Goal: Task Accomplishment & Management: Manage account settings

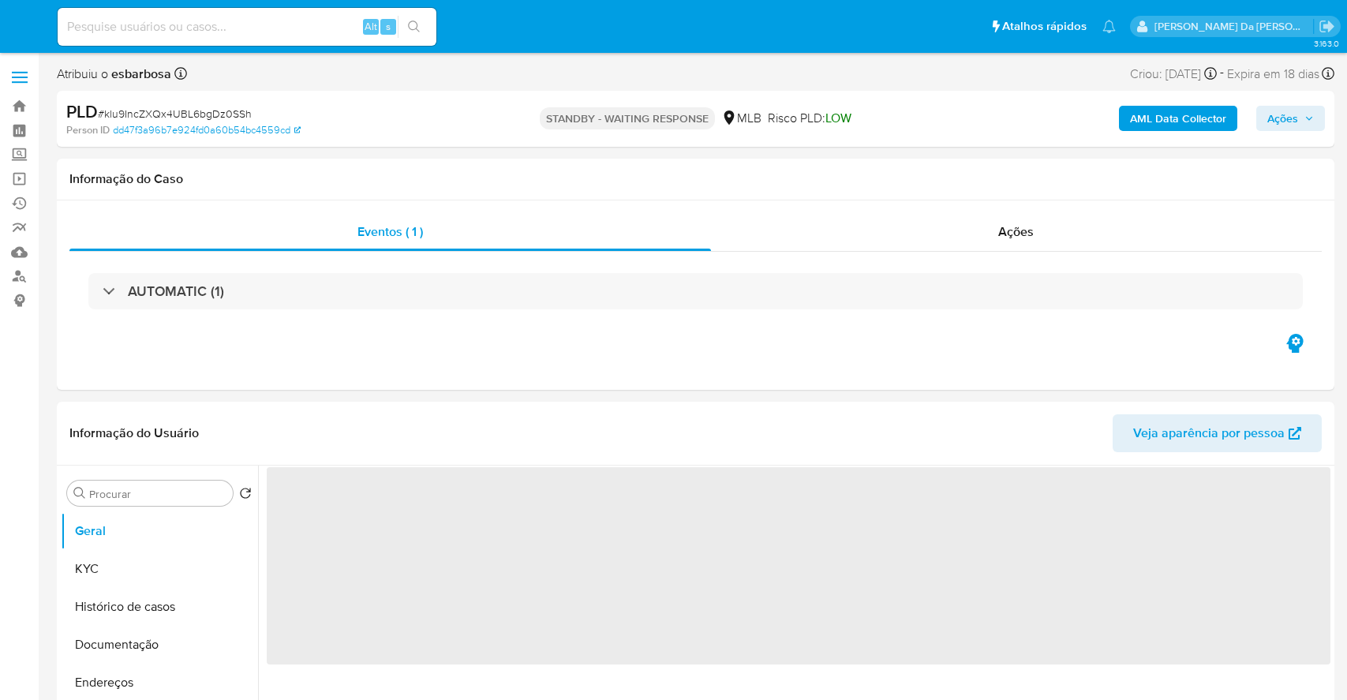
select select "10"
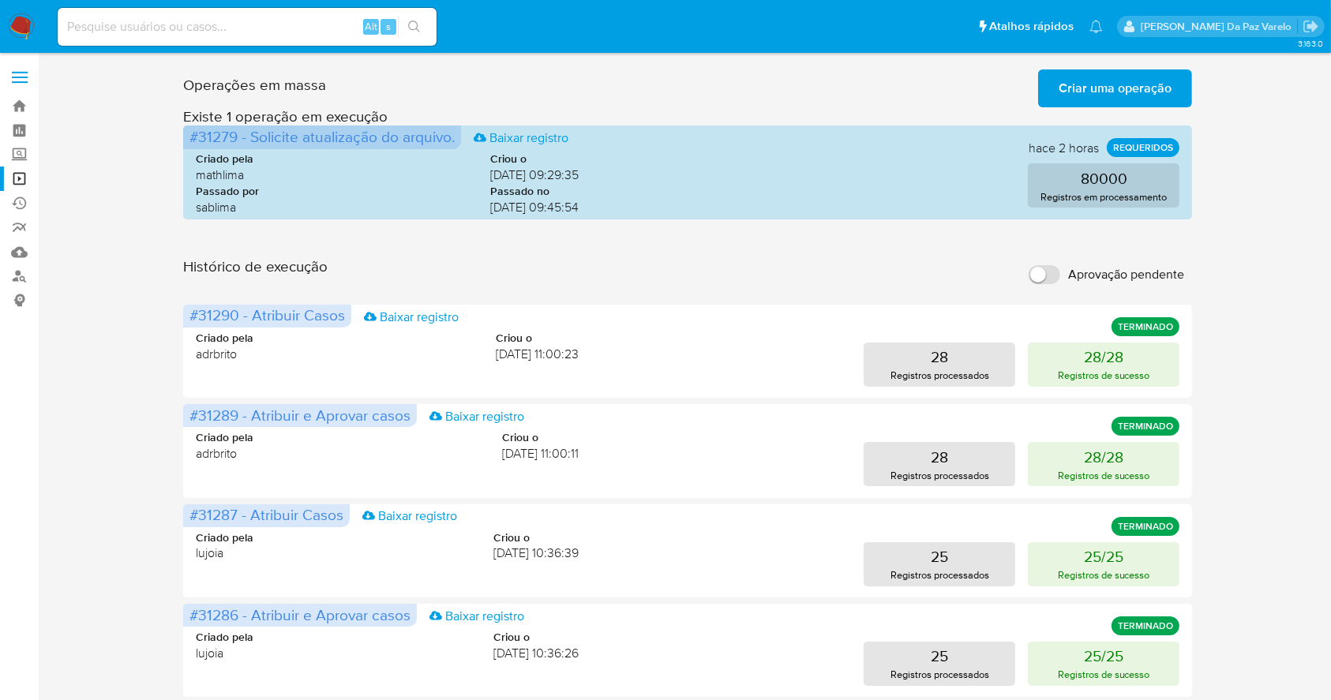
click at [1096, 81] on span "Criar uma operação" at bounding box center [1114, 88] width 113 height 35
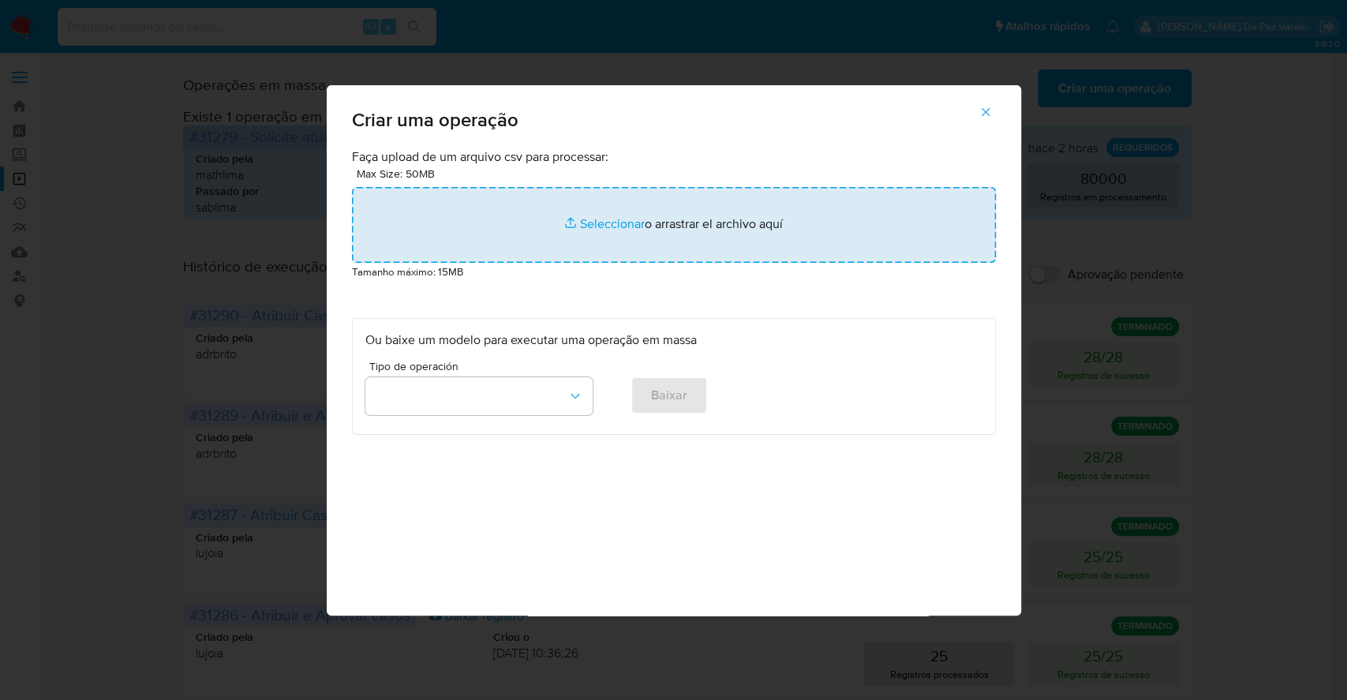
click at [594, 223] on input "file" at bounding box center [674, 225] width 644 height 76
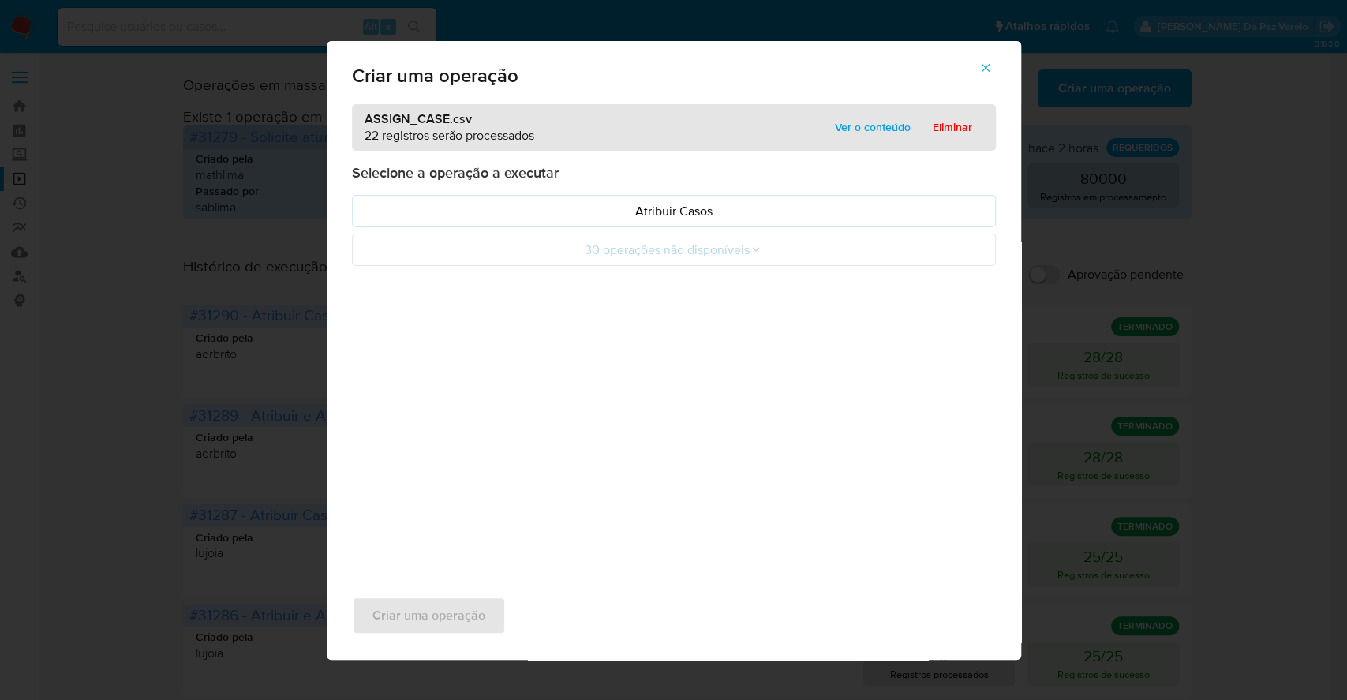
click at [966, 87] on div "Criar uma operação" at bounding box center [674, 72] width 695 height 63
click at [984, 69] on icon "button" at bounding box center [986, 68] width 14 height 14
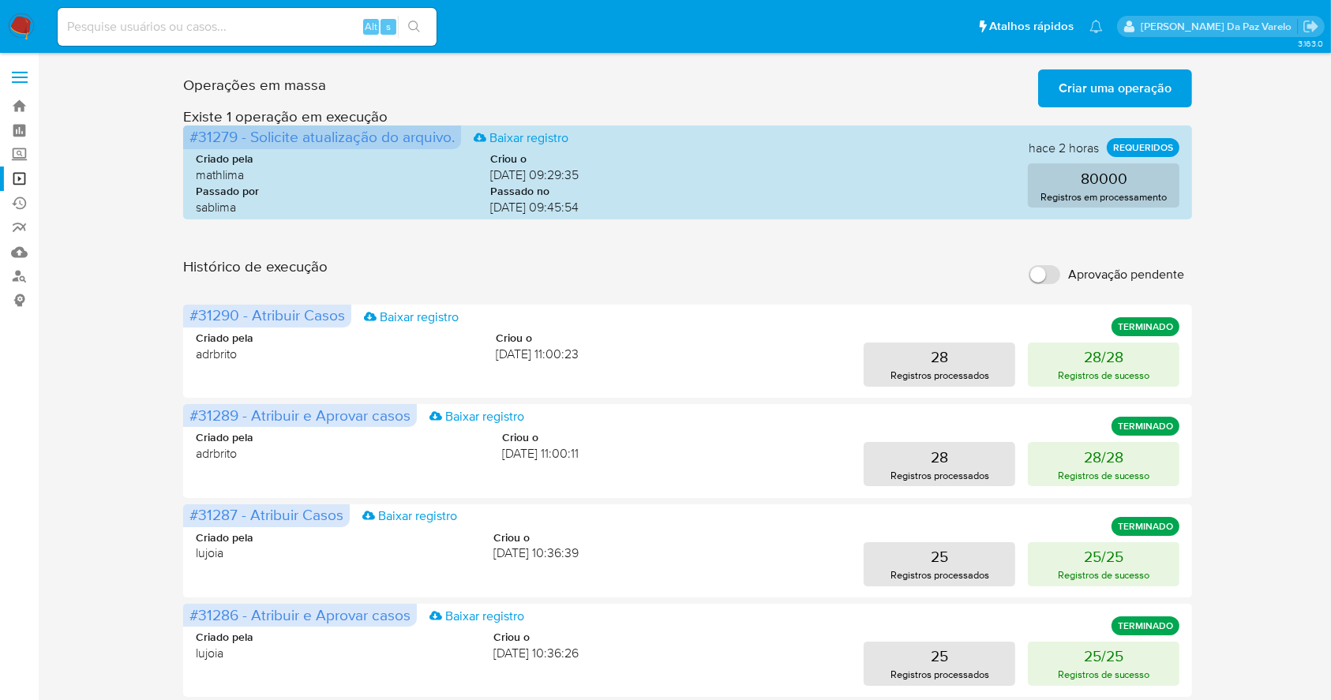
click at [1105, 78] on span "Criar uma operação" at bounding box center [1114, 88] width 113 height 35
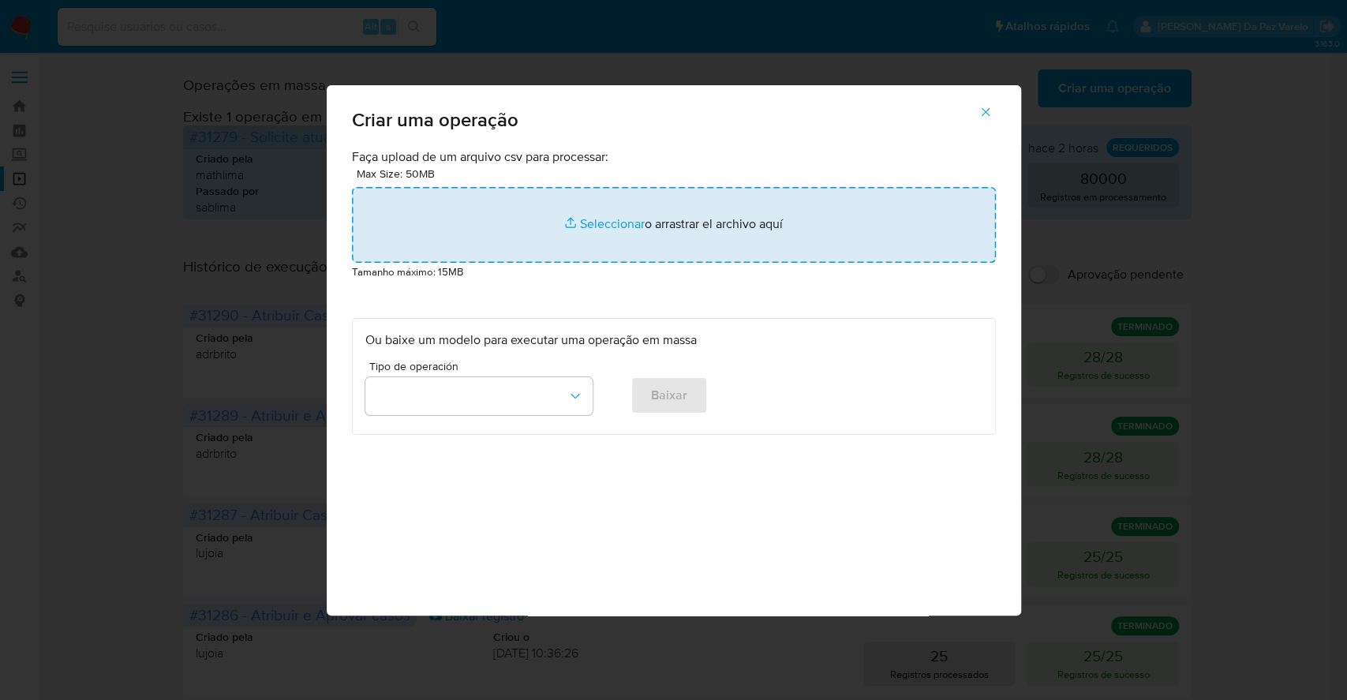
click at [616, 224] on input "file" at bounding box center [674, 225] width 644 height 76
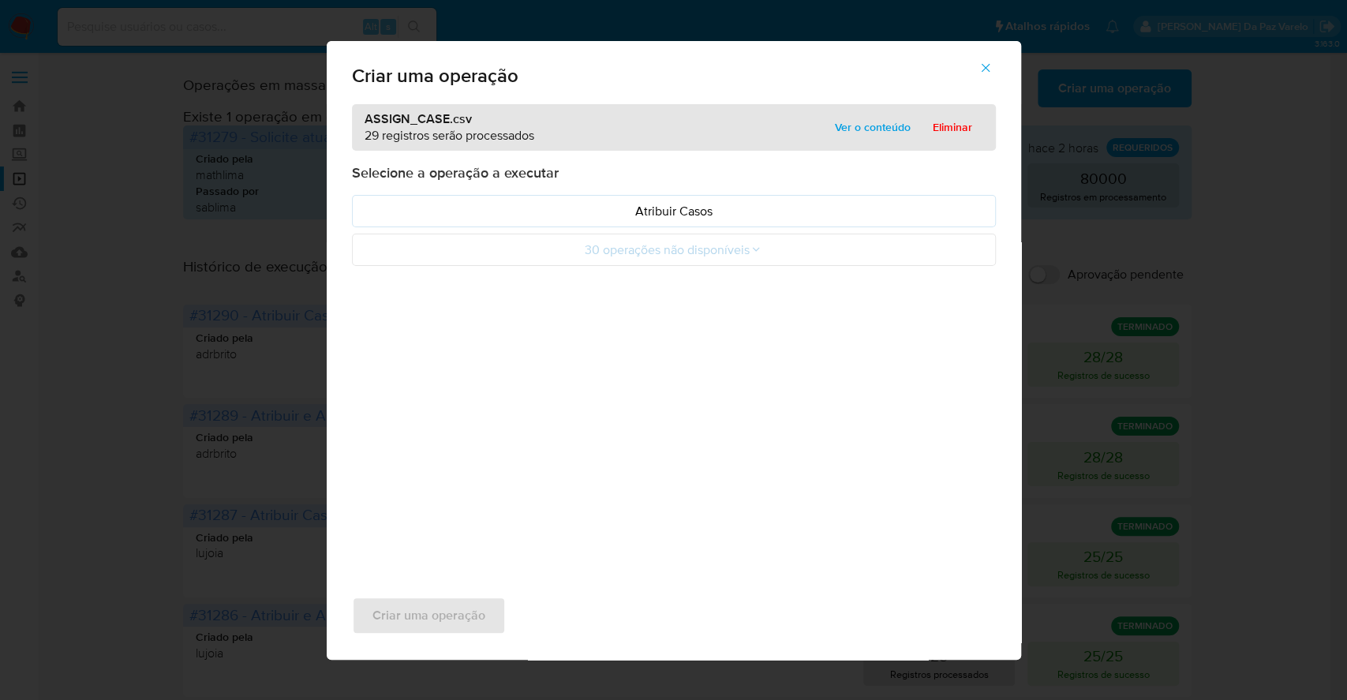
drag, startPoint x: 425, startPoint y: 328, endPoint x: 445, endPoint y: 332, distance: 21.1
click at [445, 332] on div "ASSIGN_CASE.csv 29 registros serão processados Ver o conteúdo Eliminar Selecion…" at bounding box center [674, 337] width 695 height 467
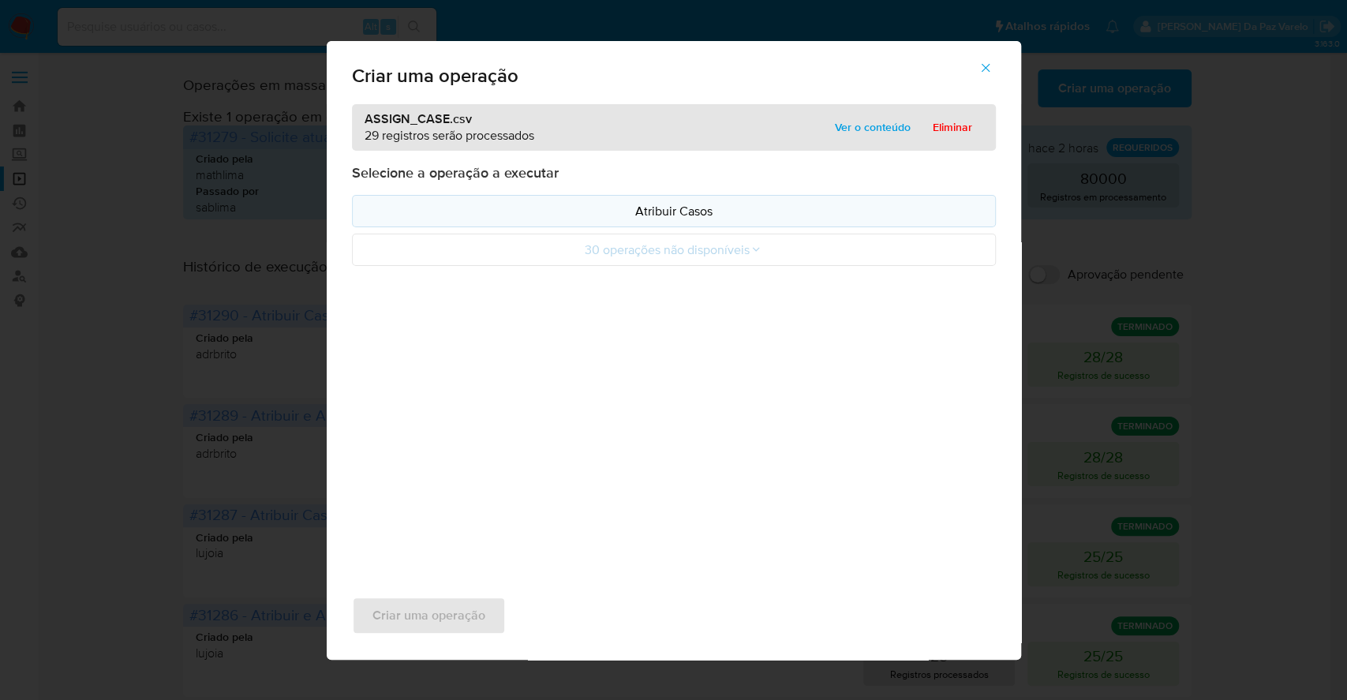
click at [675, 218] on p "Atribuir Casos" at bounding box center [673, 211] width 617 height 18
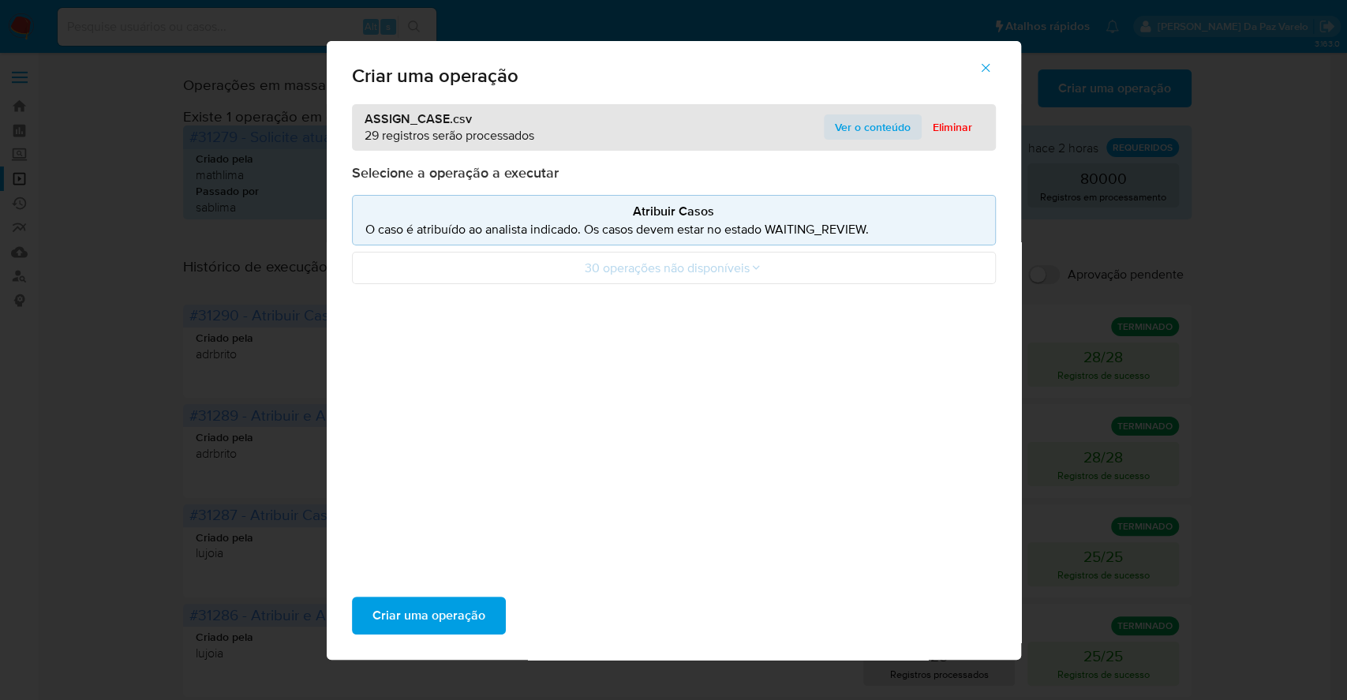
click at [844, 132] on span "Ver o conteúdo" at bounding box center [873, 127] width 76 height 22
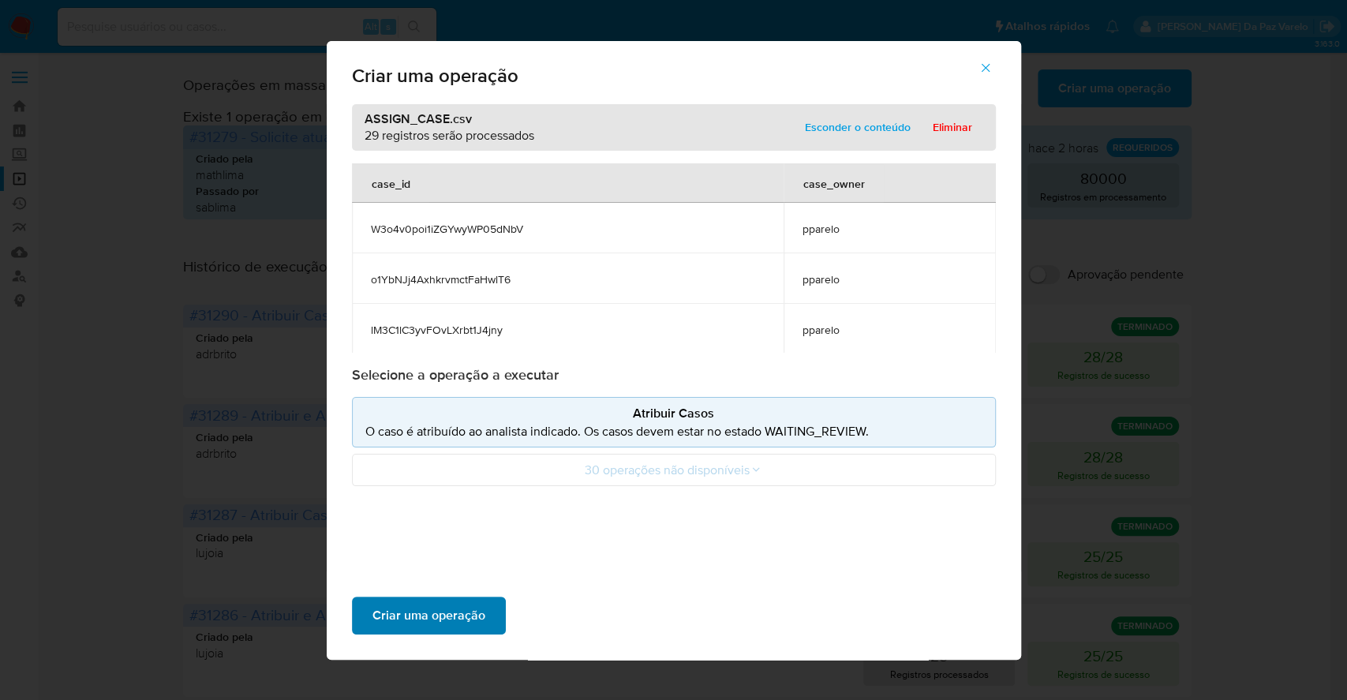
click at [478, 612] on span "Criar uma operação" at bounding box center [429, 615] width 113 height 35
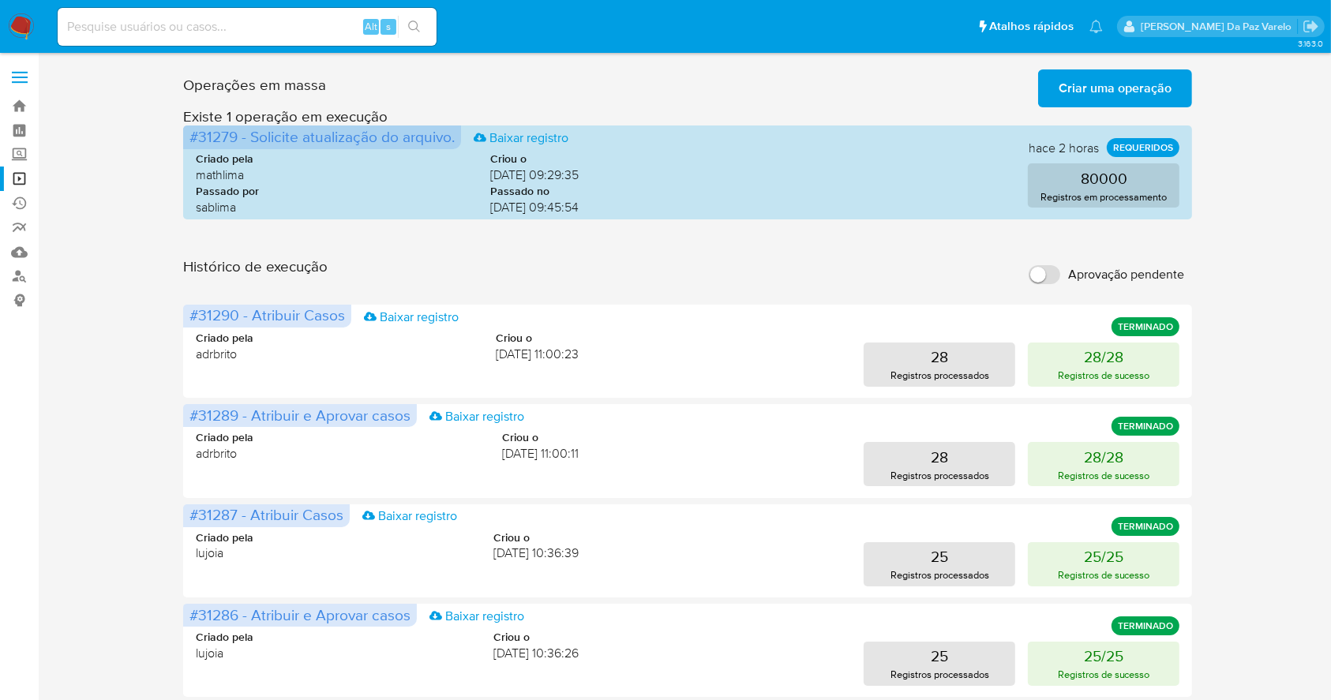
click at [1057, 274] on input "Aprovação pendente" at bounding box center [1044, 274] width 32 height 19
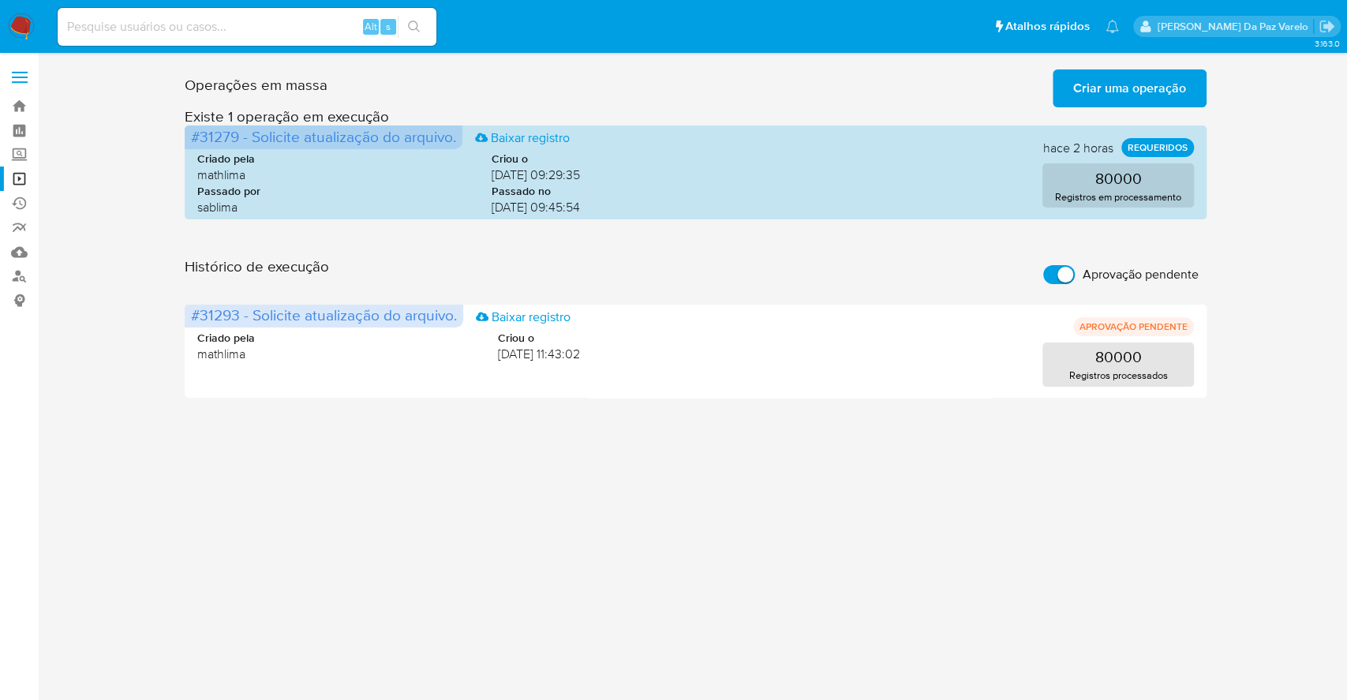
click at [1040, 275] on label "Aprovação pendente" at bounding box center [1121, 274] width 171 height 35
click at [1043, 275] on input "Aprovação pendente" at bounding box center [1059, 274] width 32 height 19
checkbox input "false"
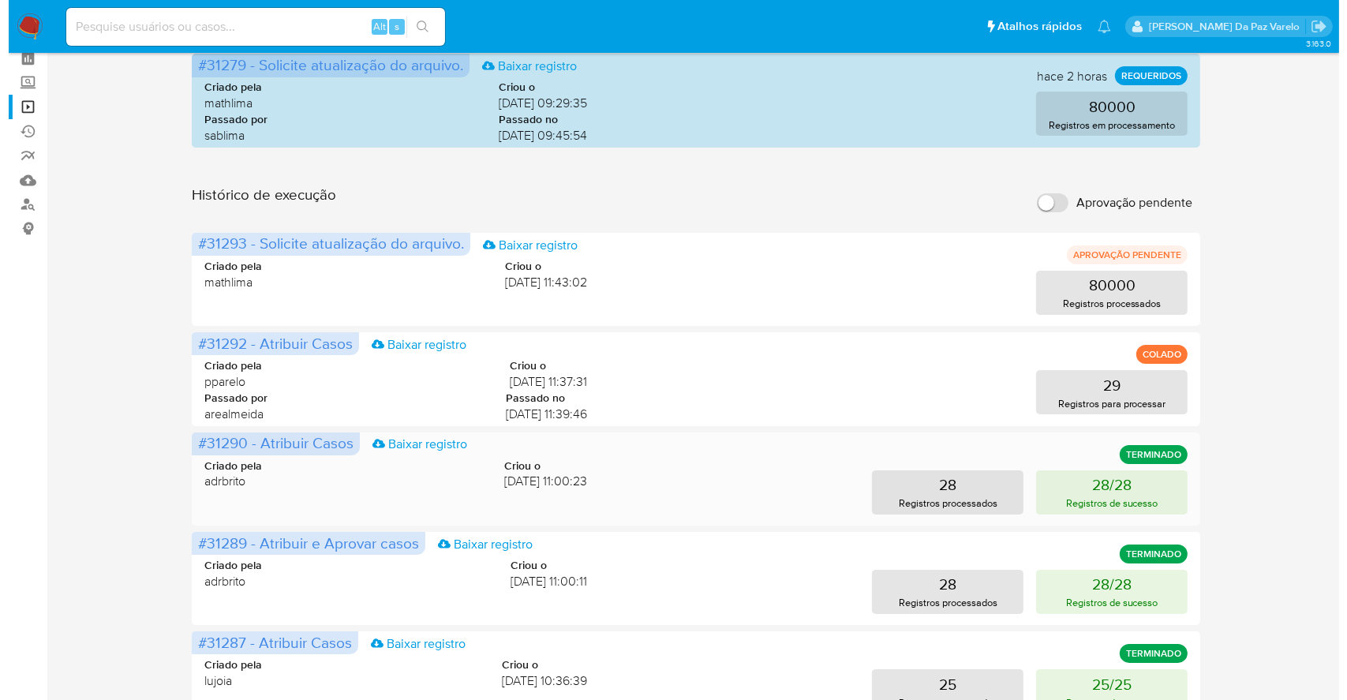
scroll to position [105, 0]
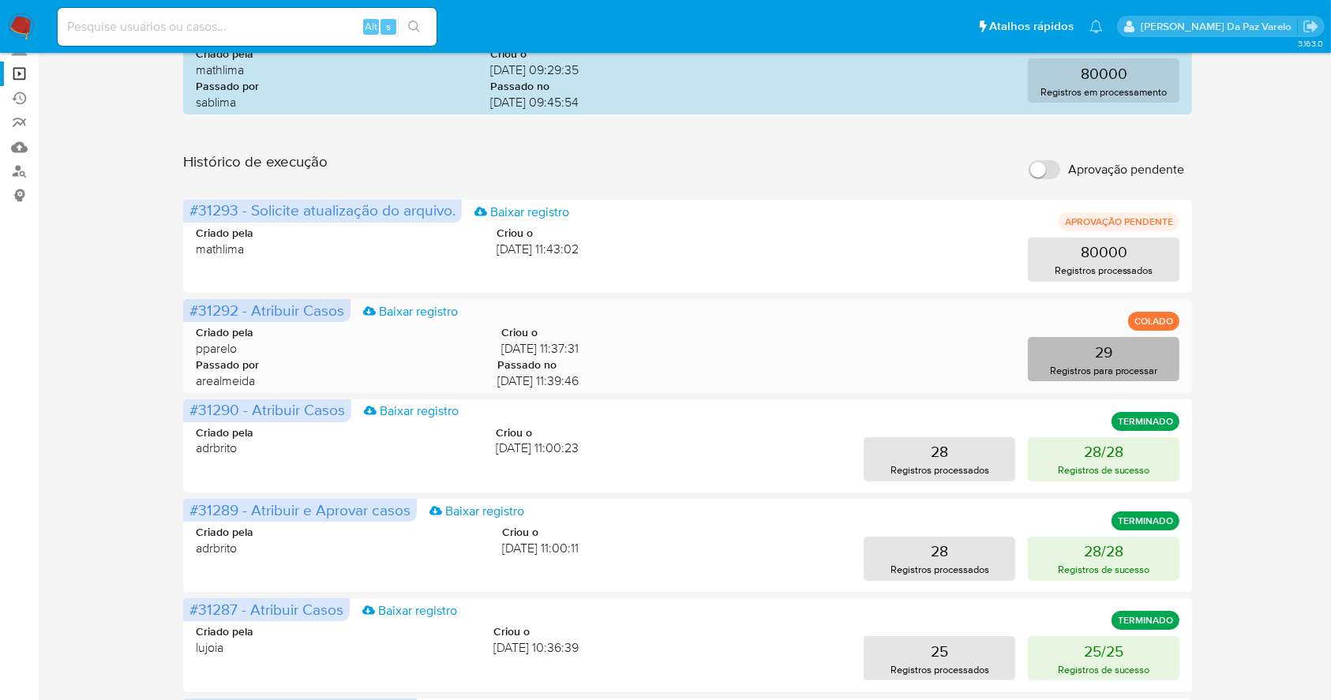
click at [1085, 363] on p "Registros para processar" at bounding box center [1104, 370] width 108 height 15
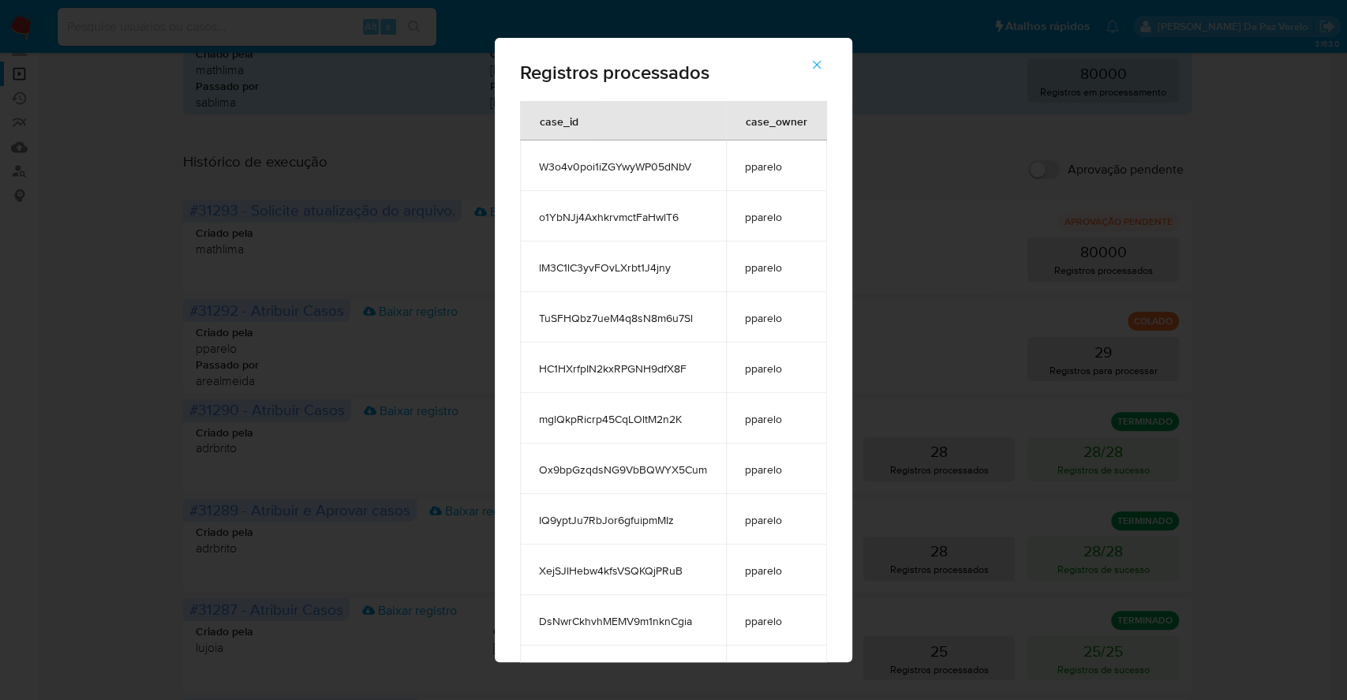
click at [942, 396] on div "Registros processados case_id case_owner W3o4v0poi1iZGYwyWP05dNbV pparelo o1YbN…" at bounding box center [673, 350] width 1347 height 700
click at [985, 414] on div "Registros processados case_id case_owner W3o4v0poi1iZGYwyWP05dNbV pparelo o1YbN…" at bounding box center [673, 350] width 1347 height 700
click at [114, 226] on div "Registros processados case_id case_owner W3o4v0poi1iZGYwyWP05dNbV pparelo o1YbN…" at bounding box center [673, 350] width 1347 height 700
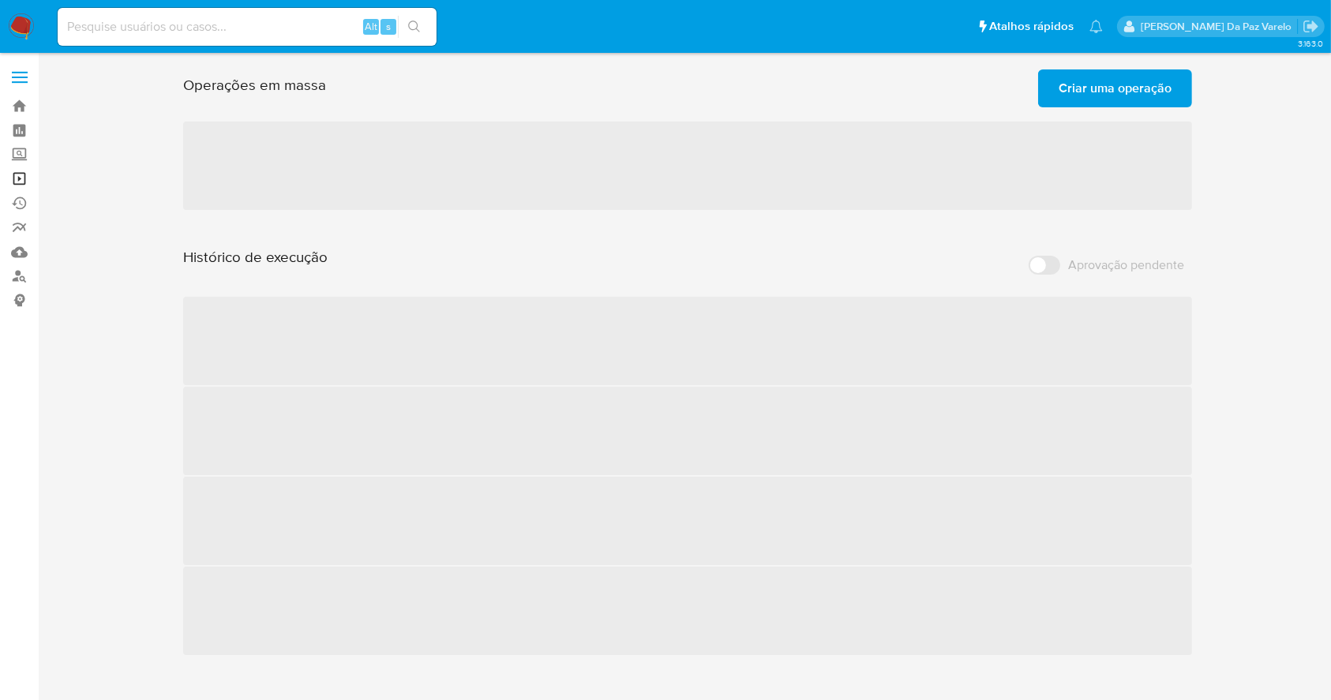
click at [19, 177] on link "Operações em massa" at bounding box center [94, 179] width 188 height 24
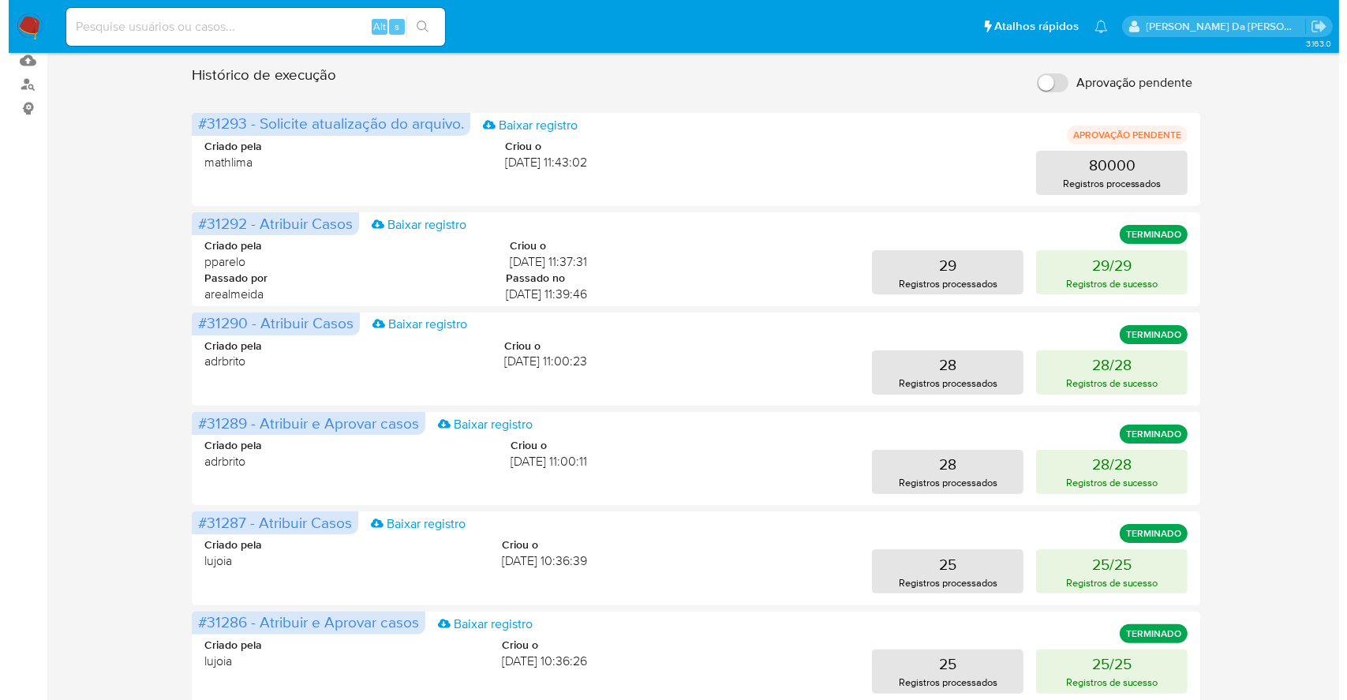
scroll to position [210, 0]
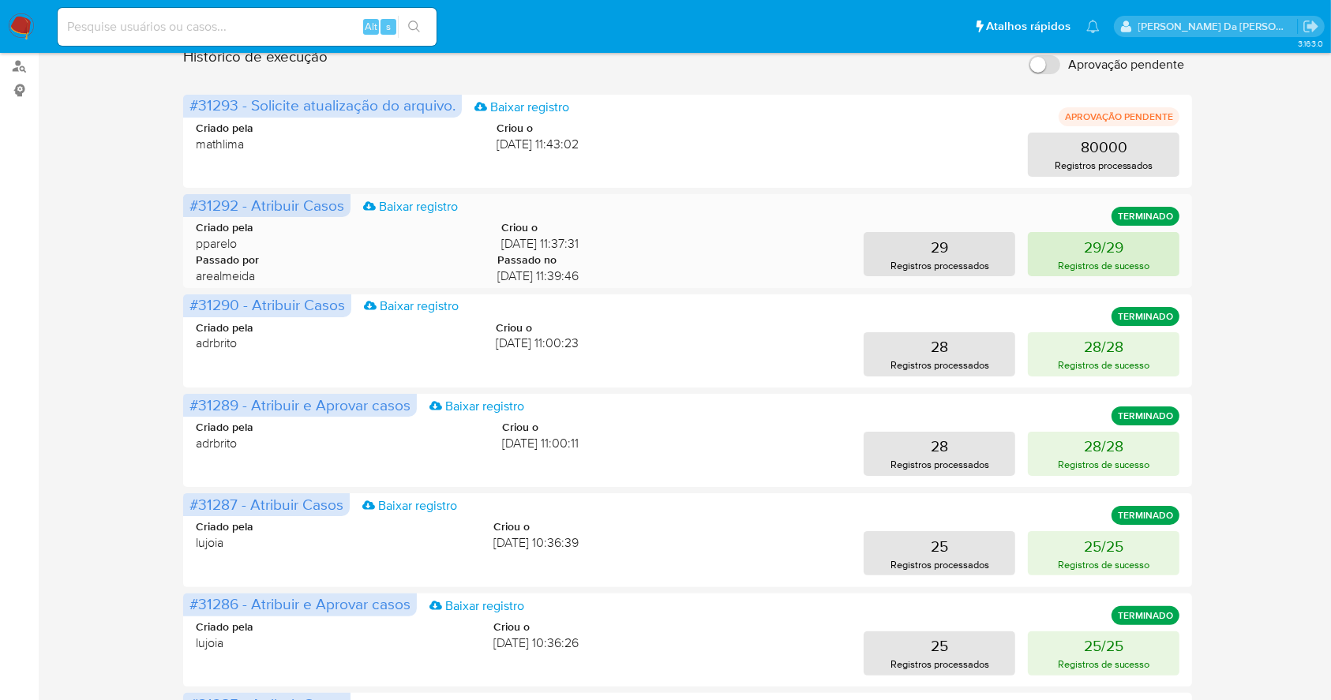
click at [1122, 258] on p "Registros de sucesso" at bounding box center [1104, 265] width 92 height 15
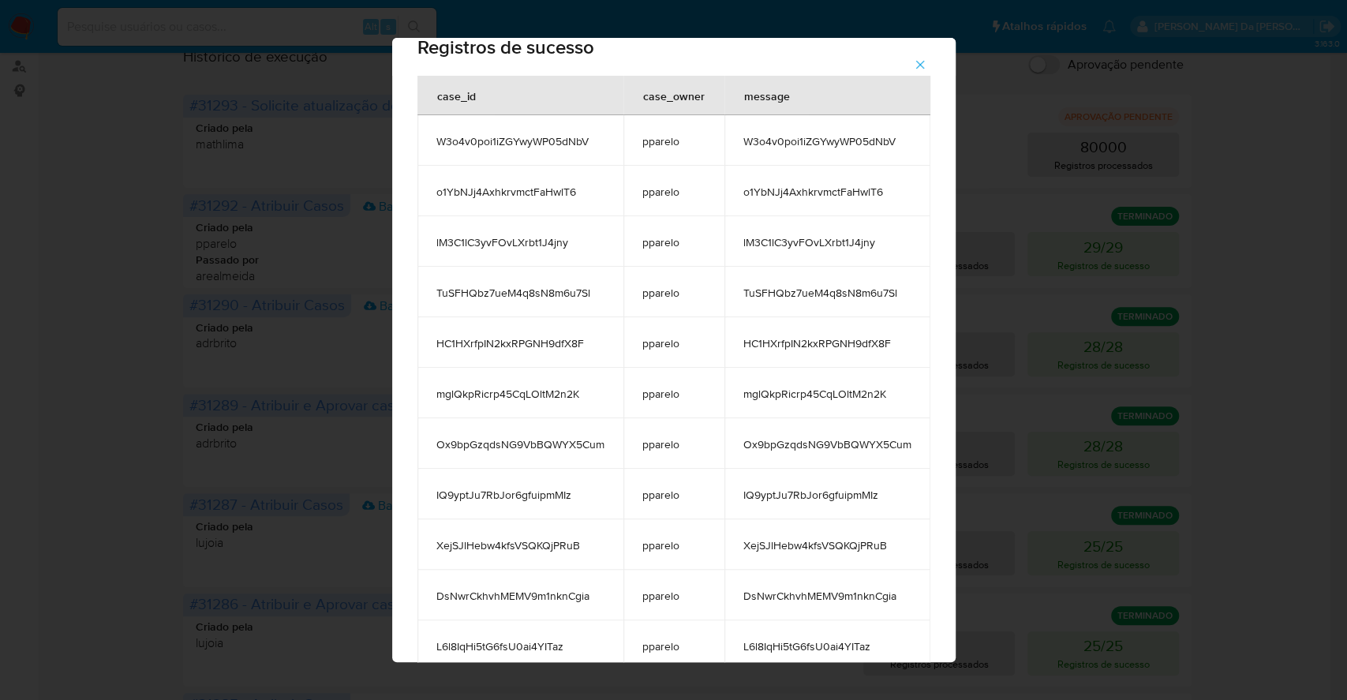
scroll to position [0, 0]
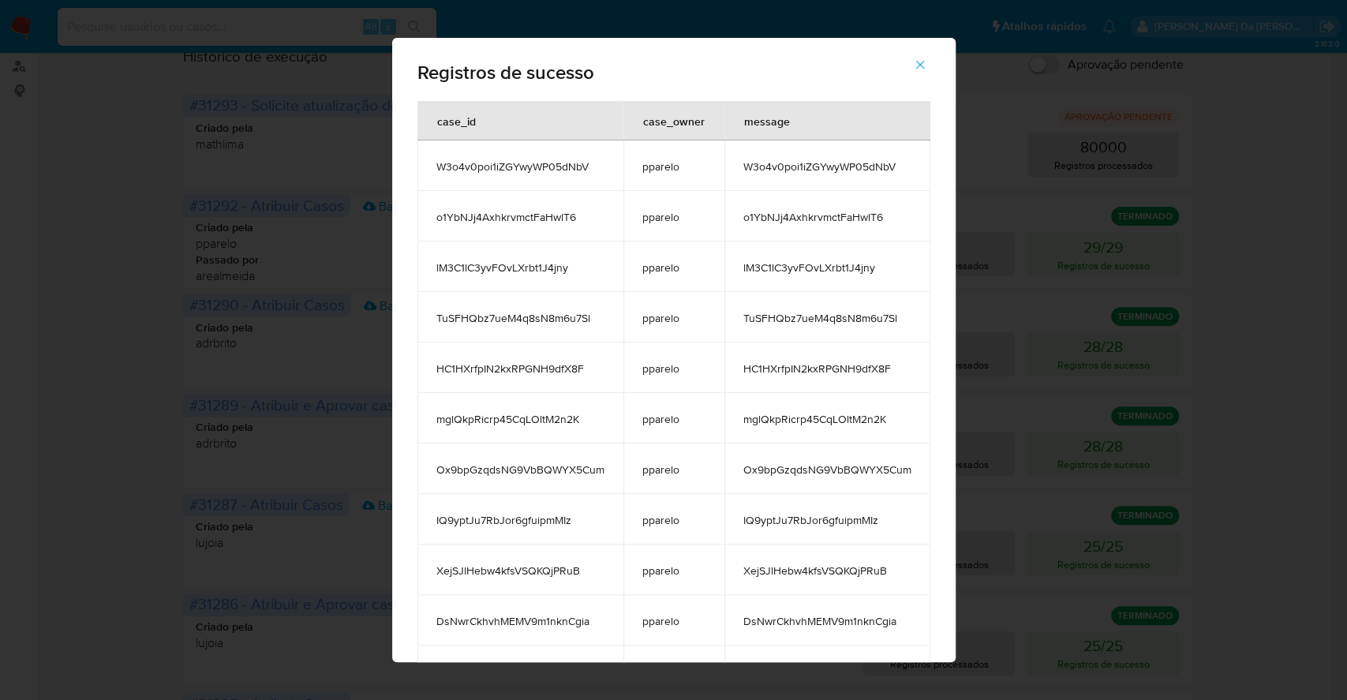
drag, startPoint x: 952, startPoint y: 80, endPoint x: 955, endPoint y: 456, distance: 376.5
click at [955, 456] on div "Registros de sucesso case_id case_owner message W3o4v0poi1iZGYwyWP05dNbV pparel…" at bounding box center [674, 350] width 564 height 624
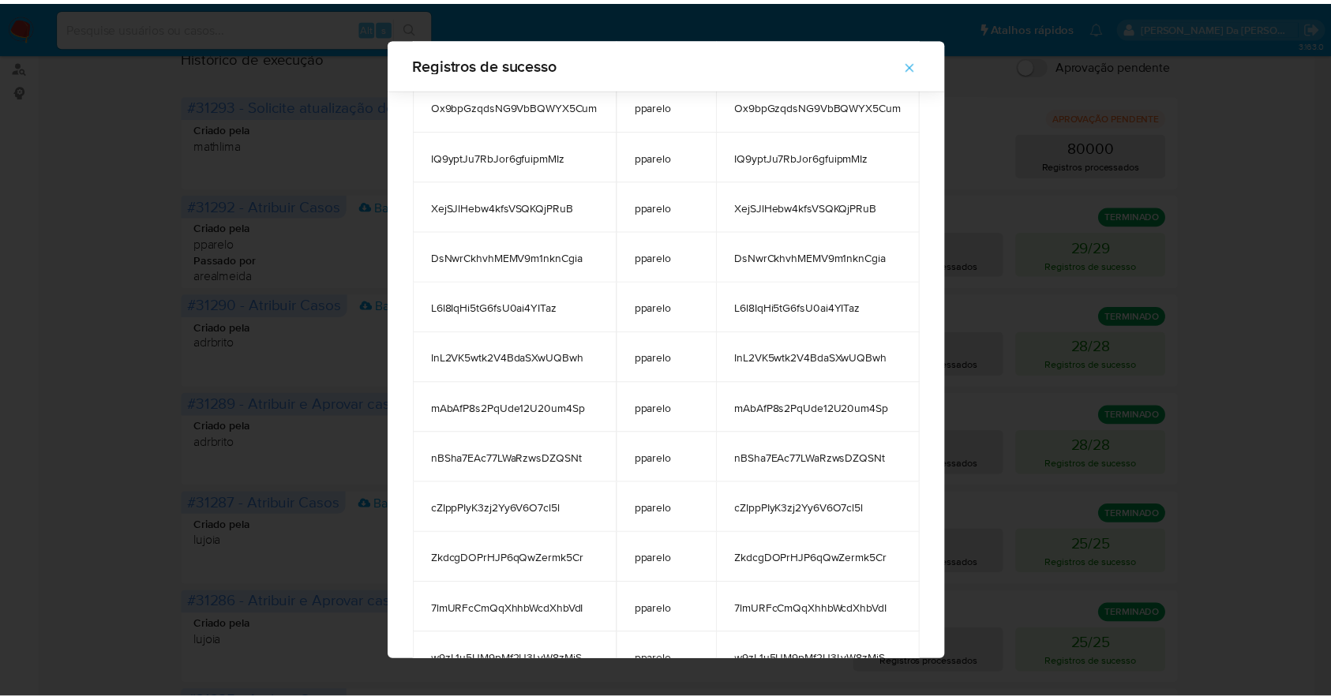
scroll to position [228, 0]
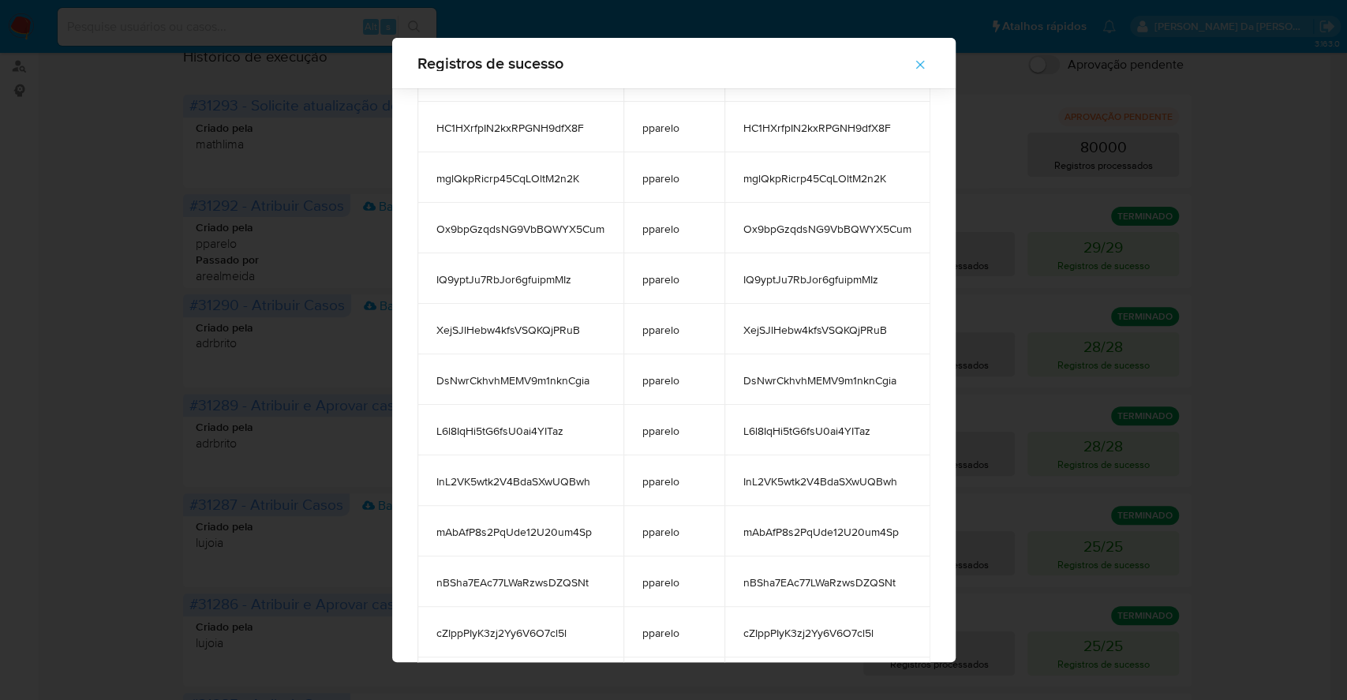
click at [1034, 385] on div "Registros de sucesso case_id case_owner message W3o4v0poi1iZGYwyWP05dNbV pparel…" at bounding box center [673, 350] width 1347 height 700
click at [1028, 159] on div "Registros de sucesso case_id case_owner message W3o4v0poi1iZGYwyWP05dNbV pparel…" at bounding box center [673, 350] width 1347 height 700
click at [985, 162] on div "Registros de sucesso case_id case_owner message W3o4v0poi1iZGYwyWP05dNbV pparel…" at bounding box center [673, 350] width 1347 height 700
click at [538, 222] on span "Ox9bpGzqdsNG9VbBQWYX5Cum" at bounding box center [520, 229] width 168 height 14
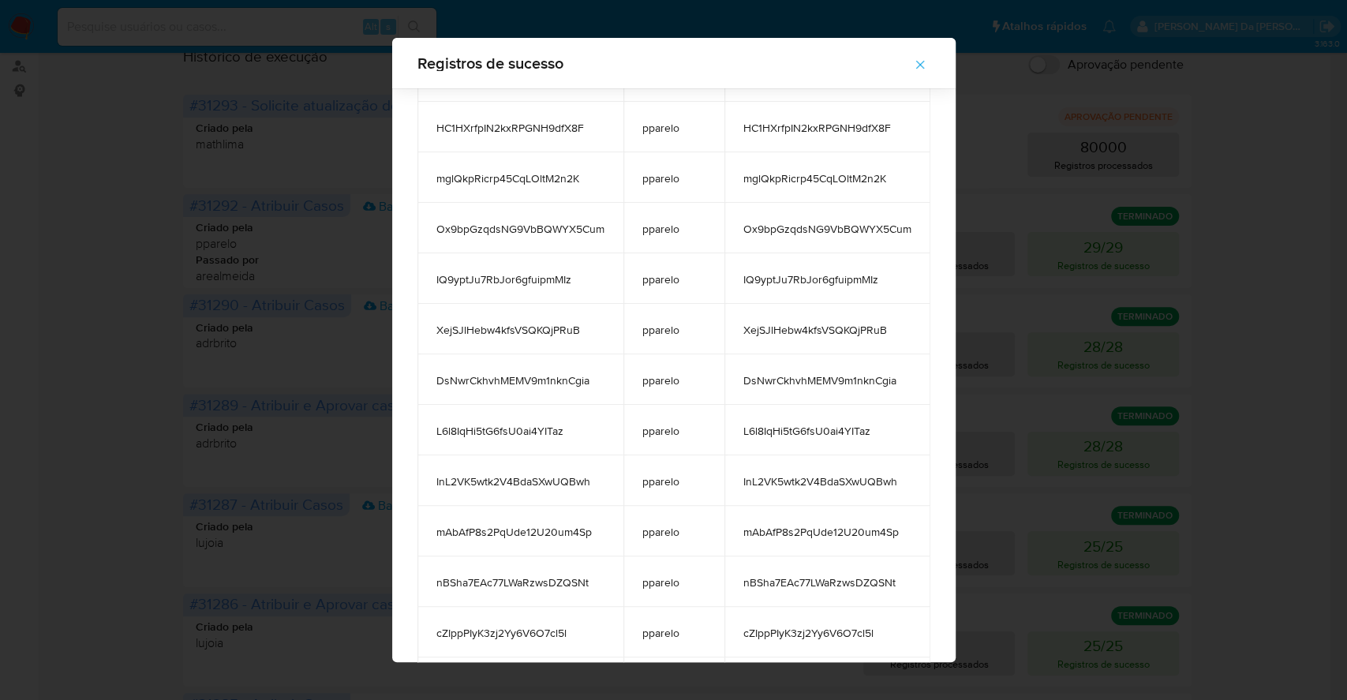
click at [316, 66] on div "Registros de sucesso case_id case_owner message W3o4v0poi1iZGYwyWP05dNbV pparel…" at bounding box center [673, 350] width 1347 height 700
click at [927, 62] on icon "button" at bounding box center [920, 65] width 14 height 14
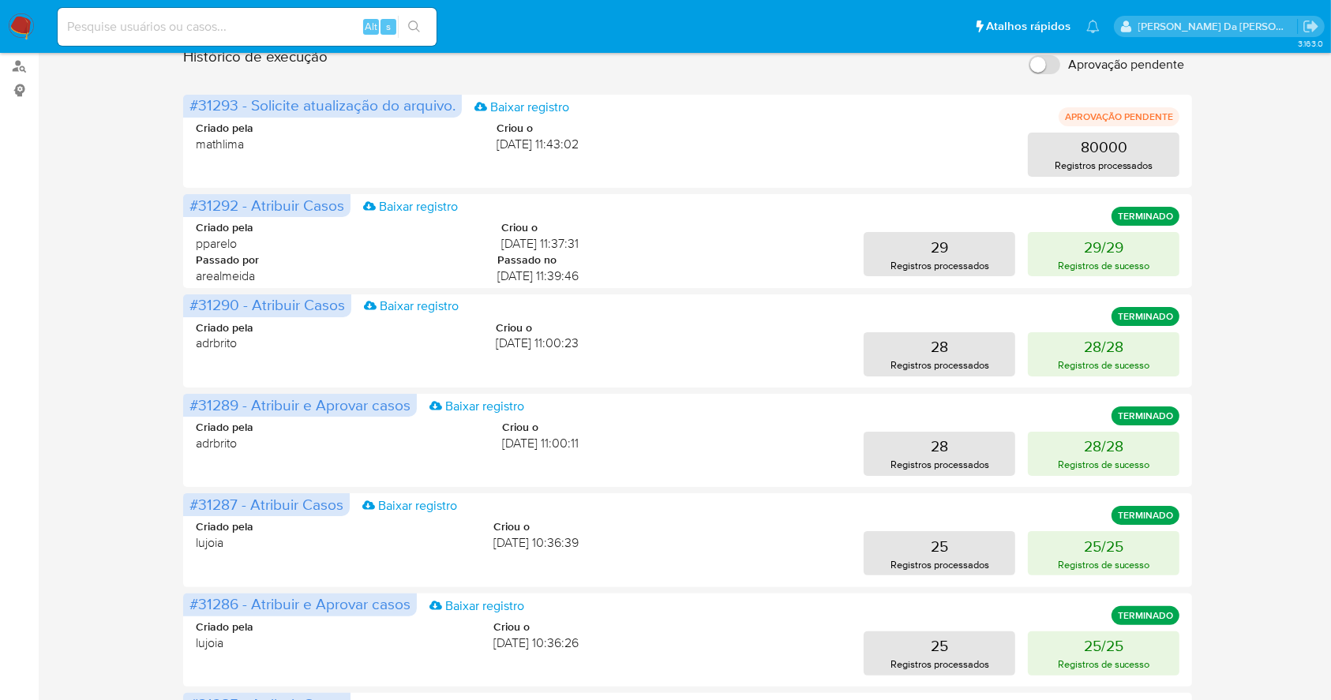
click at [323, 35] on input at bounding box center [247, 27] width 379 height 21
paste input "Ox9bpGzqdsNG9VbBQWYX5Cum"
type input "Ox9bpGzqdsNG9VbBQWYX5Cum"
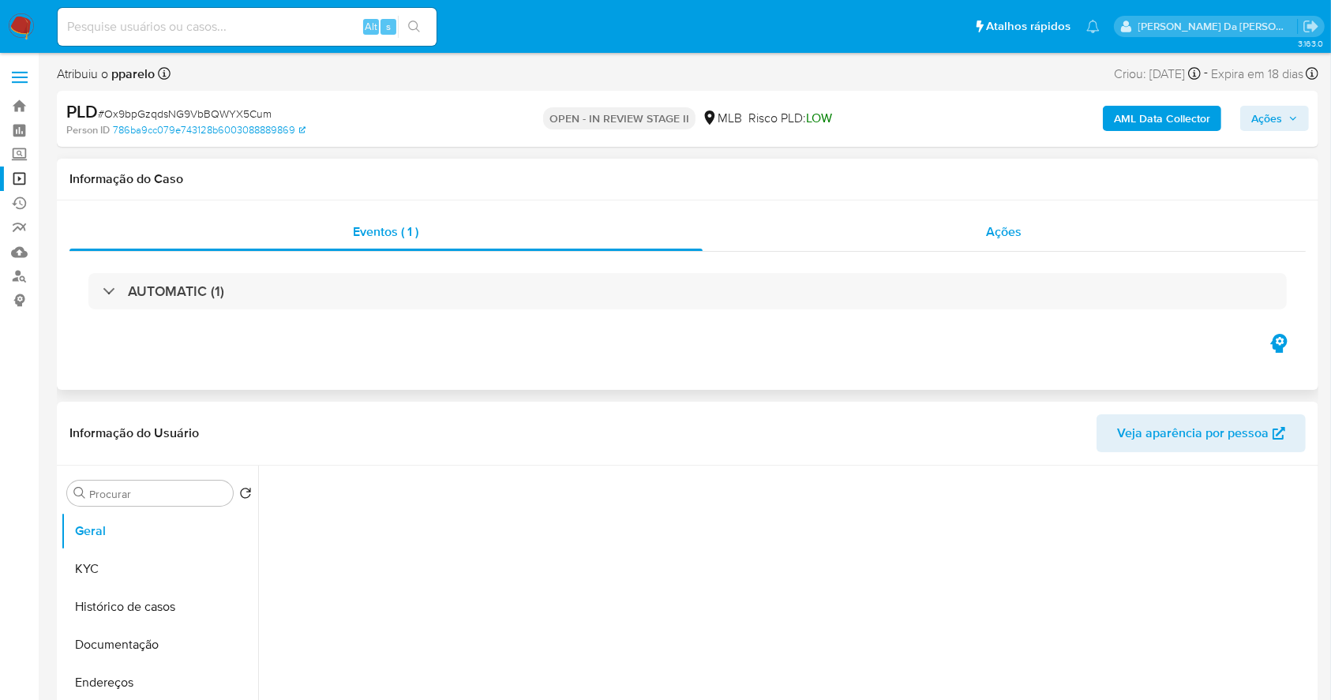
click at [1010, 238] on span "Ações" at bounding box center [1005, 232] width 36 height 18
select select "10"
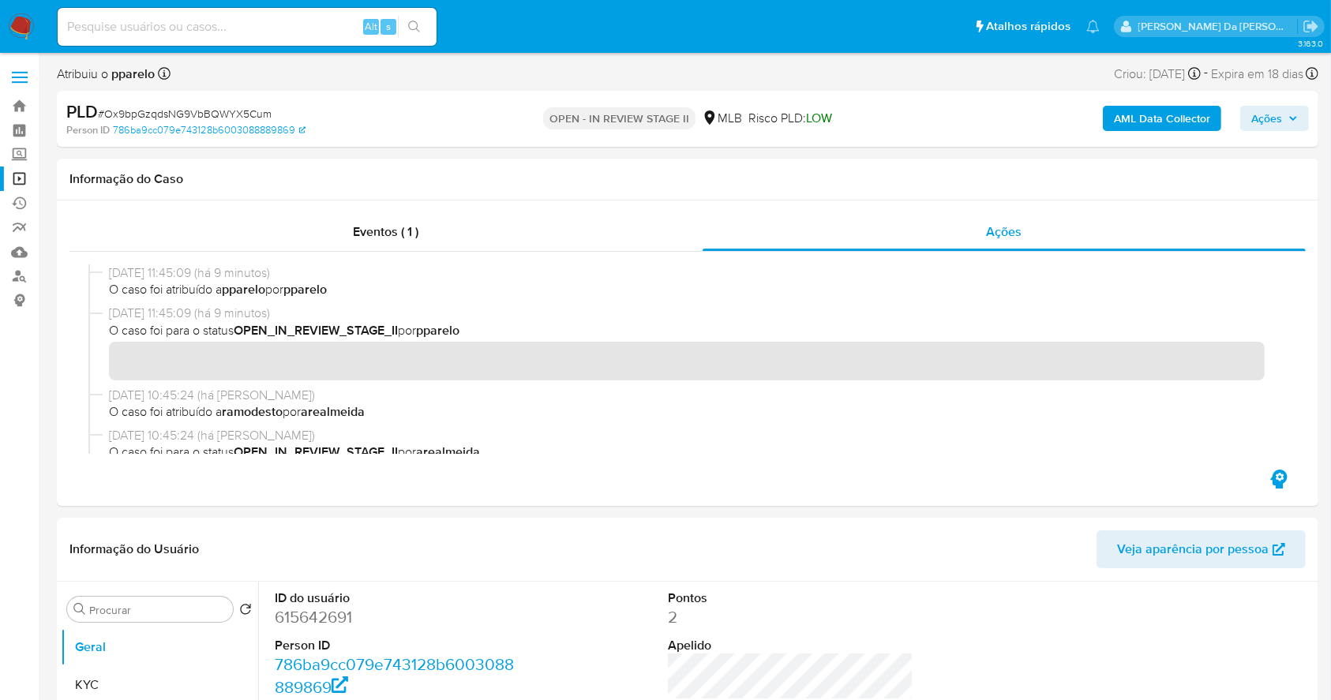
click at [18, 24] on img at bounding box center [21, 26] width 27 height 27
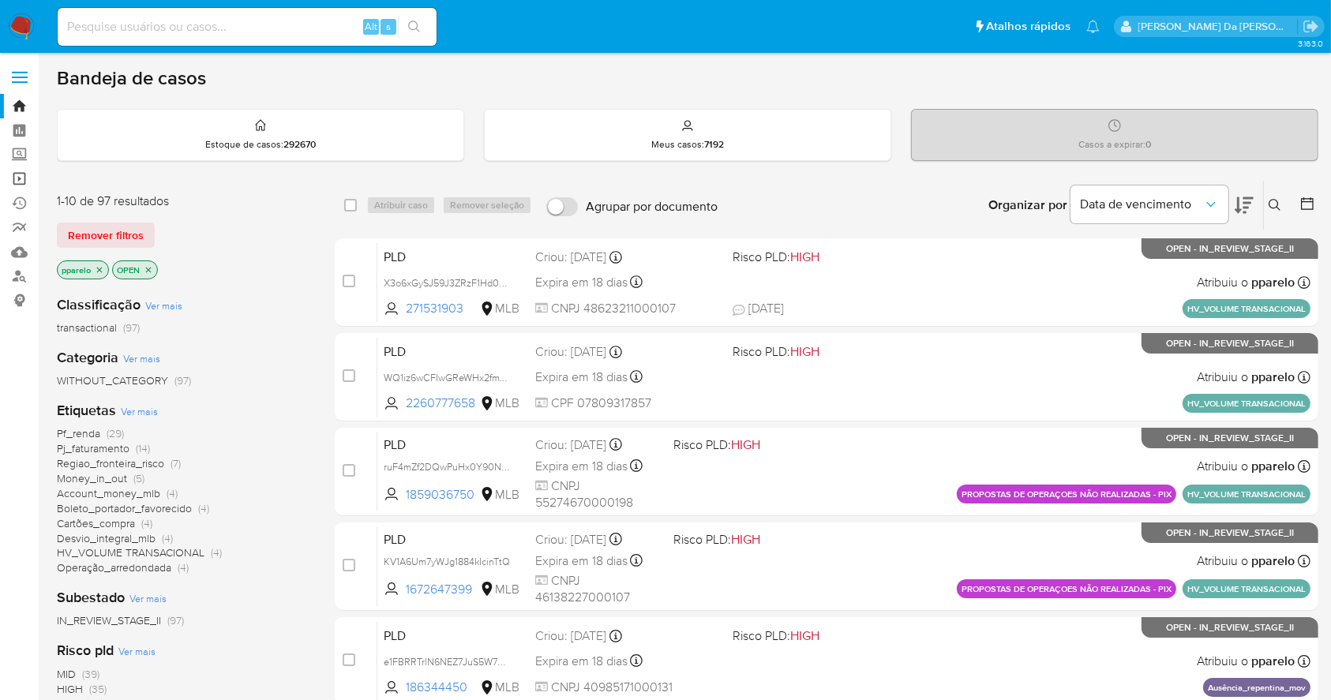
click at [21, 178] on link "Operações em massa" at bounding box center [94, 179] width 188 height 24
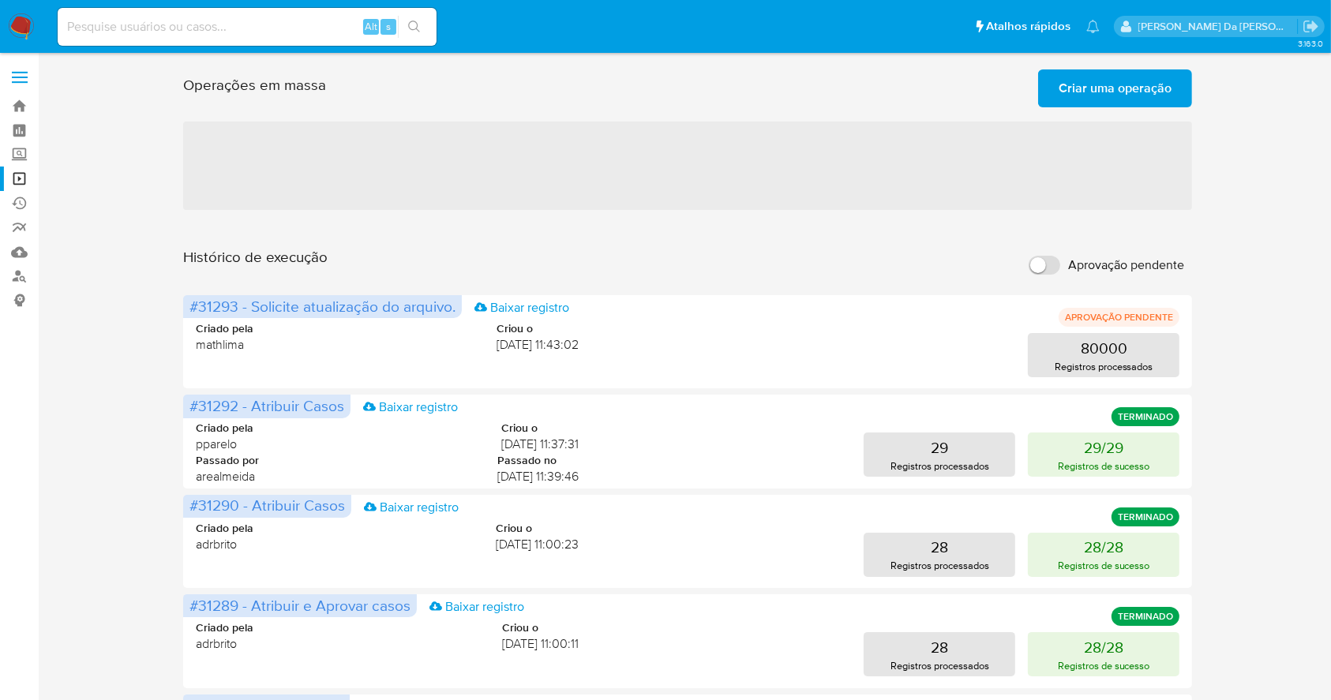
click at [1112, 87] on span "Criar uma operação" at bounding box center [1114, 88] width 113 height 35
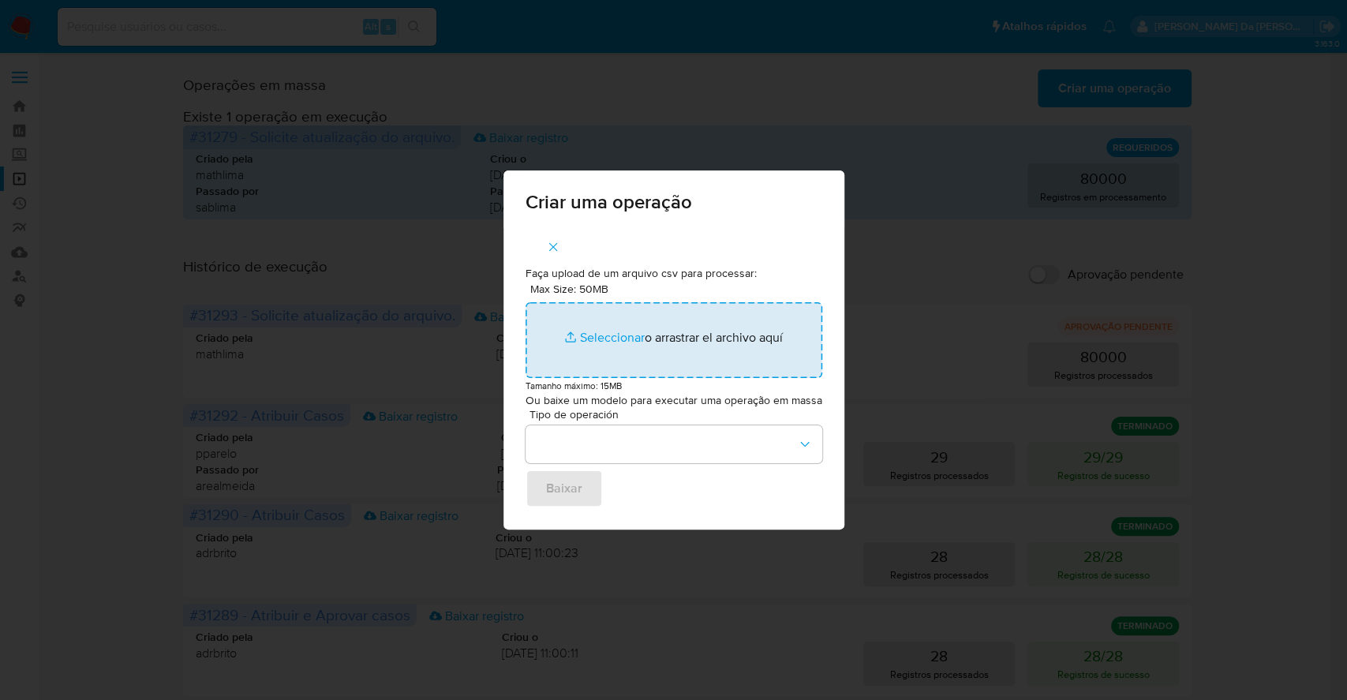
click at [605, 332] on input "Max Size: 50MB Seleccionar archivos" at bounding box center [674, 340] width 297 height 76
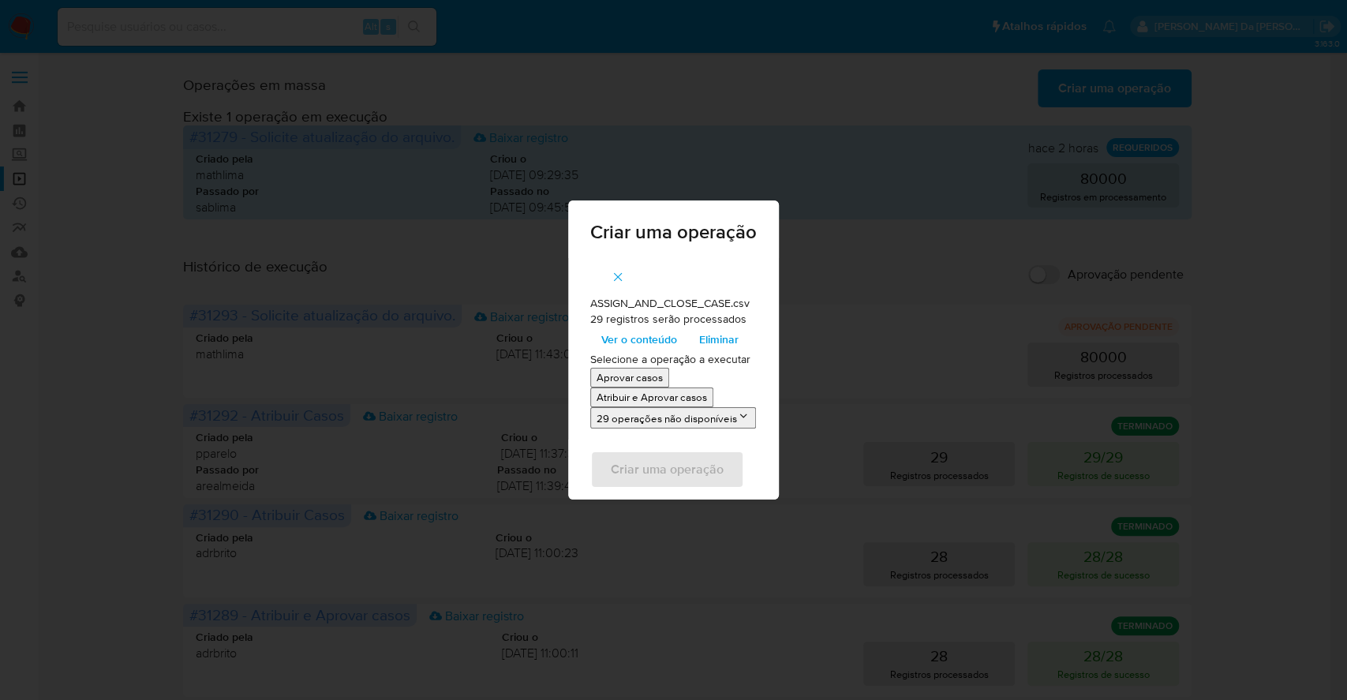
click at [659, 401] on p "Atribuir e Aprovar casos" at bounding box center [652, 397] width 111 height 15
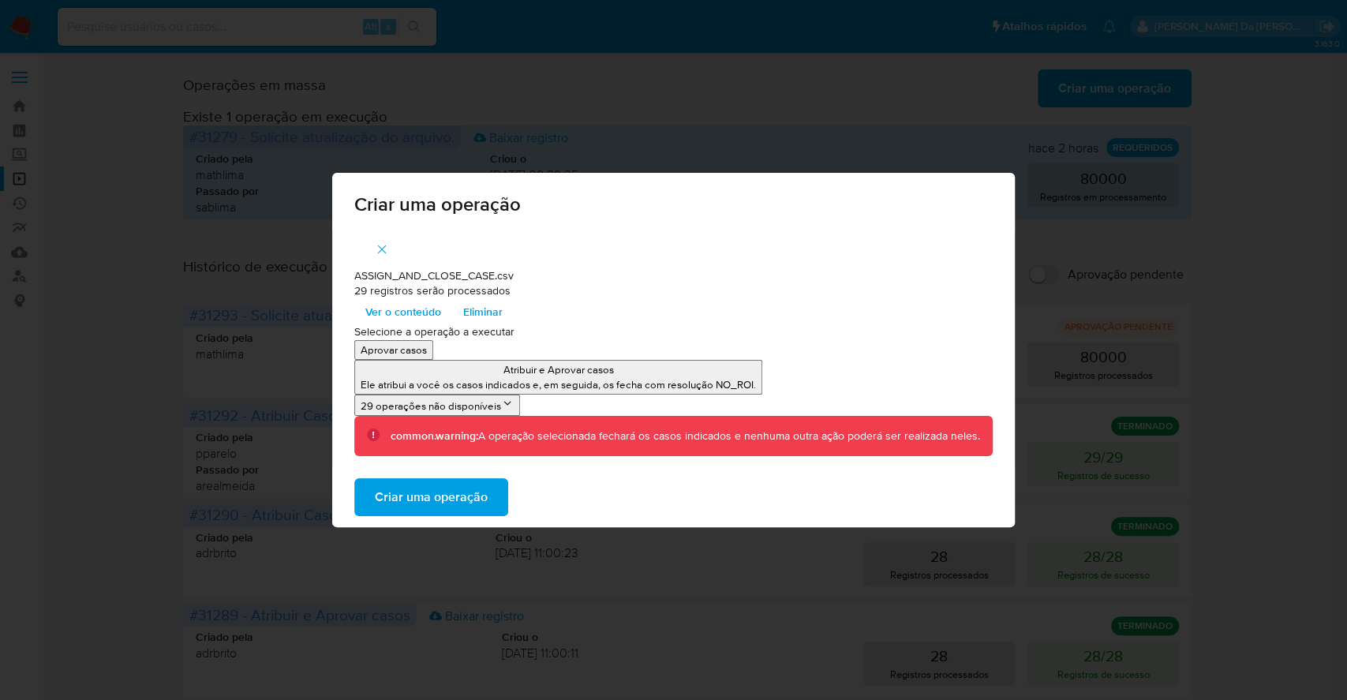
click at [425, 309] on span "Ver o conteúdo" at bounding box center [403, 312] width 76 height 22
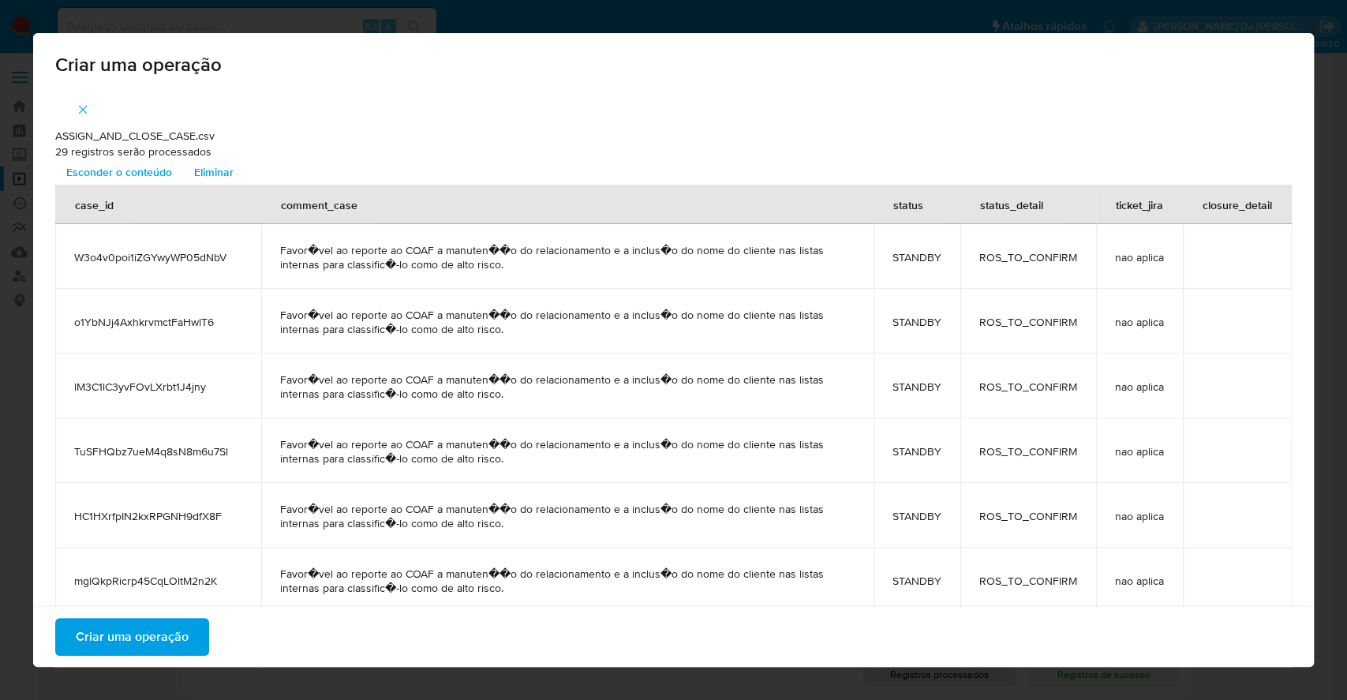
click at [455, 248] on span "Favor�vel ao reporte ao COAF a manuten��o do relacionamento e a inclus�o do nom…" at bounding box center [567, 257] width 575 height 28
copy span "manuten"
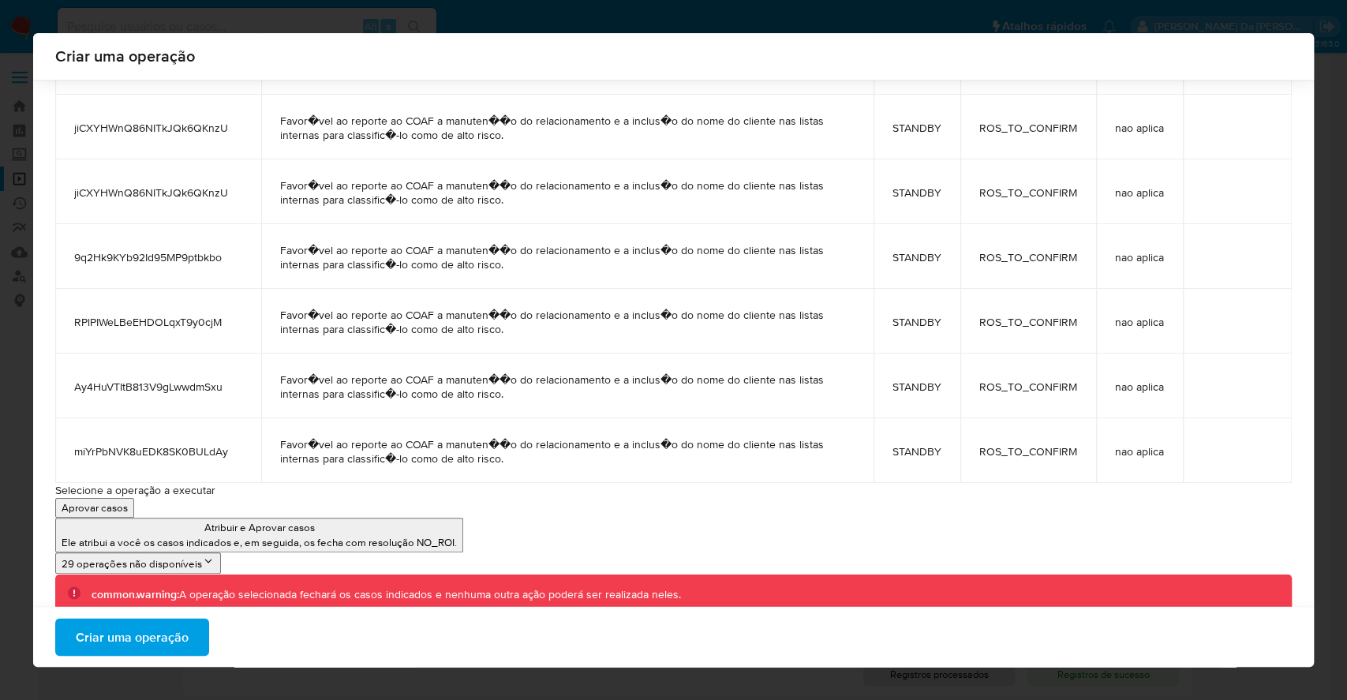
scroll to position [1624, 0]
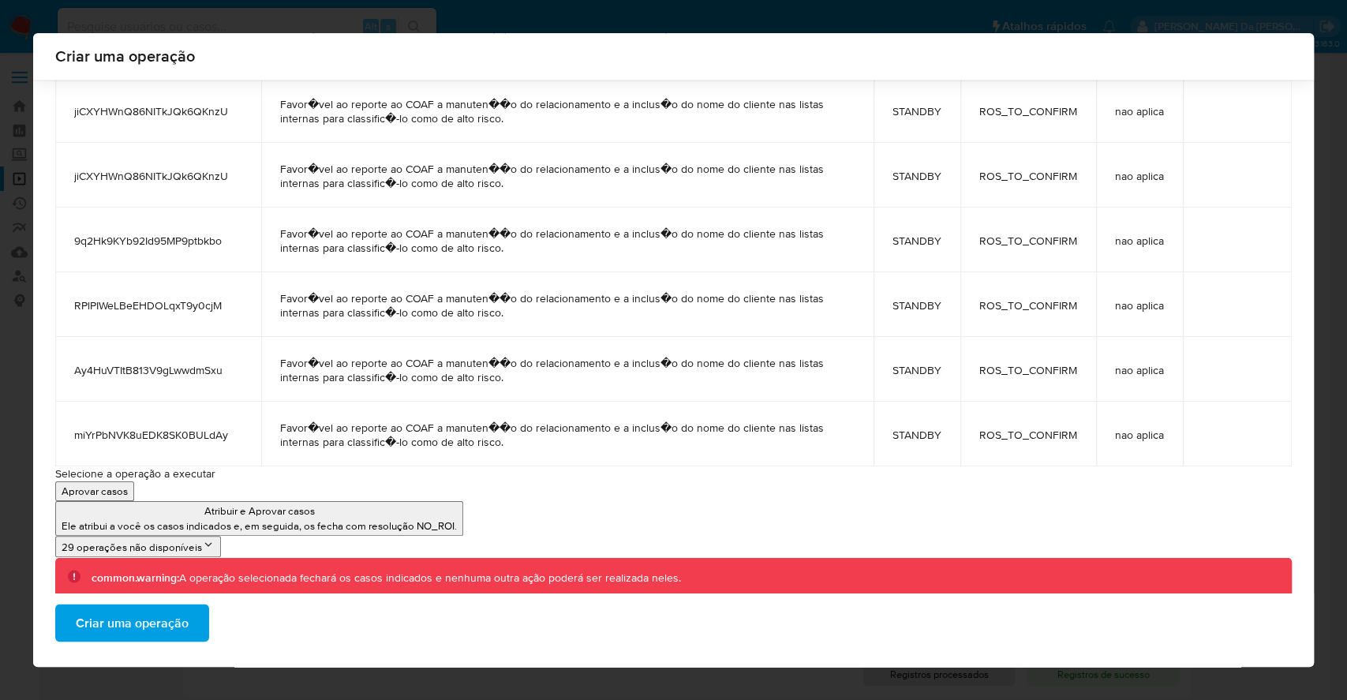
click at [168, 613] on span "Criar uma operação" at bounding box center [132, 622] width 113 height 35
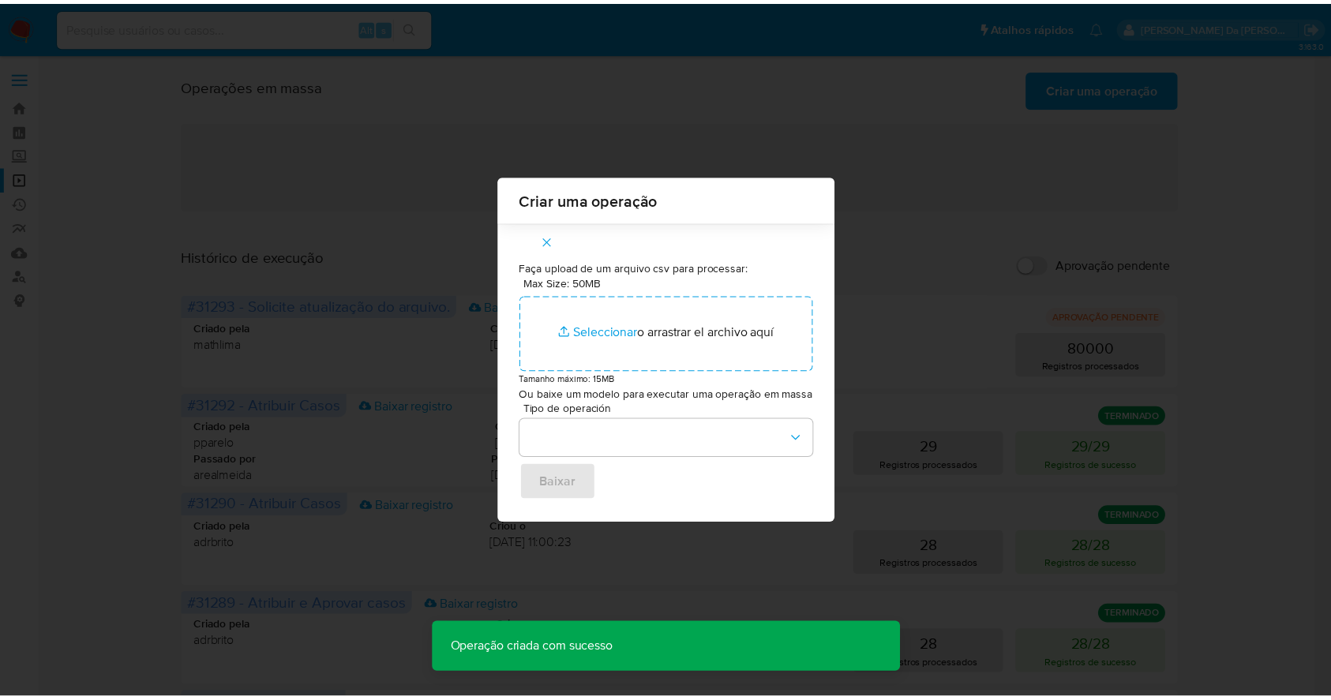
scroll to position [0, 0]
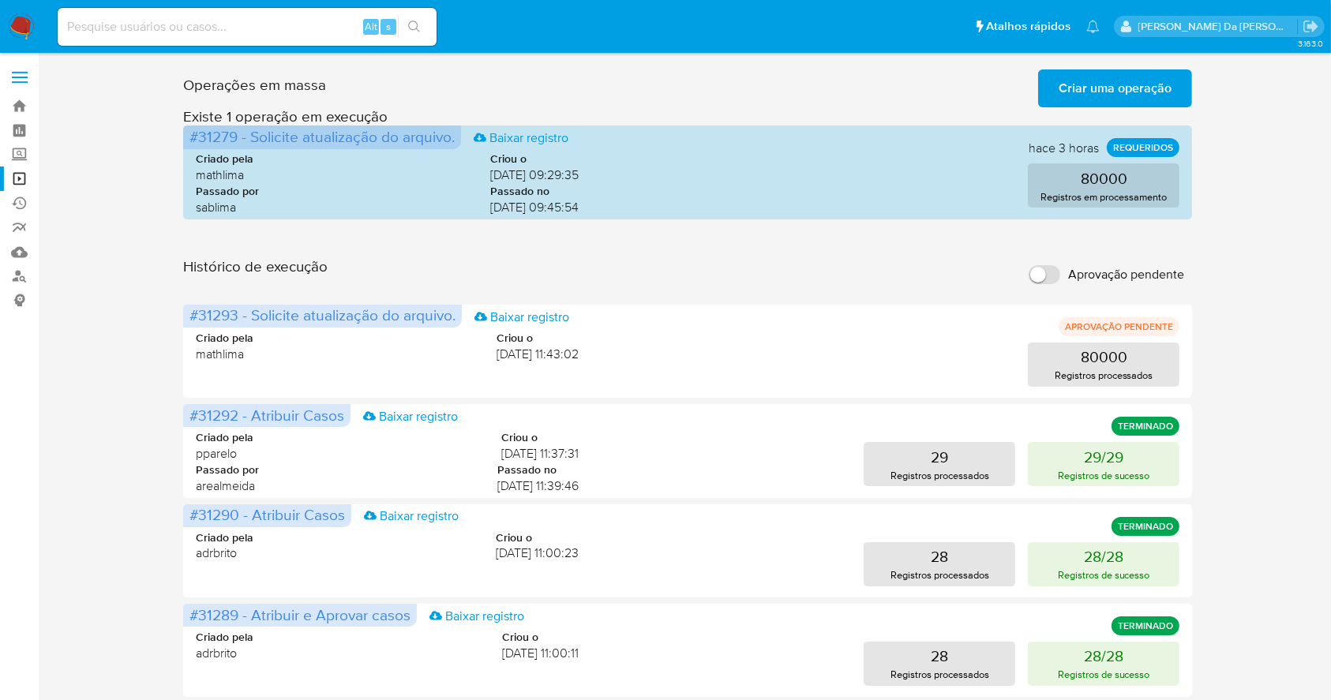
click at [102, 13] on div "Alt s" at bounding box center [247, 27] width 379 height 38
click at [102, 22] on input at bounding box center [247, 27] width 379 height 21
paste input "cZIppPIyK3zj2Yy6V6O7cl5l"
type input "cZIppPIyK3zj2Yy6V6O7cl5l"
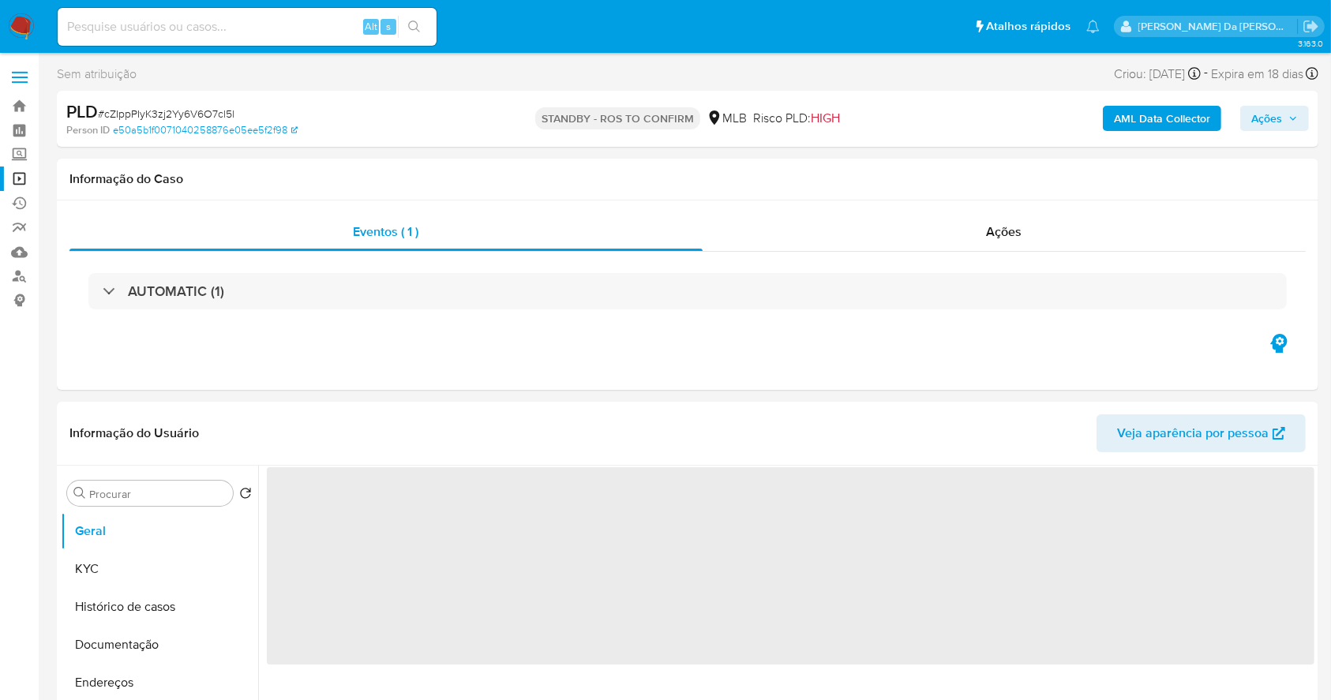
select select "10"
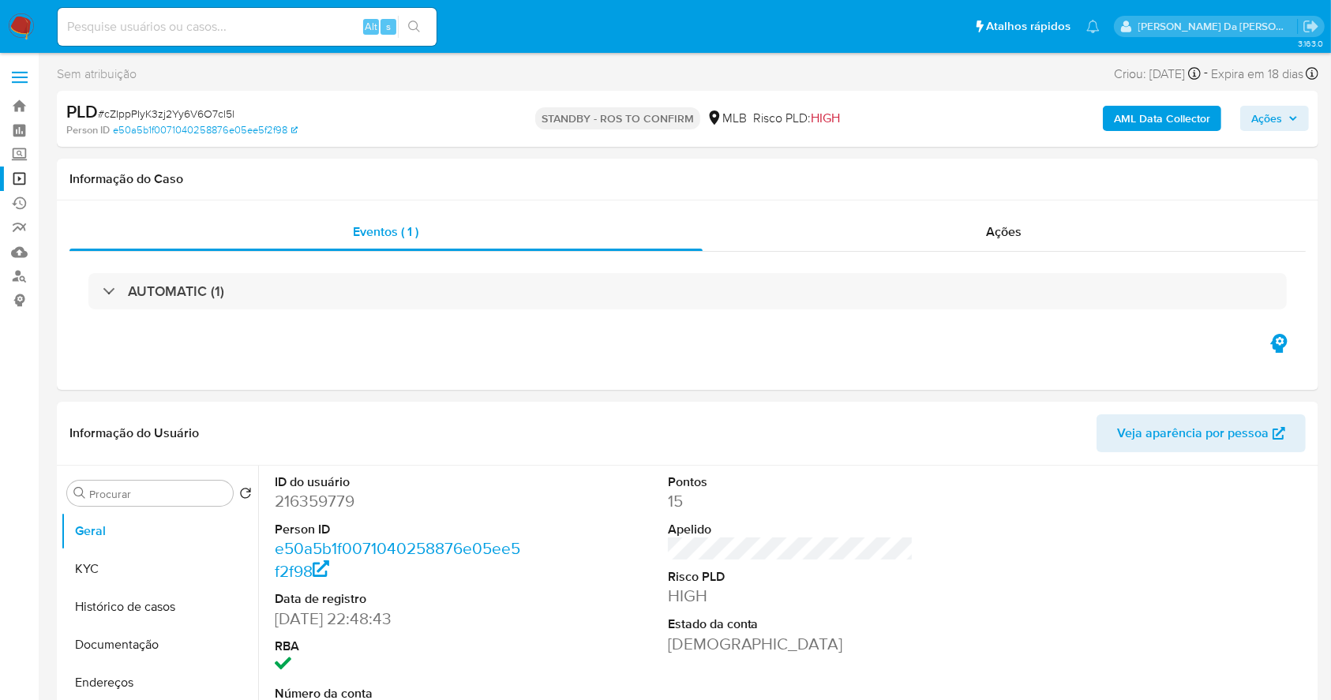
click at [179, 117] on span "# cZIppPIyK3zj2Yy6V6O7cl5l" at bounding box center [166, 114] width 137 height 16
copy span "cZIppPIyK3zj2Yy6V6O7cl5l"
click at [25, 25] on img at bounding box center [21, 26] width 27 height 27
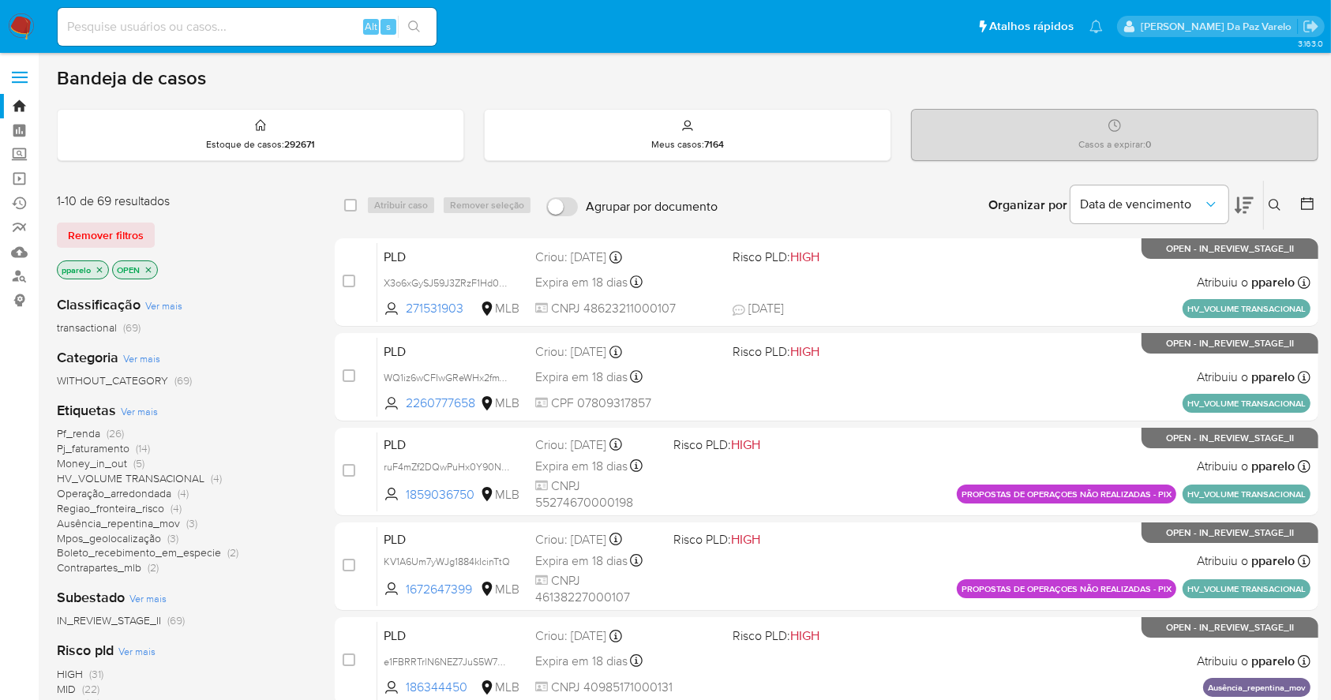
click at [1276, 200] on icon at bounding box center [1274, 205] width 13 height 13
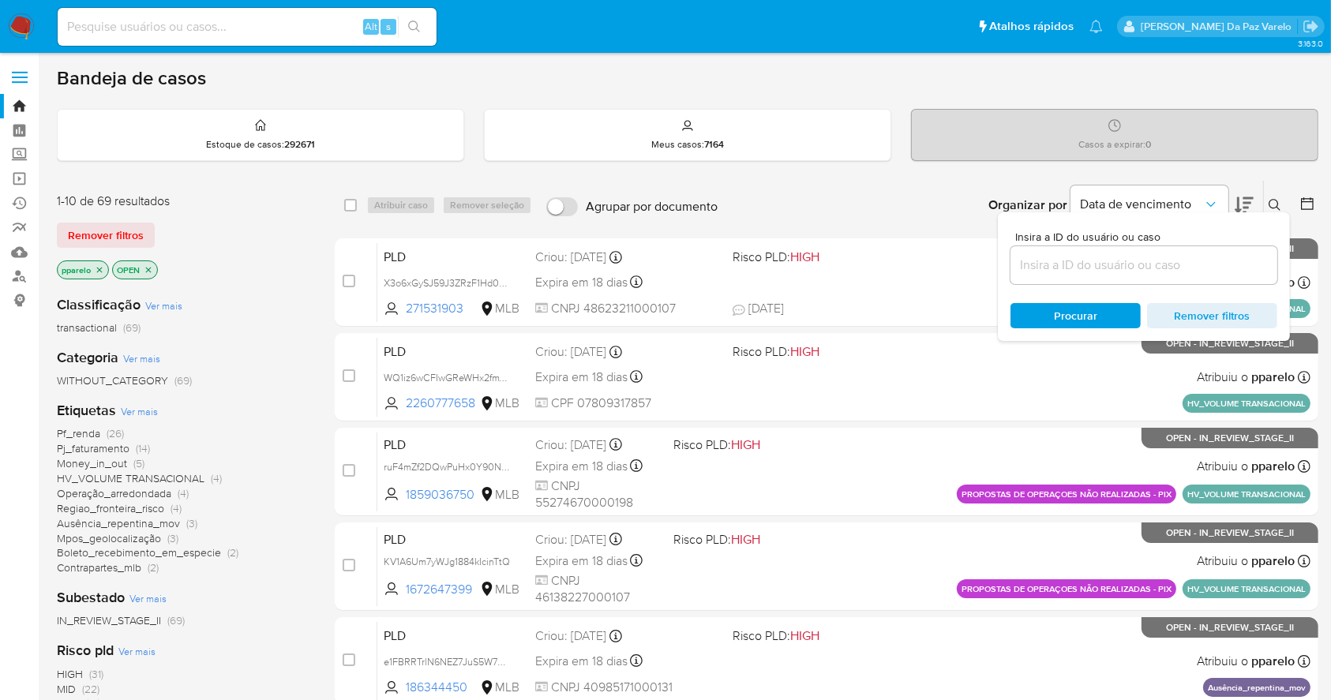
click at [1185, 276] on div at bounding box center [1143, 265] width 267 height 38
click at [1186, 268] on input at bounding box center [1143, 265] width 267 height 21
paste input "cZIppPIyK3zj2Yy6V6O7cl5l"
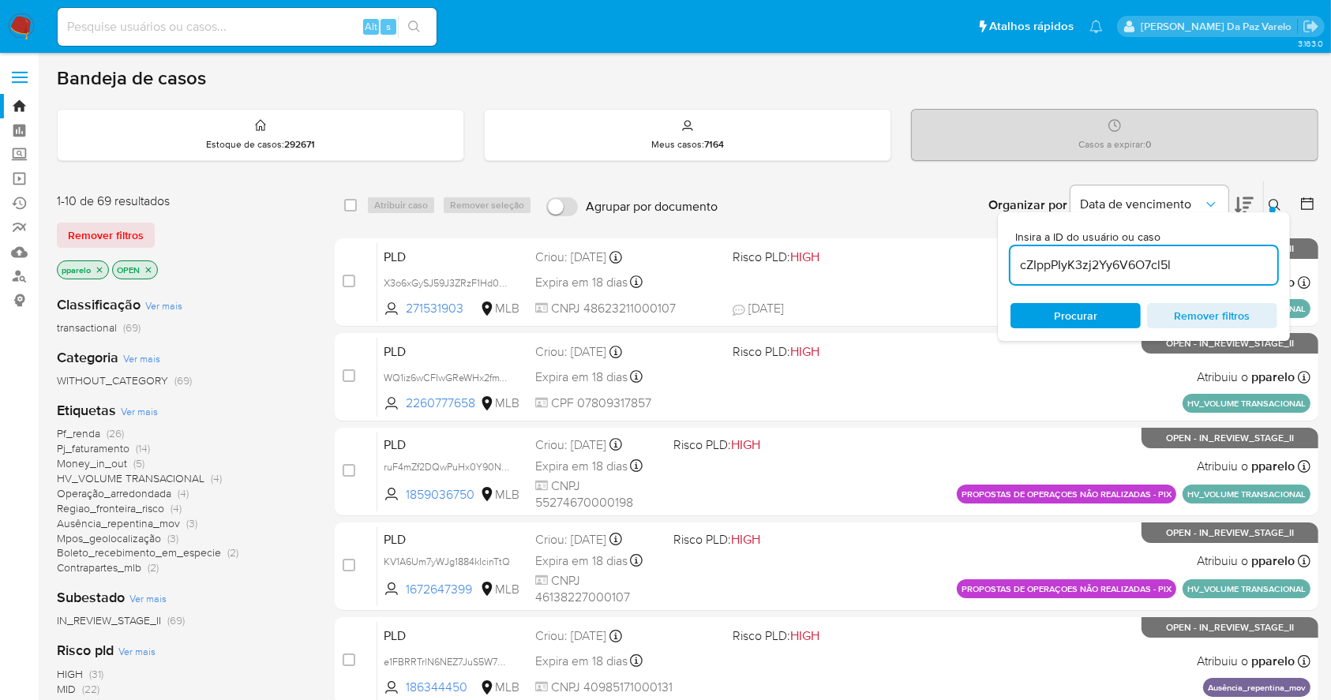
type input "cZIppPIyK3zj2Yy6V6O7cl5l"
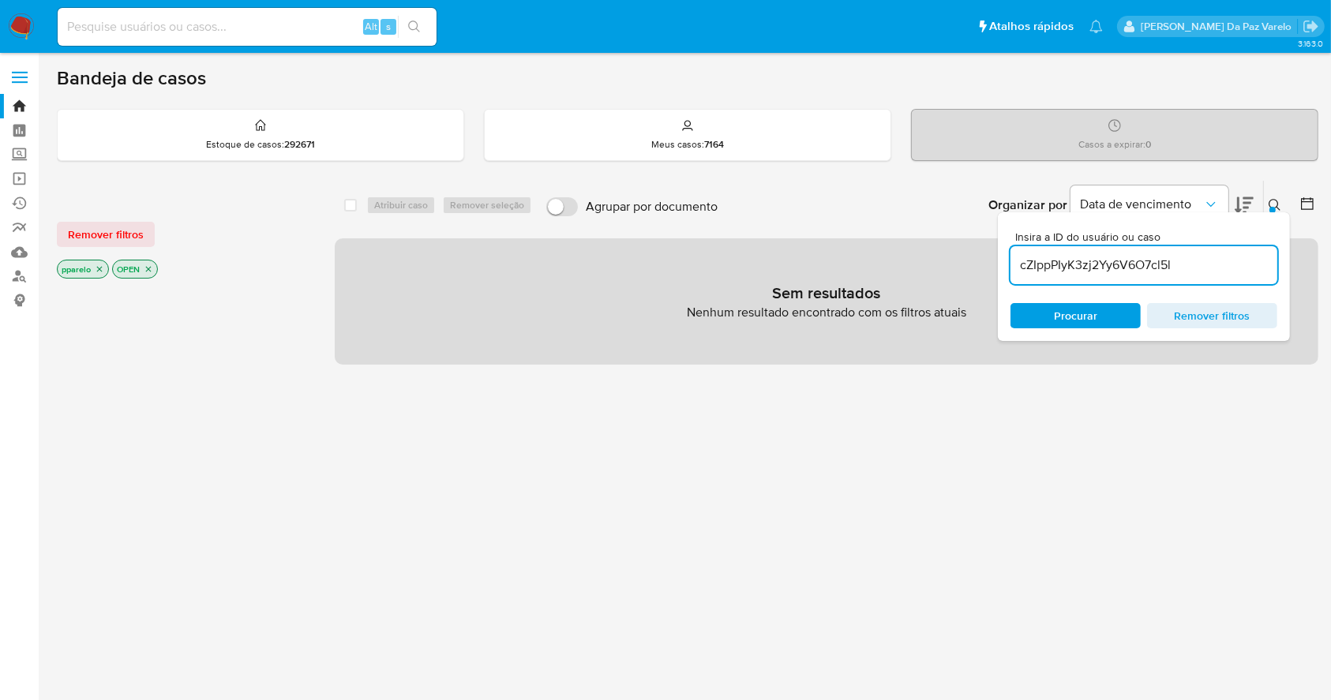
click at [103, 270] on icon "close-filter" at bounding box center [99, 268] width 9 height 9
click at [99, 272] on p "OPEN" at bounding box center [80, 268] width 44 height 17
click at [93, 268] on icon "close-filter" at bounding box center [94, 270] width 6 height 6
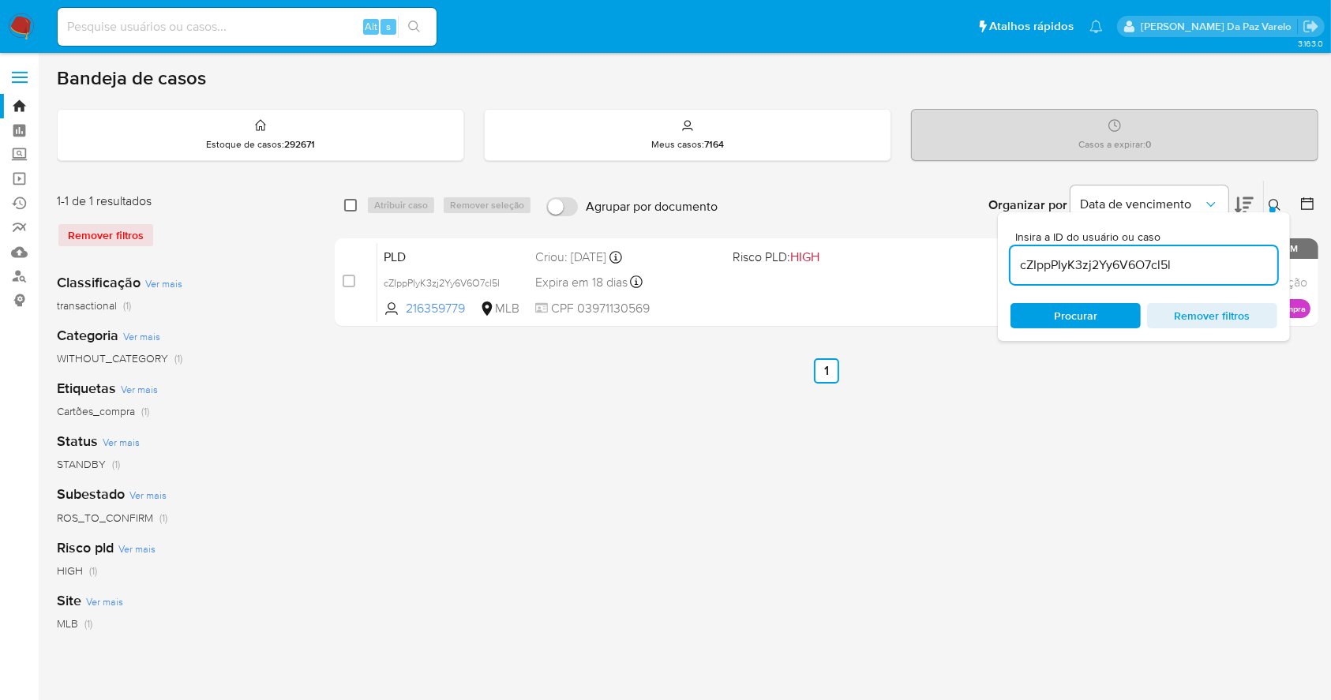
click at [346, 208] on input "checkbox" at bounding box center [350, 205] width 13 height 13
checkbox input "true"
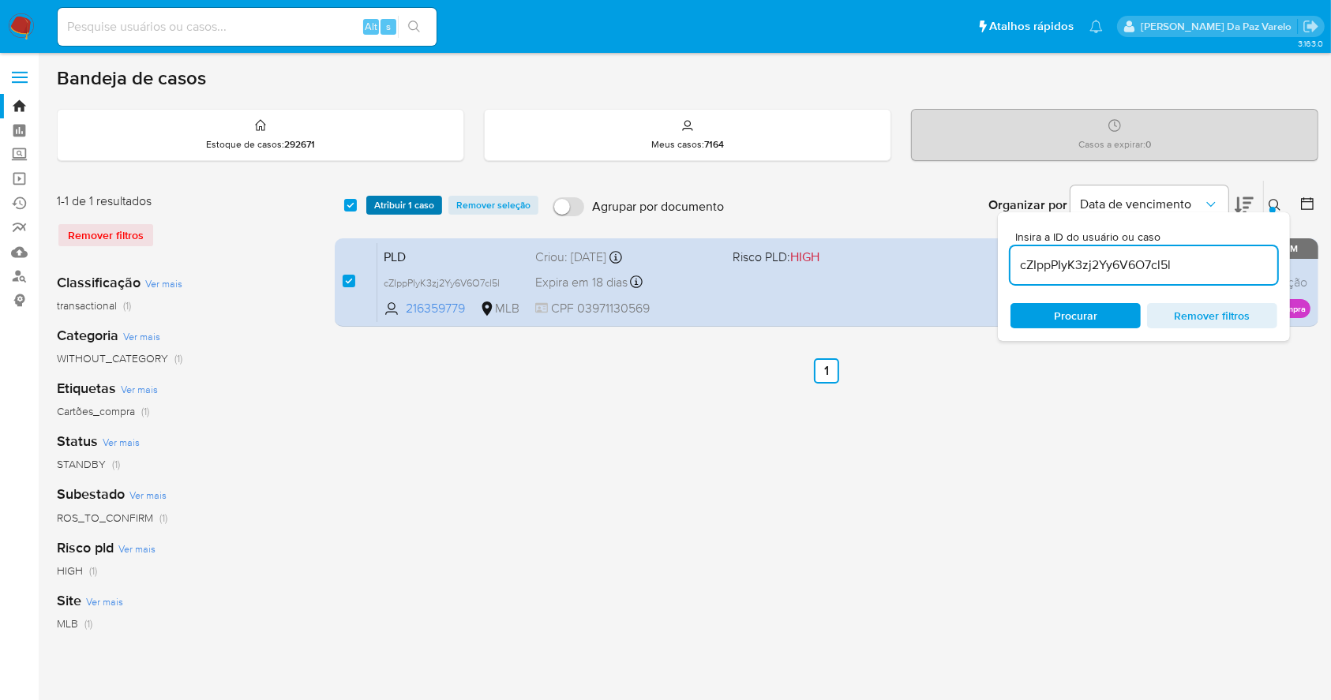
click at [388, 208] on span "Atribuir 1 caso" at bounding box center [404, 205] width 60 height 16
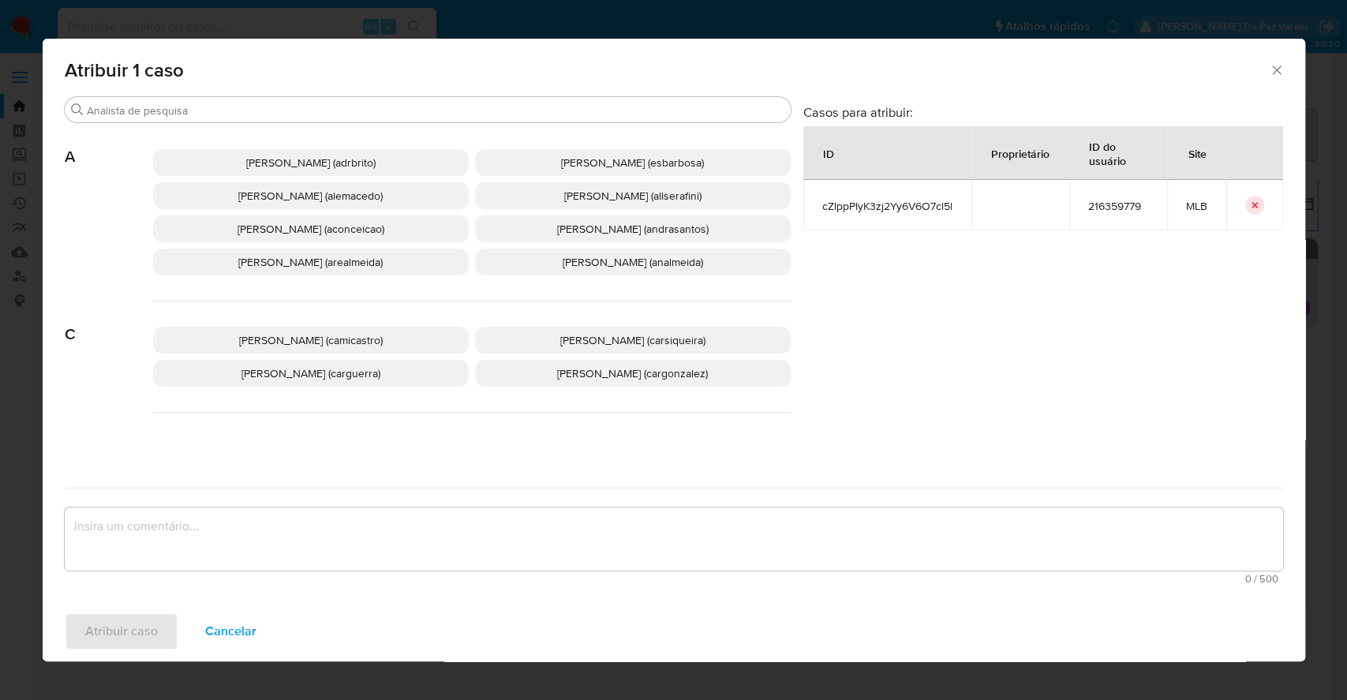
click at [373, 124] on div "Adriano Azeredo Brito (adrbrito) Alessandra Da Silva Barbosa (esbarbosa) Alexan…" at bounding box center [472, 213] width 638 height 178
click at [376, 111] on input "Buscar" at bounding box center [436, 110] width 698 height 14
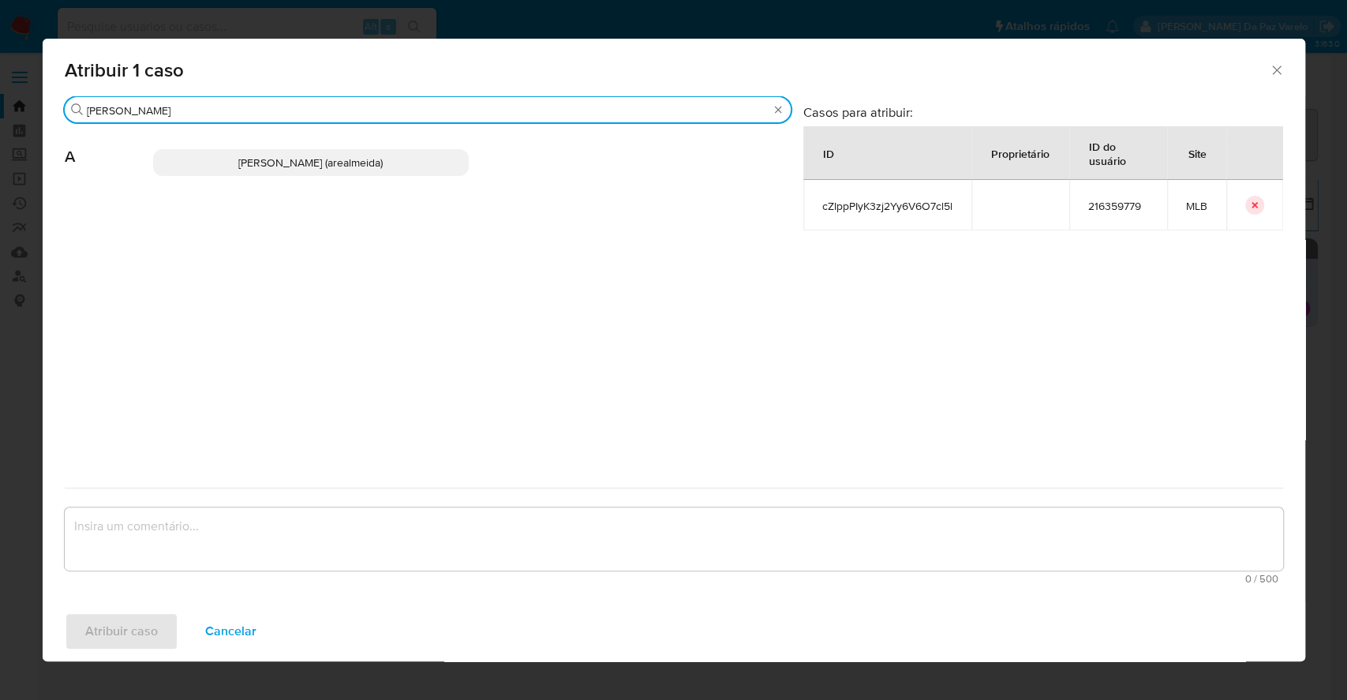
type input "andrei"
click at [359, 161] on span "Andreia Regina De Almeida (arealmeida)" at bounding box center [310, 163] width 144 height 16
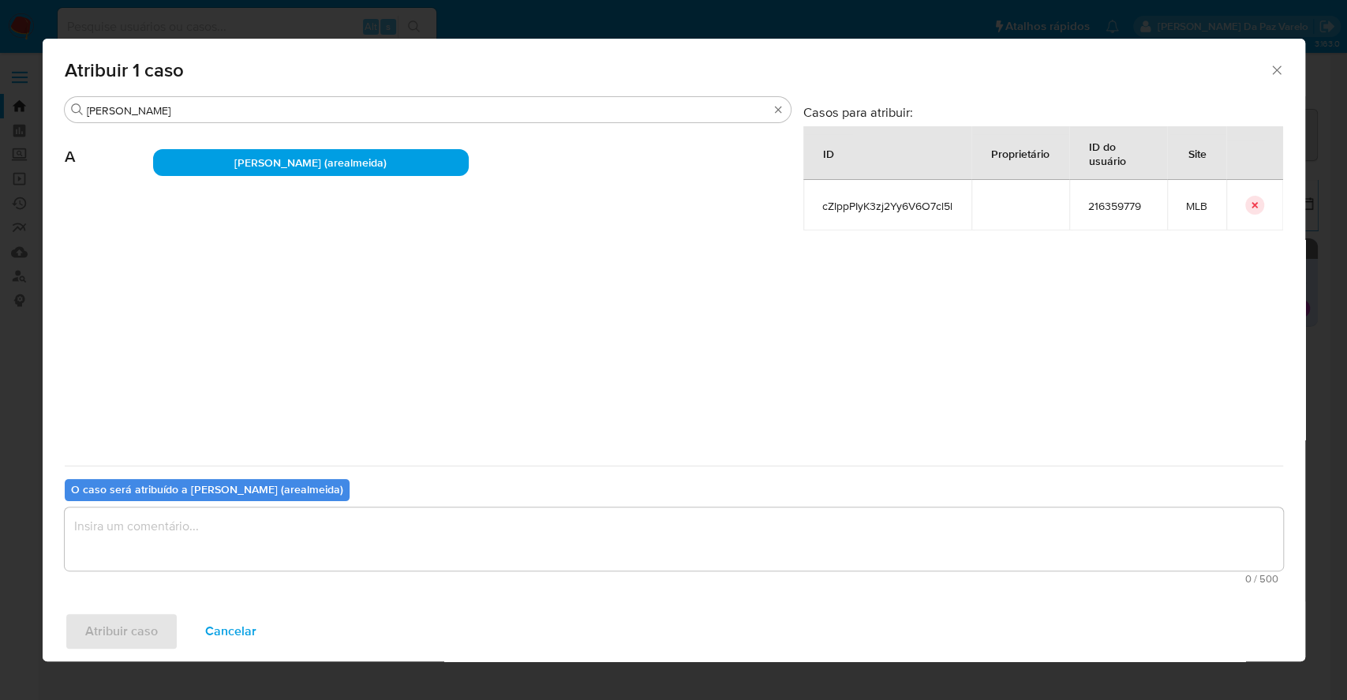
click at [277, 555] on textarea "assign-modal" at bounding box center [674, 539] width 1219 height 63
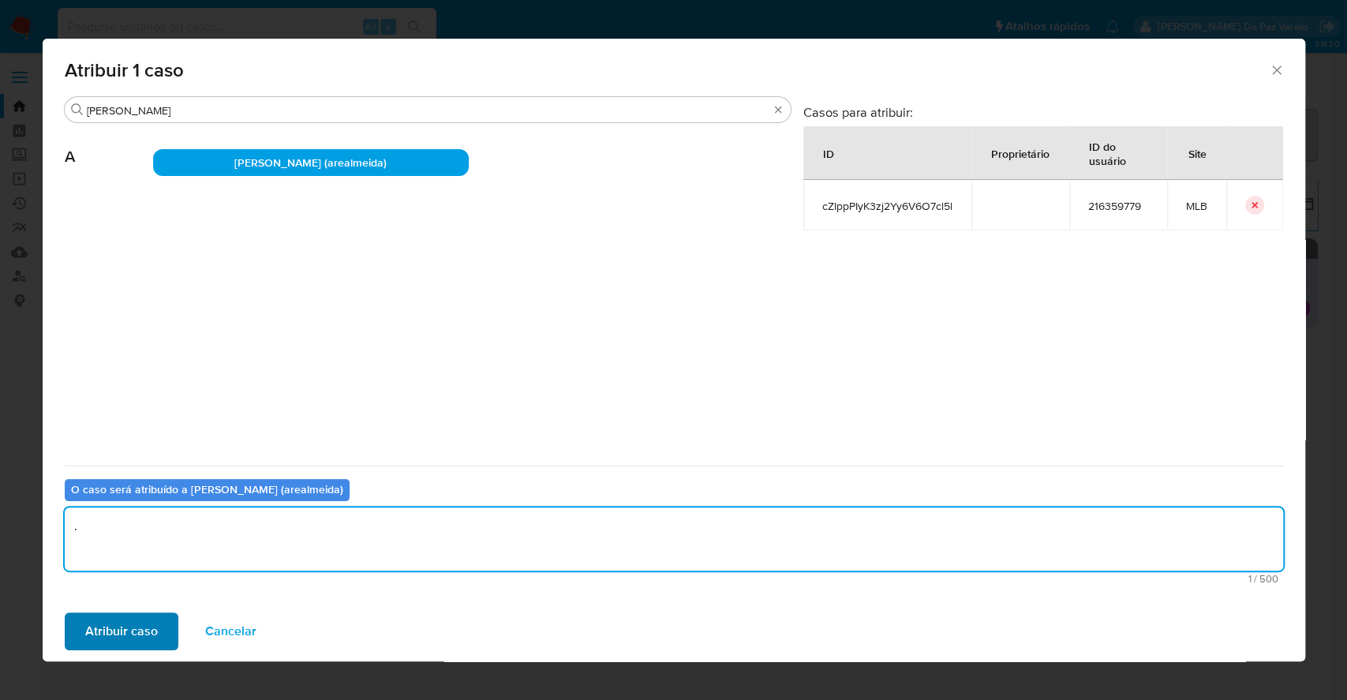
type textarea "."
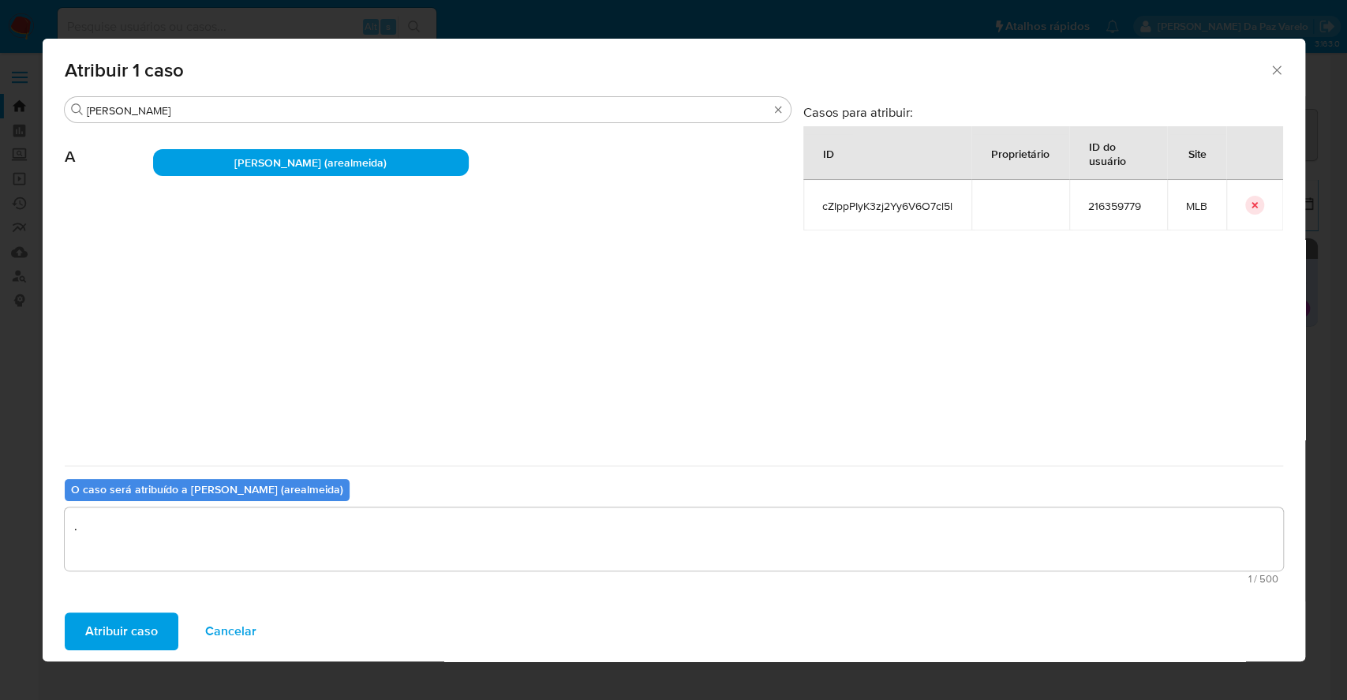
click at [103, 628] on span "Atribuir caso" at bounding box center [121, 631] width 73 height 35
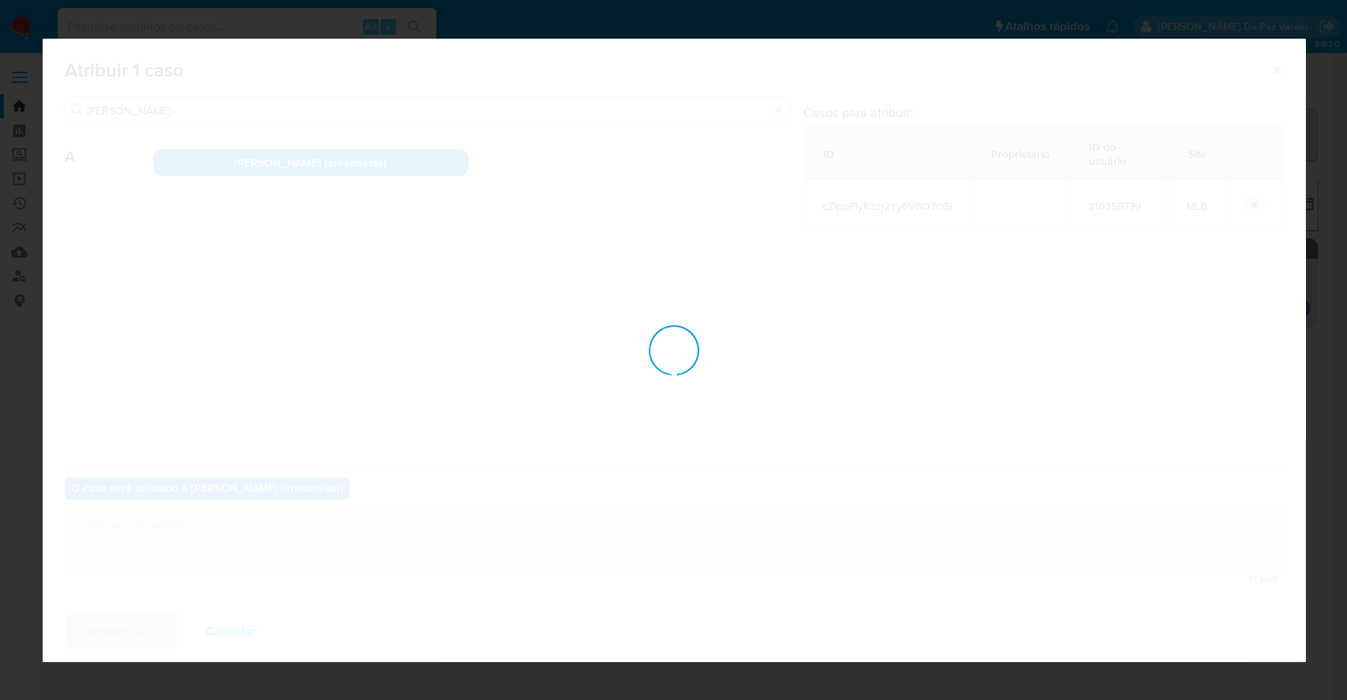
checkbox input "false"
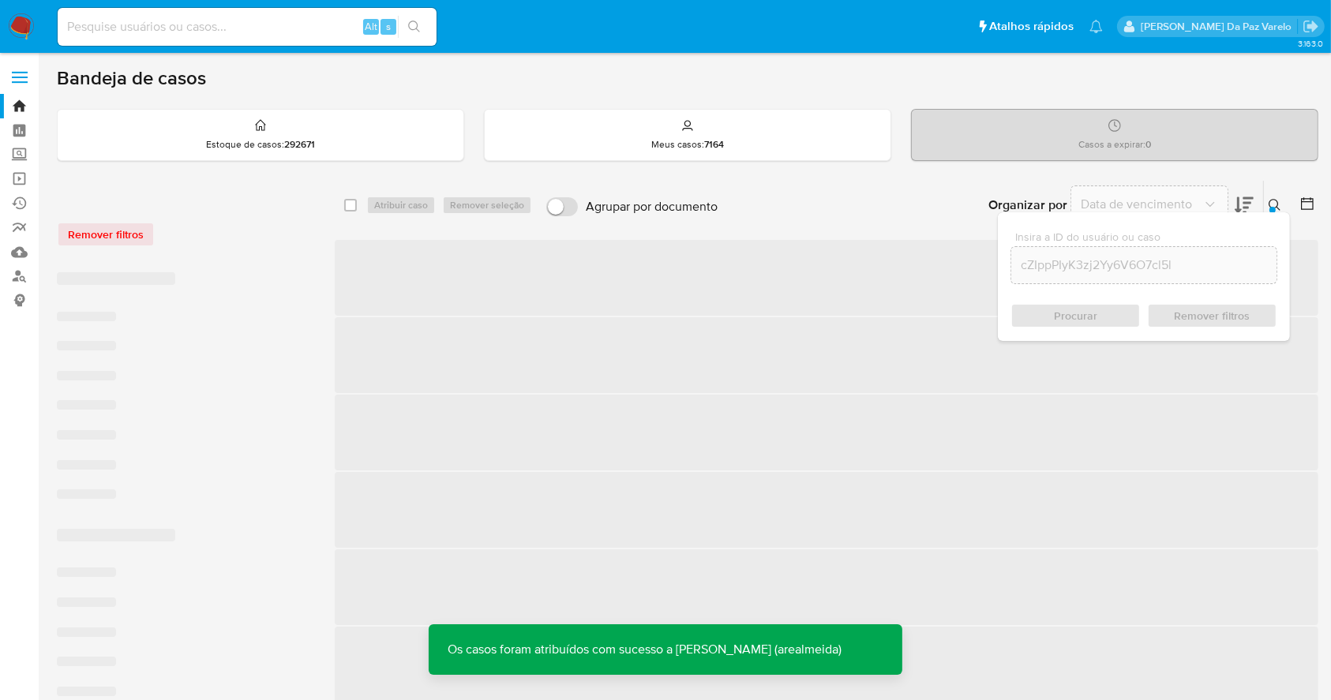
click at [1279, 203] on icon at bounding box center [1274, 205] width 13 height 13
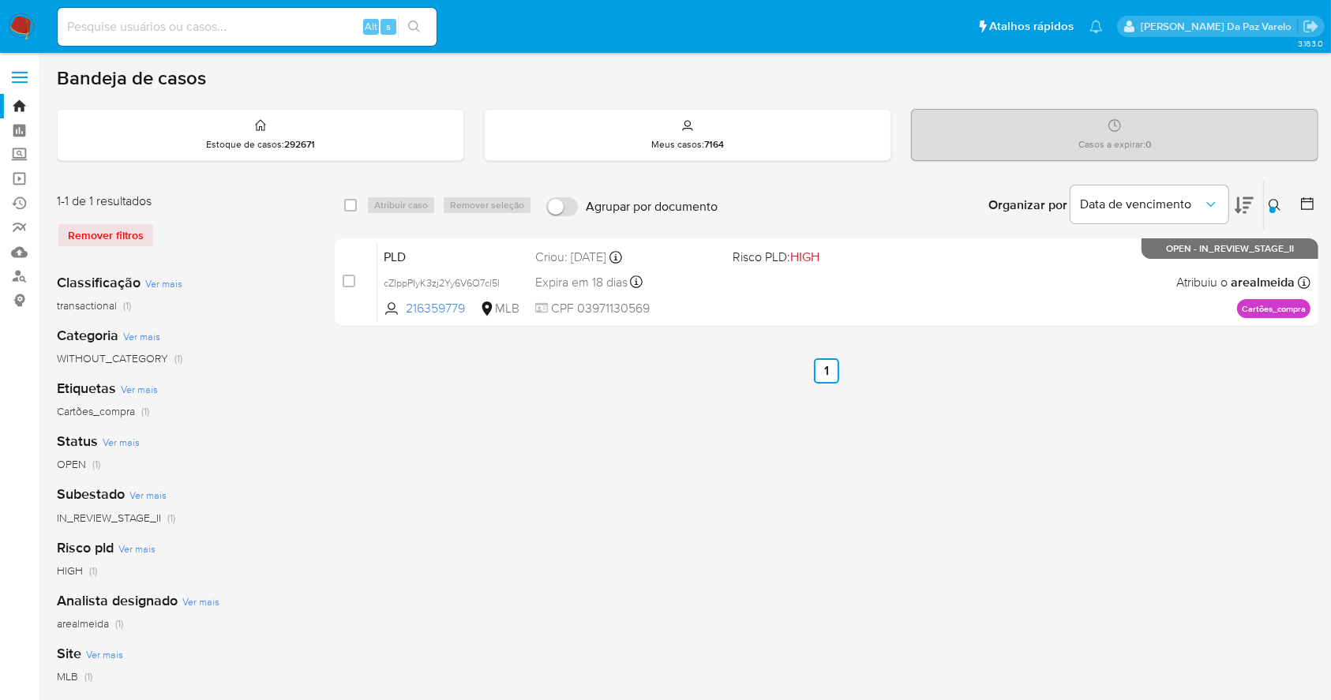
click at [750, 378] on ul "Anterior 1 Siguiente" at bounding box center [826, 370] width 983 height 25
click at [749, 349] on div "select-all-cases-checkbox Atribuir caso Remover seleção Agrupar por documento O…" at bounding box center [826, 526] width 983 height 693
click at [760, 339] on div "select-all-cases-checkbox Atribuir caso Remover seleção Agrupar por documento O…" at bounding box center [826, 526] width 983 height 693
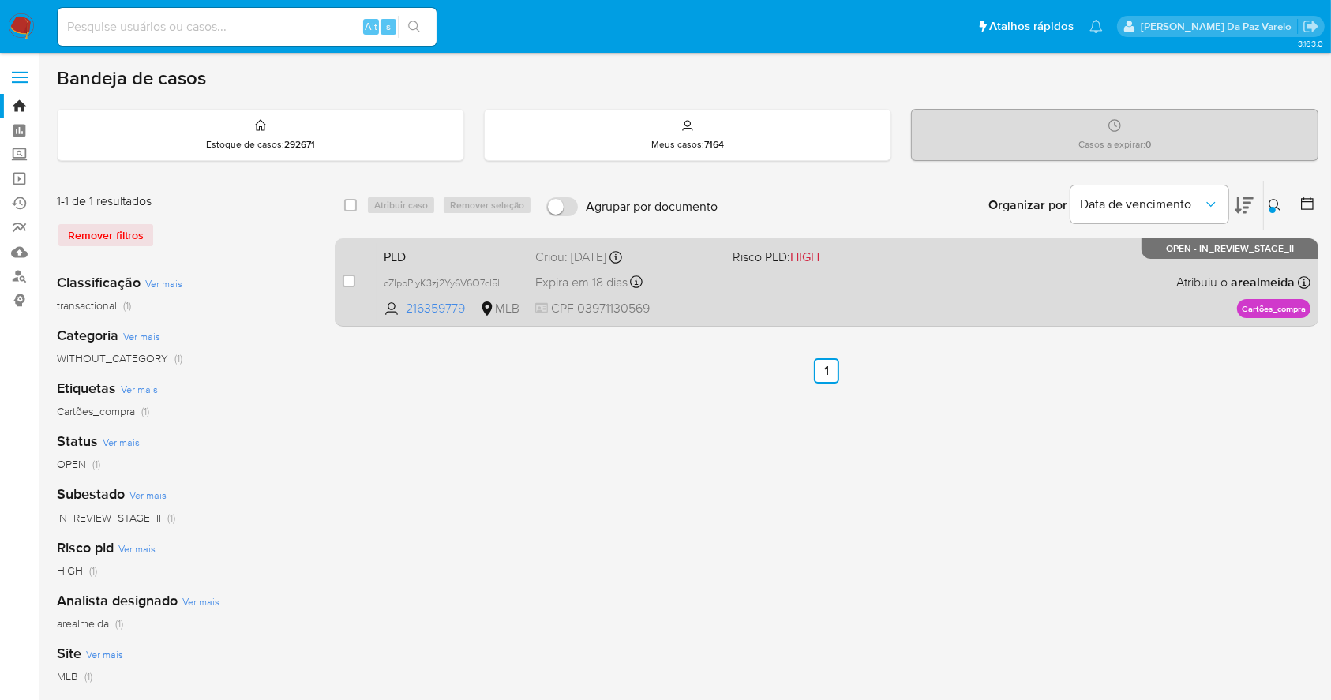
click at [886, 323] on div "case-item-checkbox Incapaz de atribuir o caso PLD cZIppPIyK3zj2Yy6V6O7cl5l 2163…" at bounding box center [826, 282] width 983 height 88
click at [976, 281] on div "PLD cZIppPIyK3zj2Yy6V6O7cl5l 216359779 MLB Risco PLD: HIGH Criou: 12/09/2025 Cr…" at bounding box center [843, 282] width 933 height 80
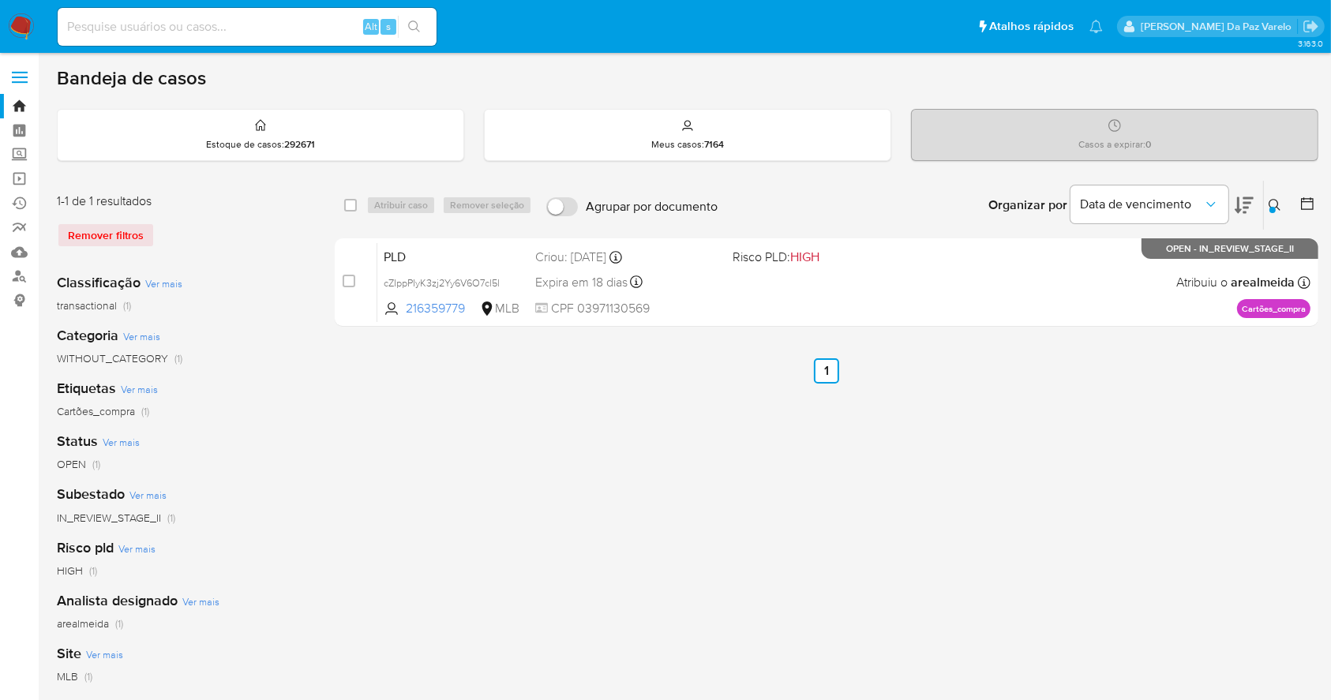
click at [606, 406] on div "select-all-cases-checkbox Atribuir caso Remover seleção Agrupar por documento O…" at bounding box center [826, 526] width 983 height 693
click at [605, 405] on div "select-all-cases-checkbox Atribuir caso Remover seleção Agrupar por documento O…" at bounding box center [826, 526] width 983 height 693
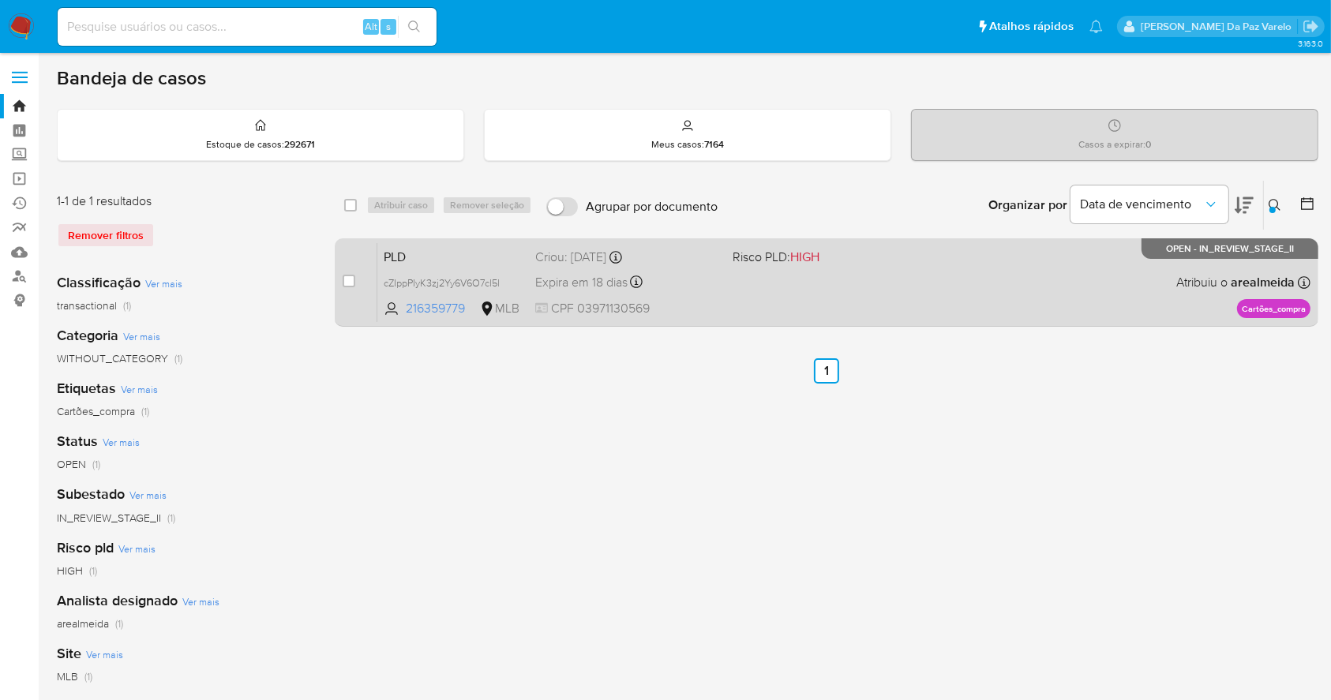
click at [726, 290] on div "PLD cZIppPIyK3zj2Yy6V6O7cl5l 216359779 MLB Risco PLD: HIGH Criou: 12/09/2025 Cr…" at bounding box center [843, 282] width 933 height 80
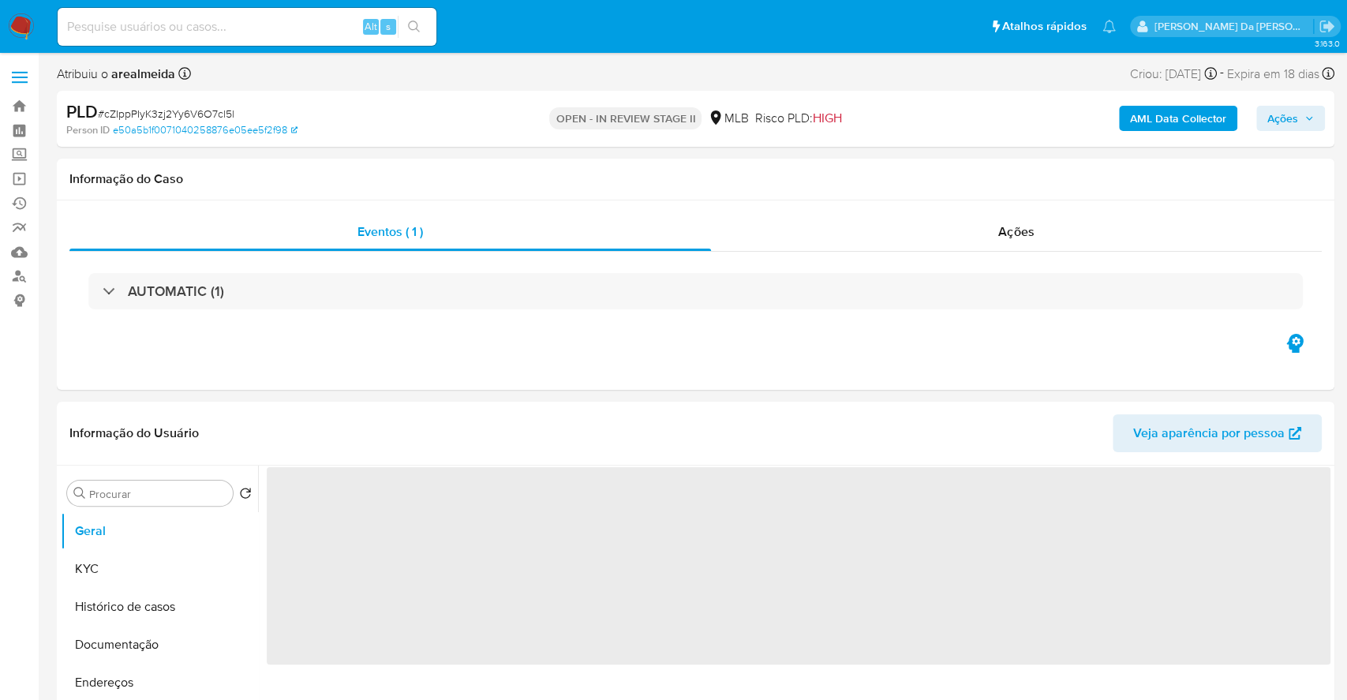
select select "10"
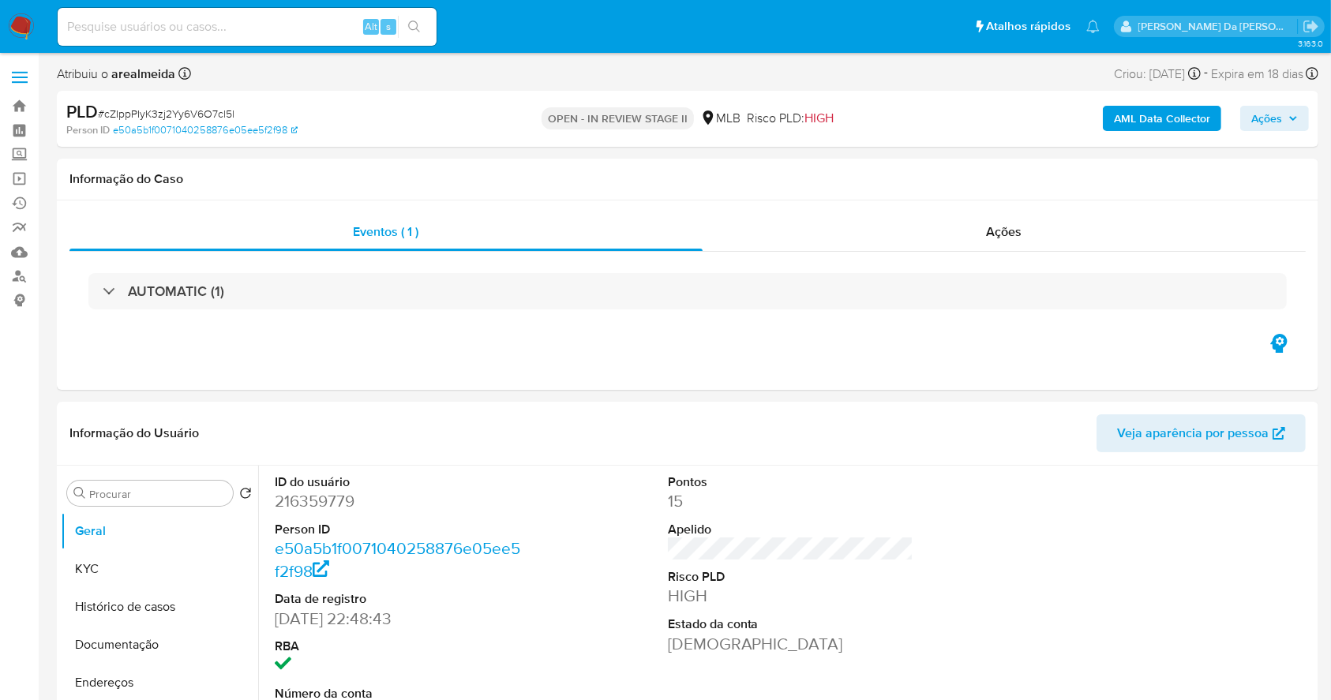
click at [23, 32] on img at bounding box center [21, 26] width 27 height 27
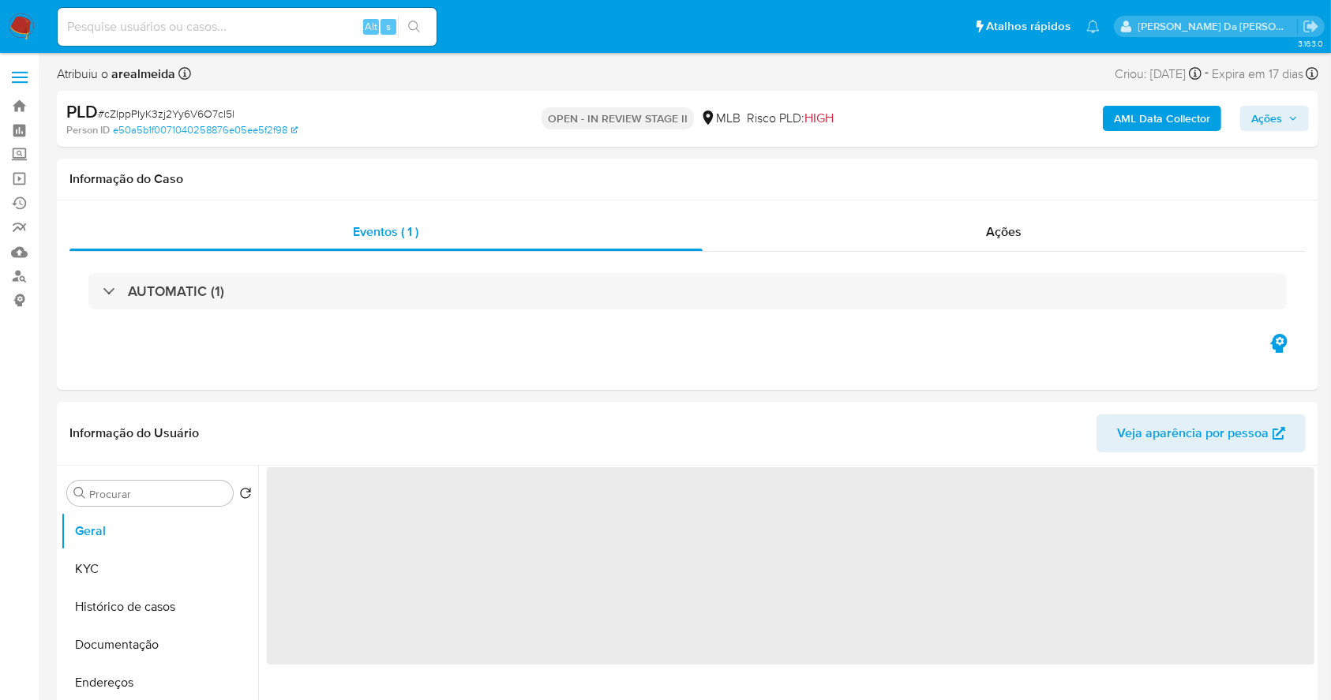
select select "10"
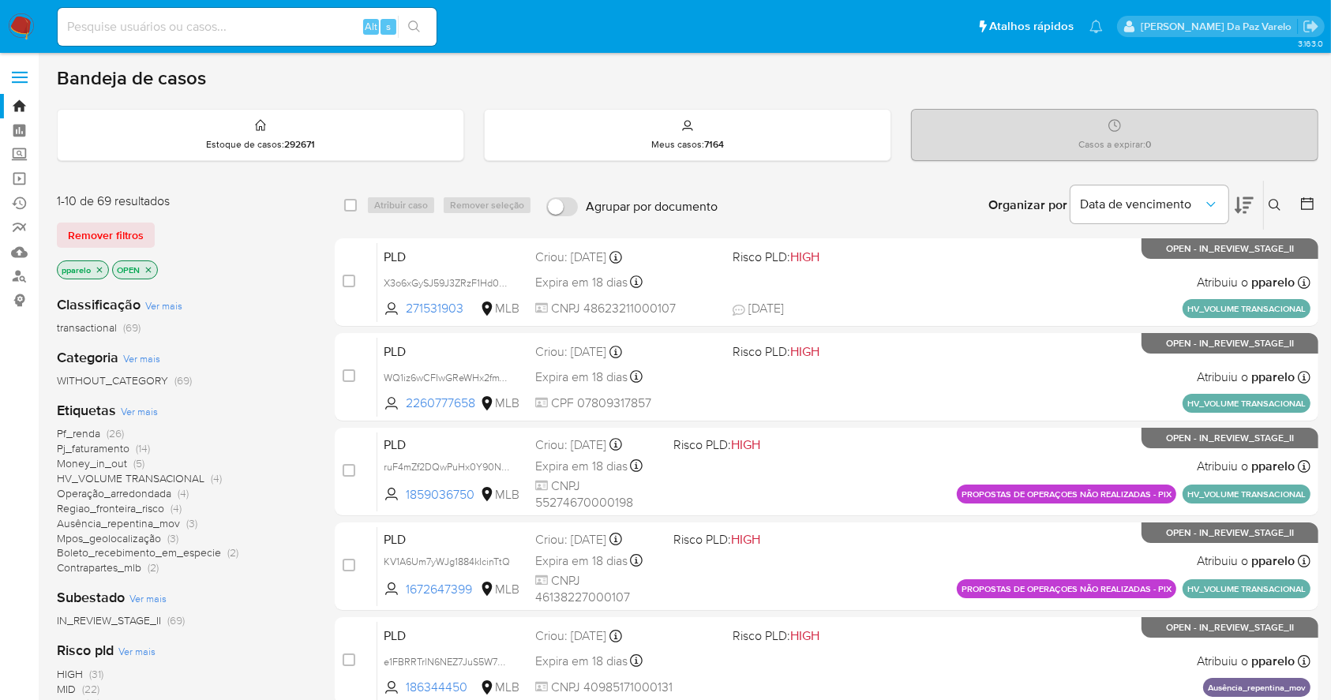
drag, startPoint x: 1288, startPoint y: 197, endPoint x: 1272, endPoint y: 209, distance: 20.8
click at [1287, 197] on button at bounding box center [1277, 205] width 26 height 19
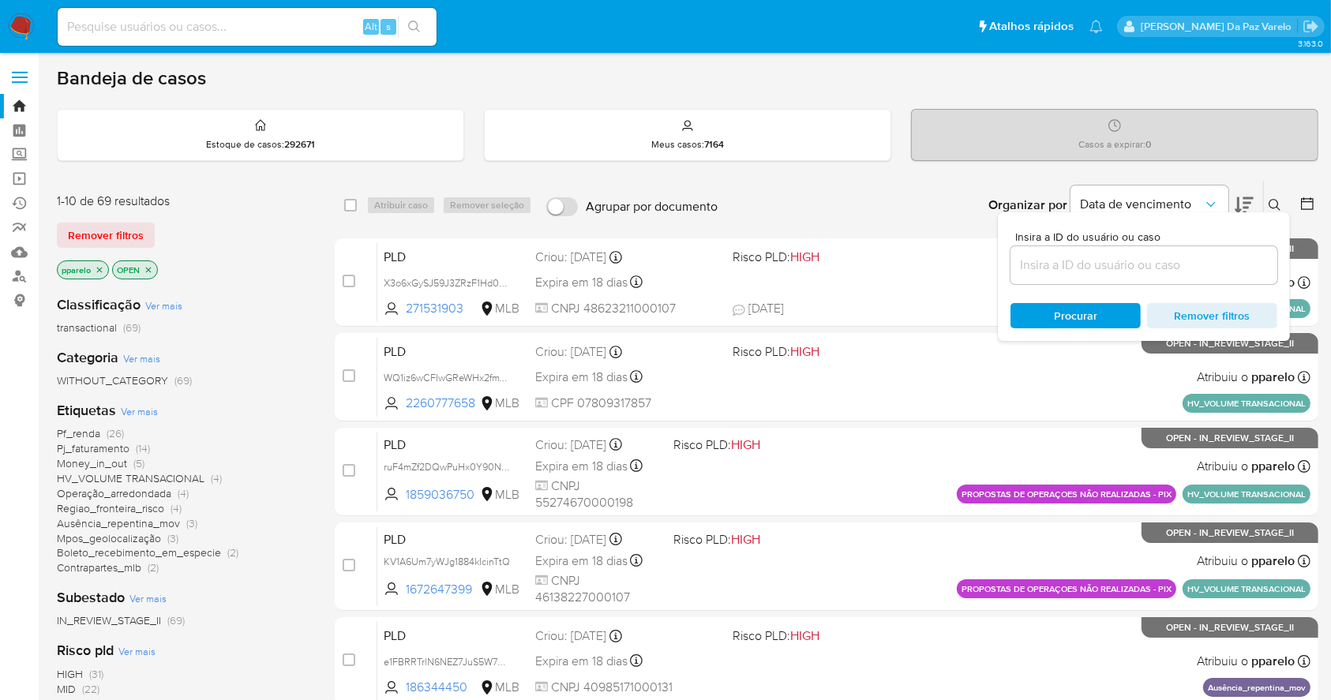
click at [1207, 274] on input at bounding box center [1143, 265] width 267 height 21
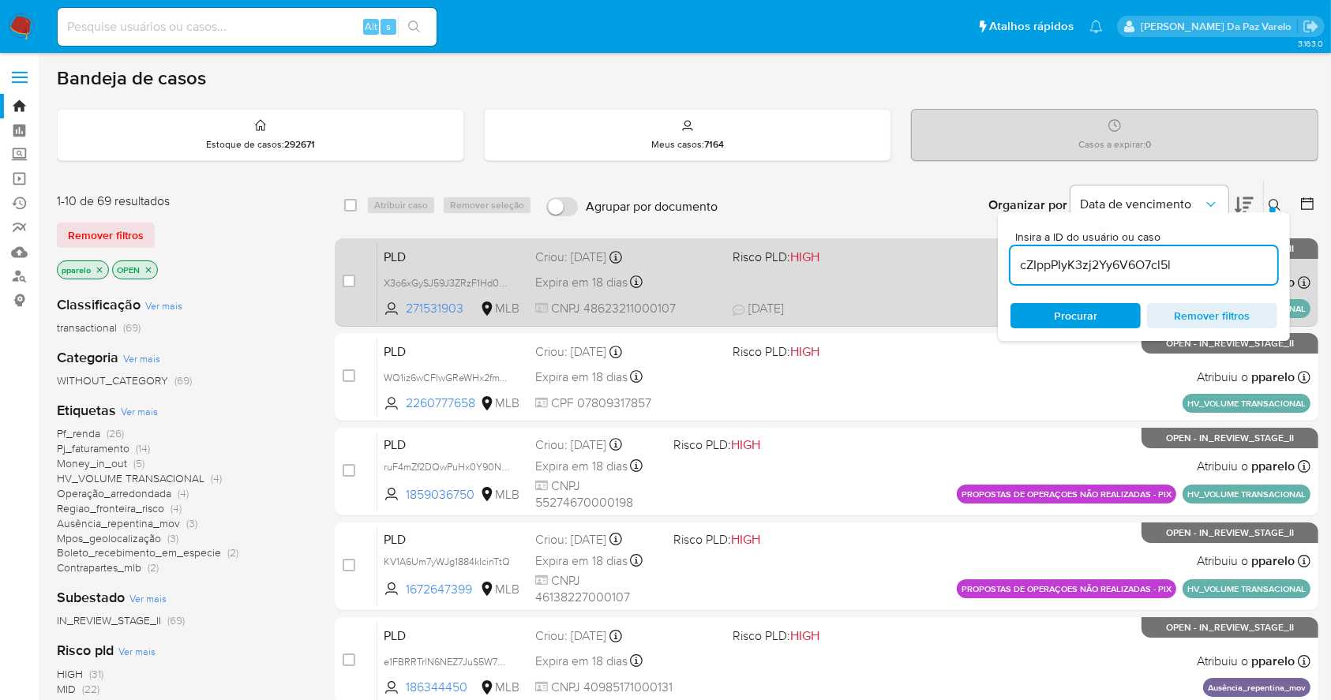
type input "cZIppPIyK3zj2Yy6V6O7cl5l"
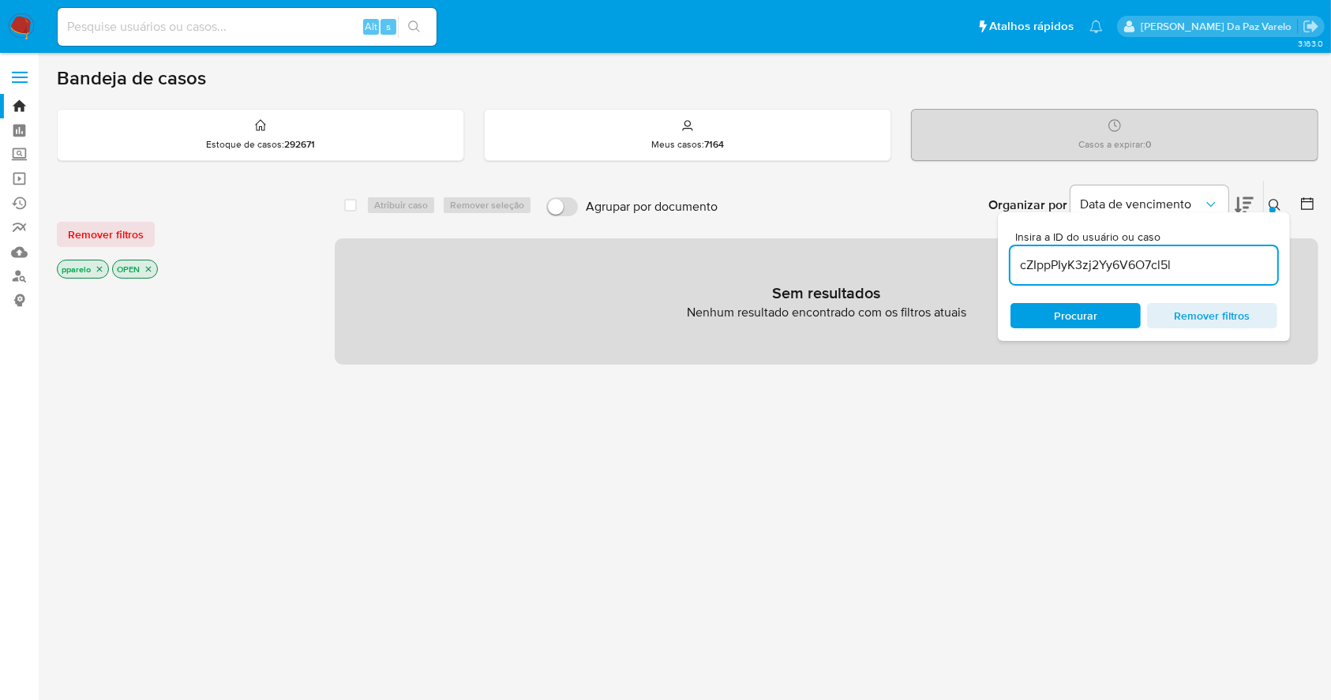
click at [103, 266] on icon "close-filter" at bounding box center [99, 268] width 9 height 9
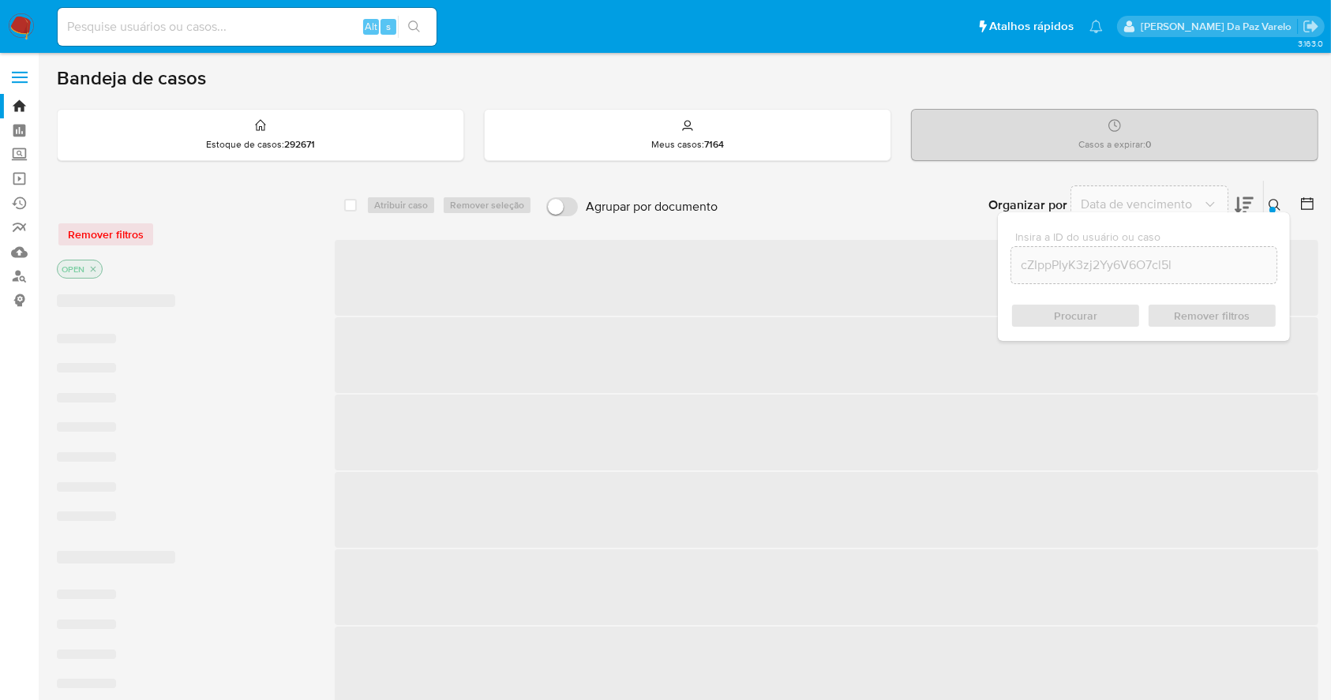
click at [98, 268] on p "OPEN" at bounding box center [80, 268] width 44 height 17
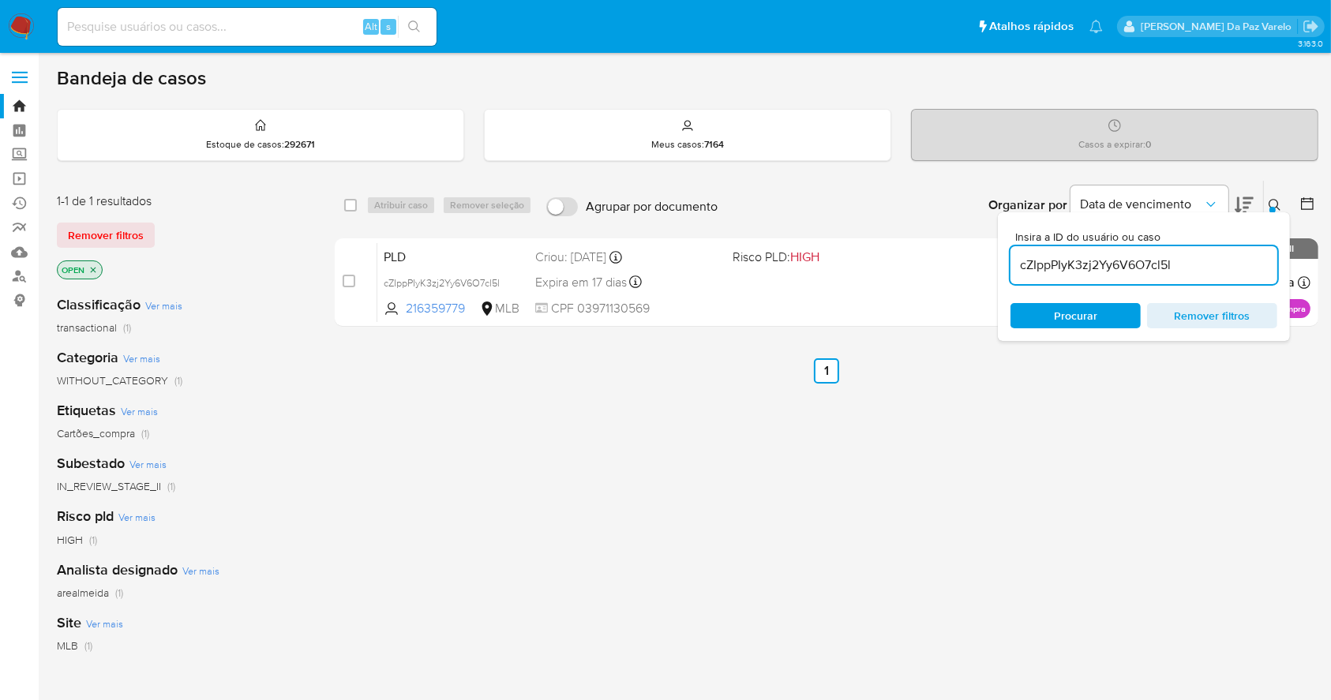
click at [96, 268] on icon "close-filter" at bounding box center [92, 269] width 9 height 9
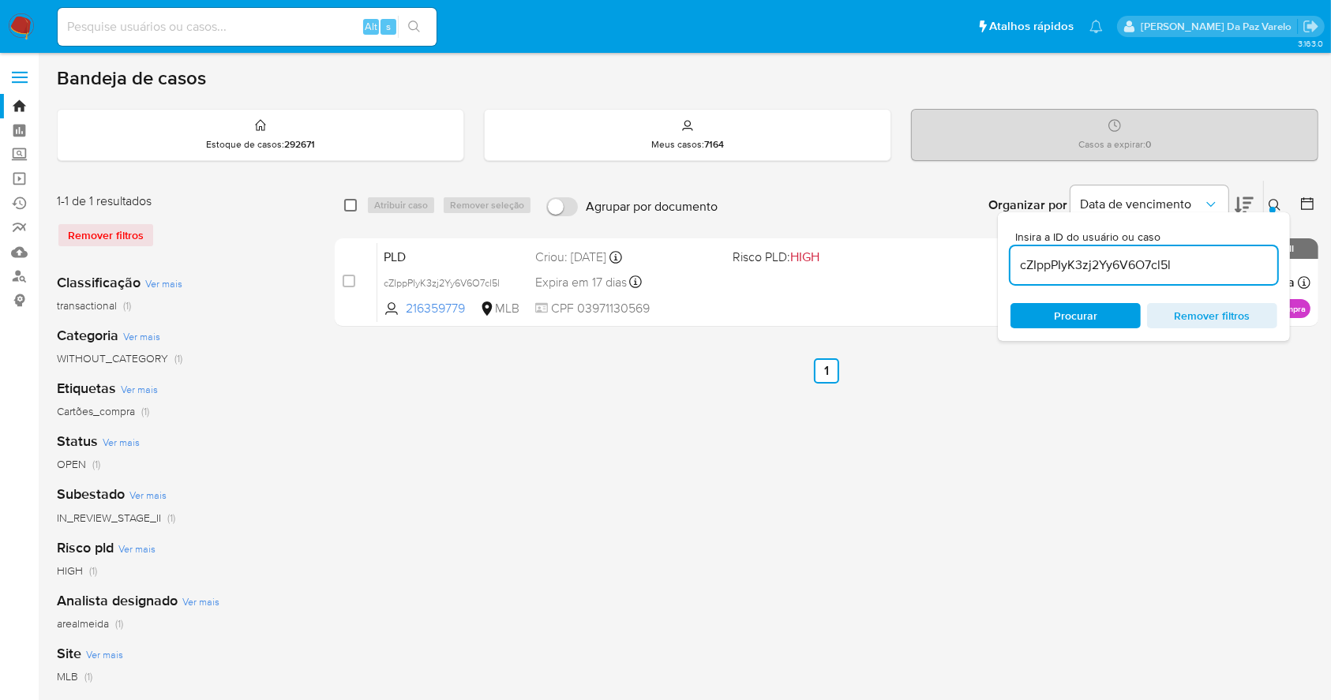
click at [350, 199] on input "checkbox" at bounding box center [350, 205] width 13 height 13
checkbox input "true"
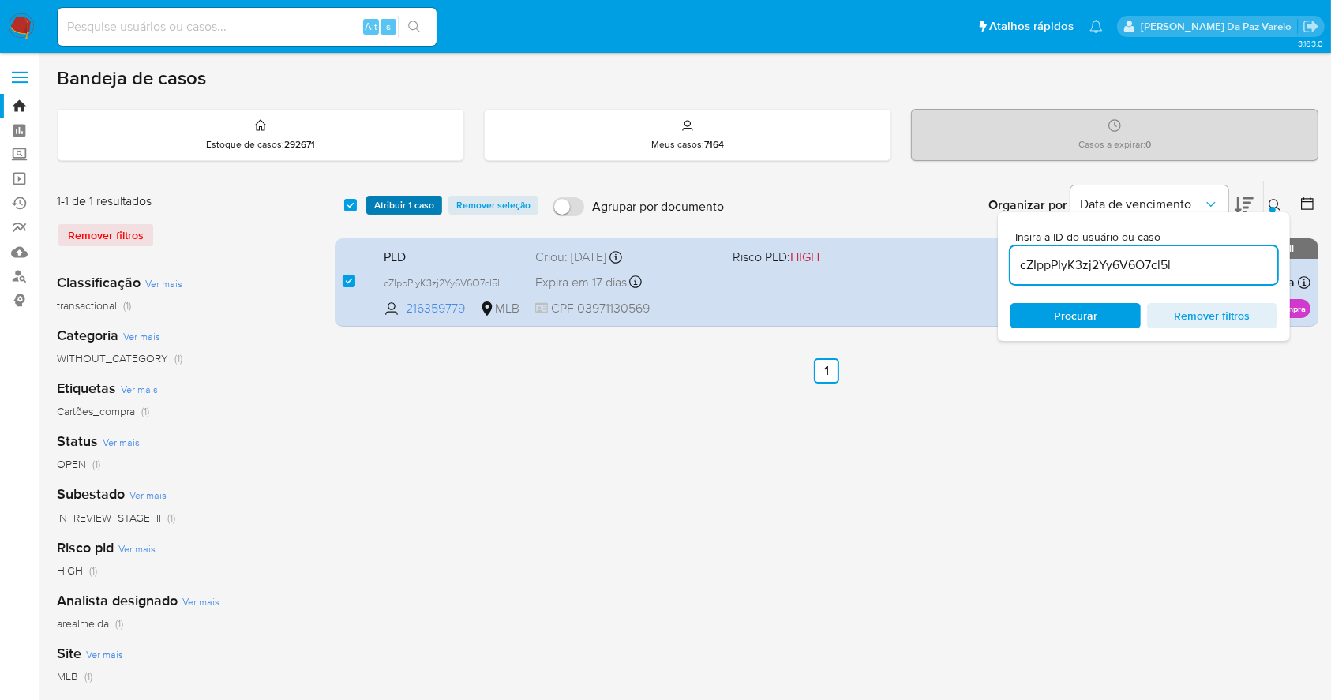
click at [374, 205] on span "Atribuir 1 caso" at bounding box center [404, 205] width 60 height 16
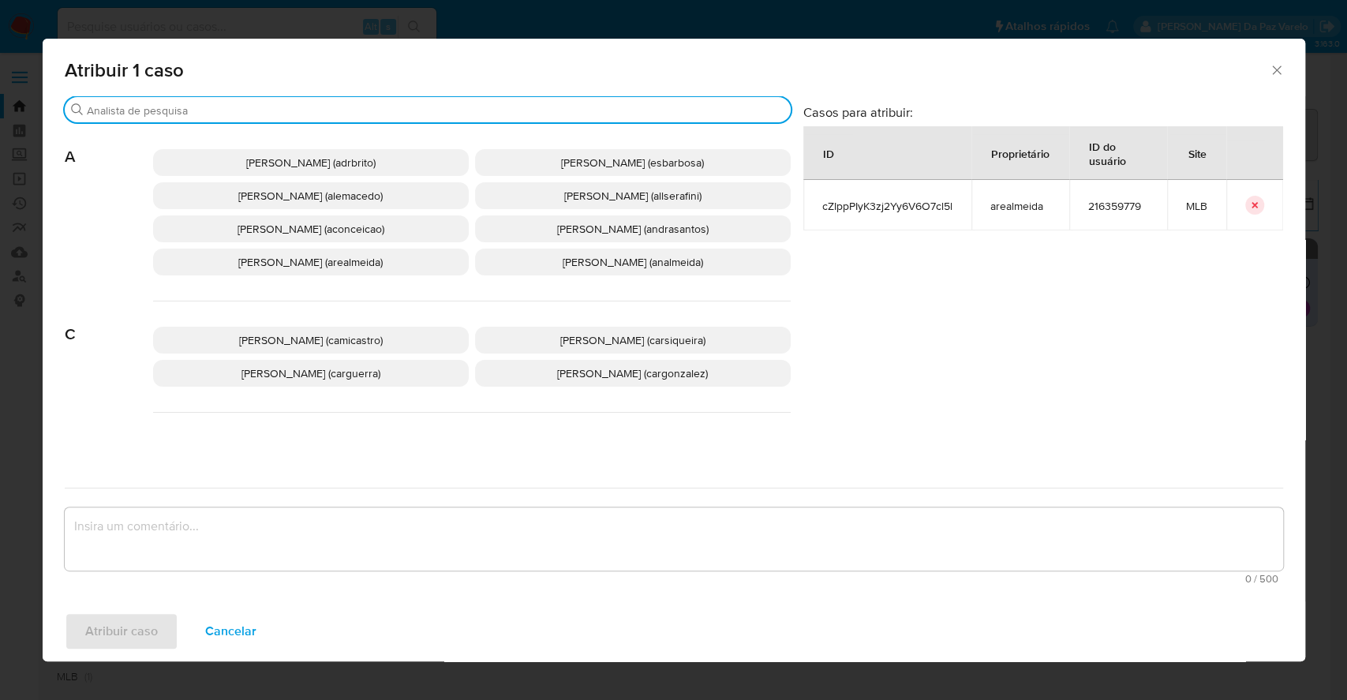
click at [399, 104] on input "Buscar" at bounding box center [436, 110] width 698 height 14
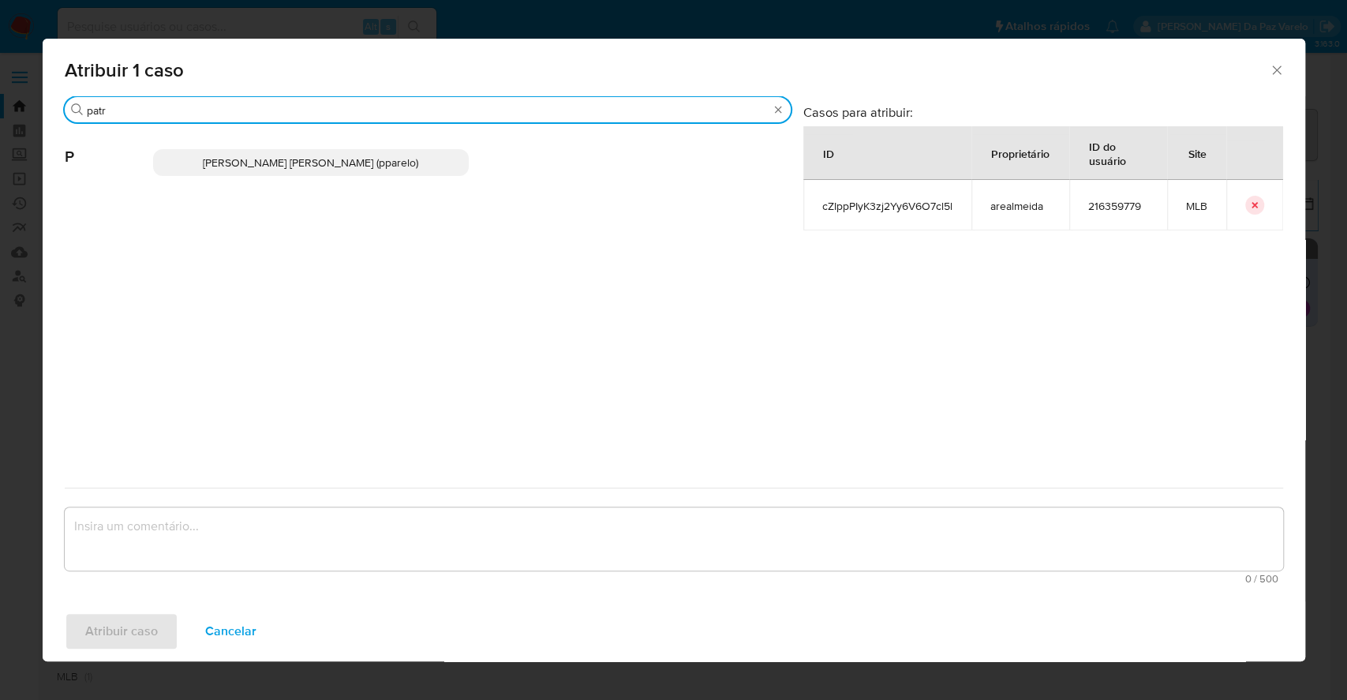
type input "patr"
click at [388, 160] on span "Patricia Aparecida Da Paz Varelo (pparelo)" at bounding box center [310, 163] width 215 height 16
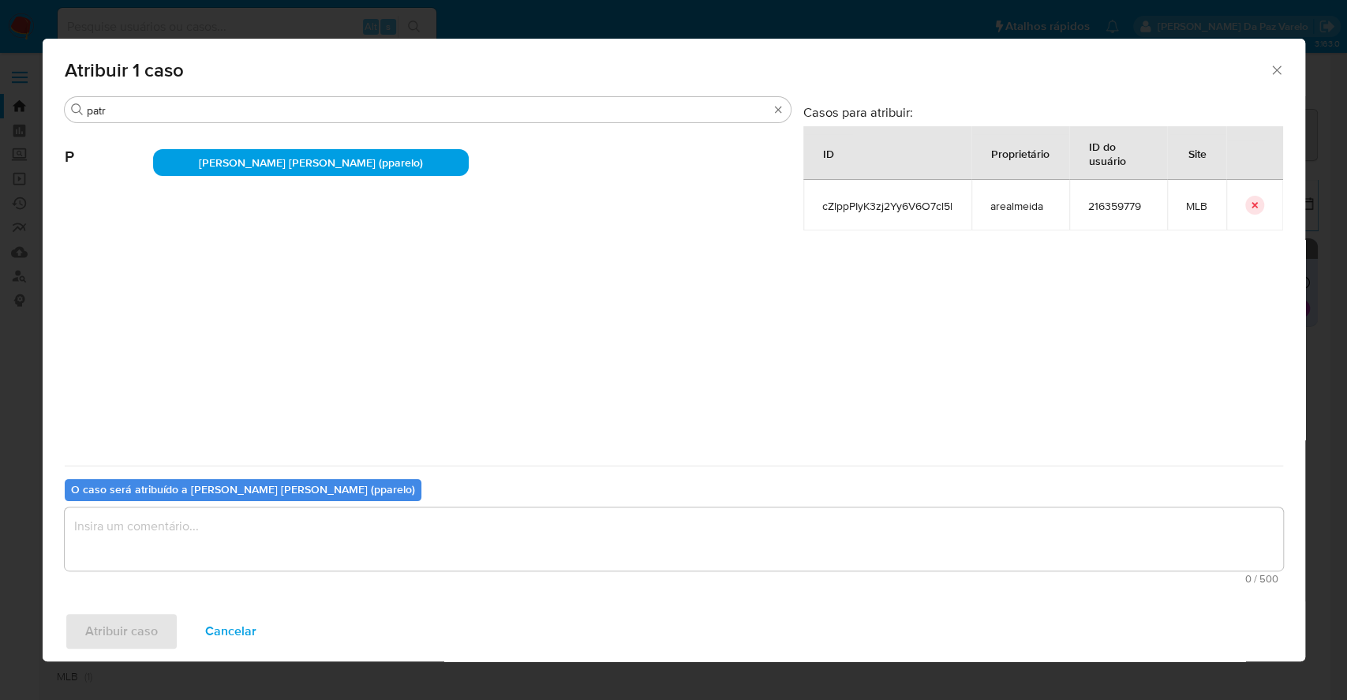
click at [344, 539] on textarea "assign-modal" at bounding box center [674, 539] width 1219 height 63
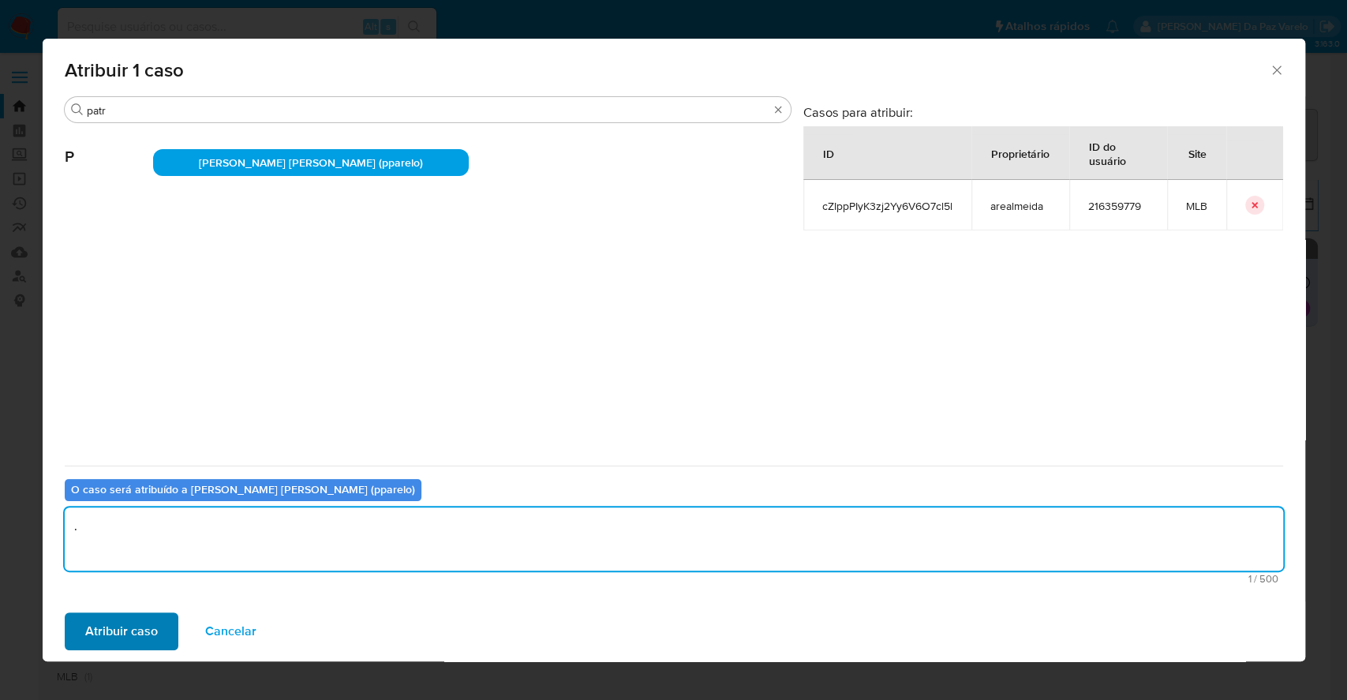
type textarea "."
click at [152, 614] on span "Atribuir caso" at bounding box center [121, 631] width 73 height 35
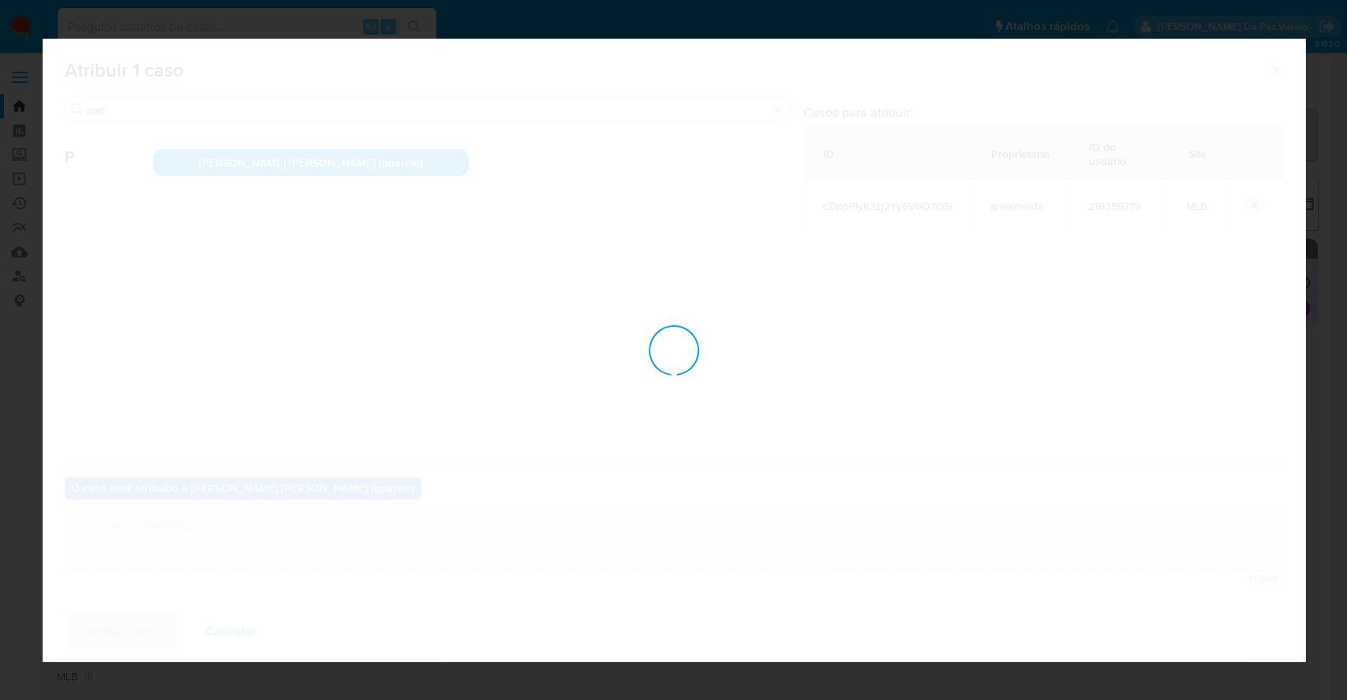
checkbox input "false"
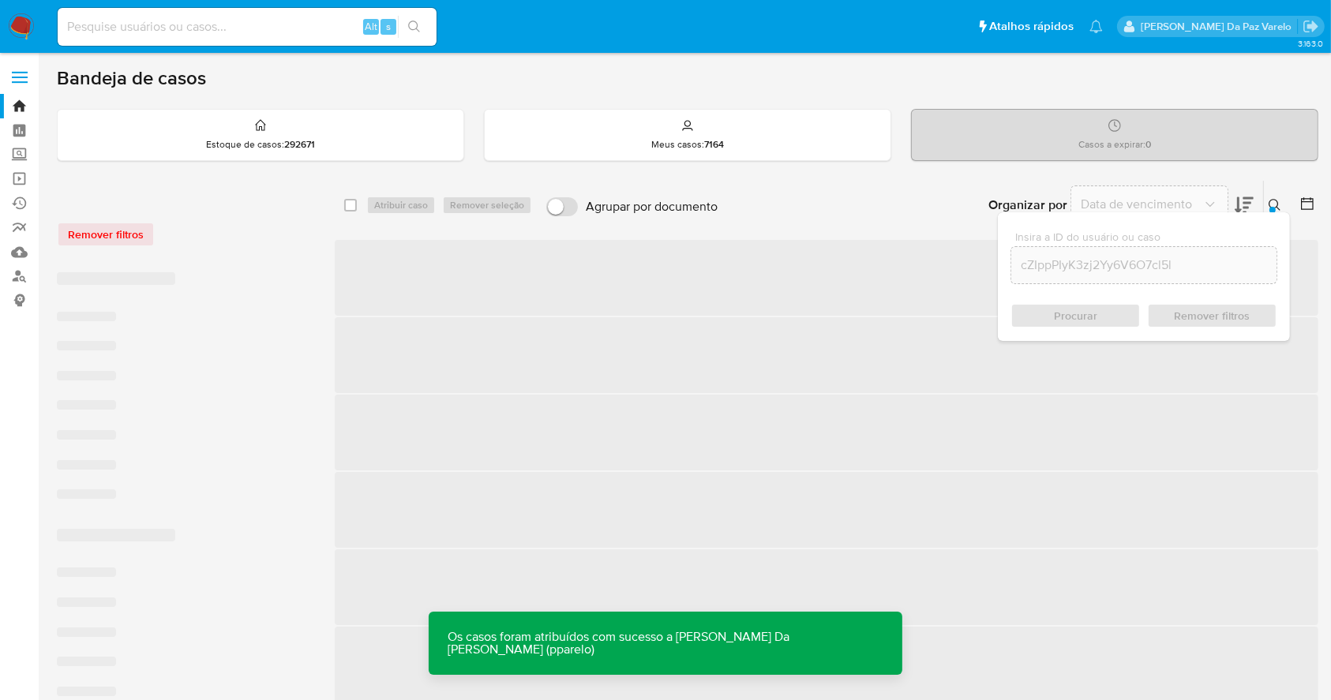
click at [1275, 201] on icon at bounding box center [1274, 205] width 13 height 13
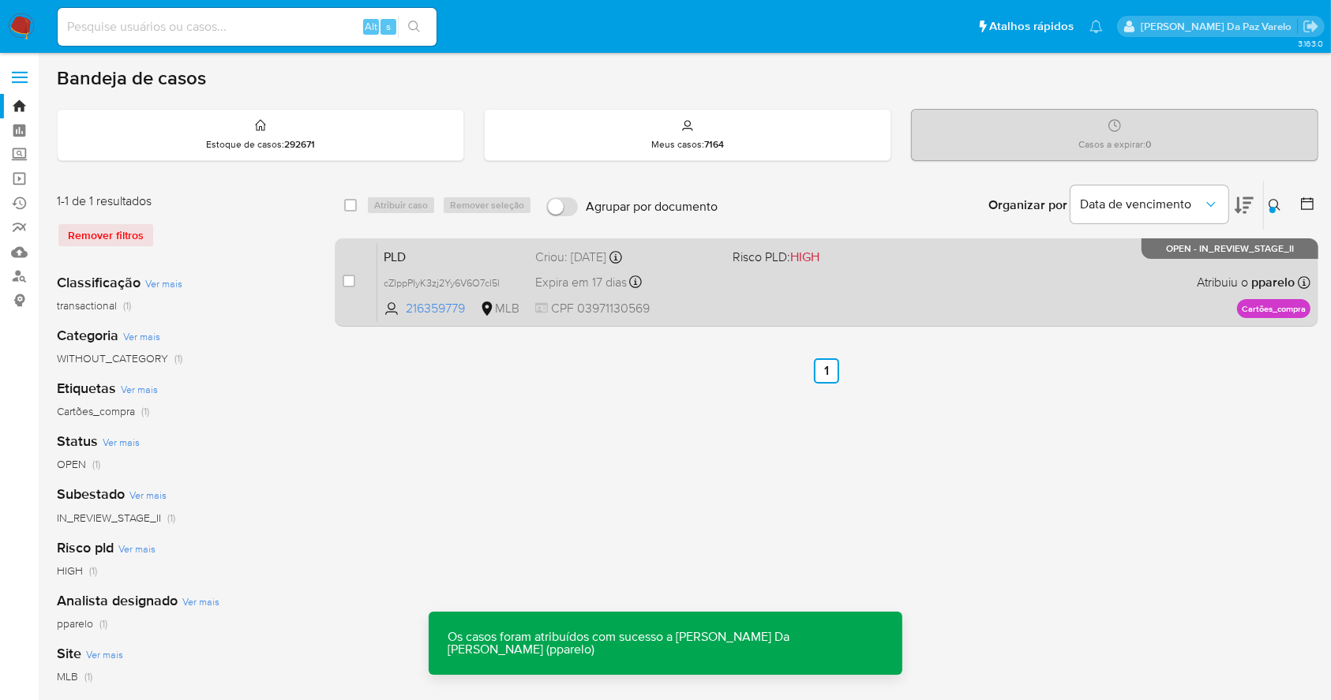
click at [1260, 279] on b "pparelo" at bounding box center [1271, 282] width 47 height 18
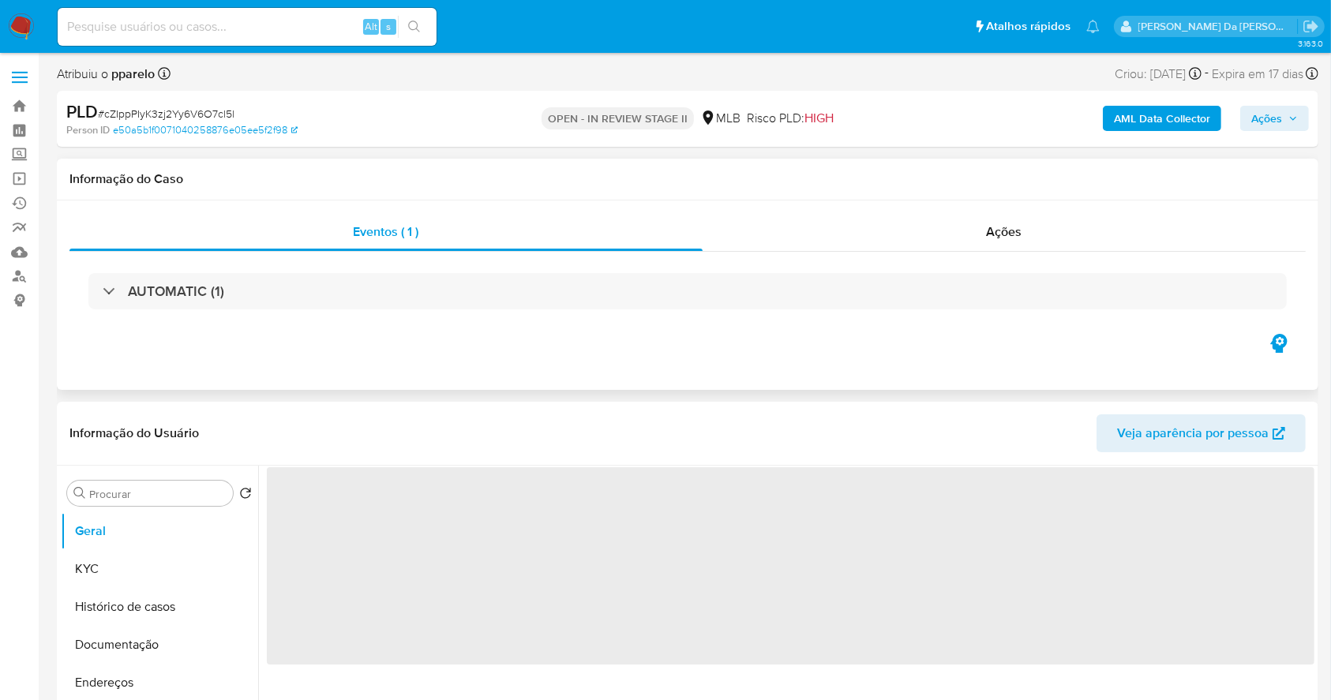
select select "10"
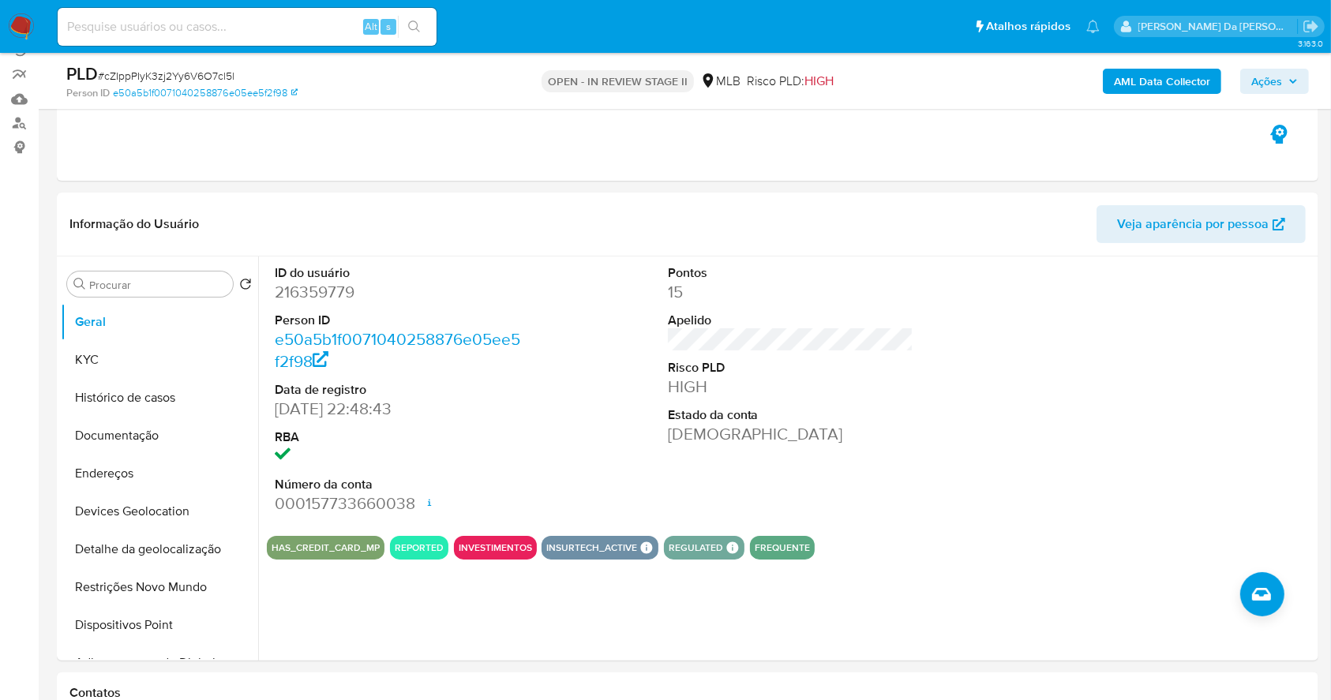
scroll to position [105, 0]
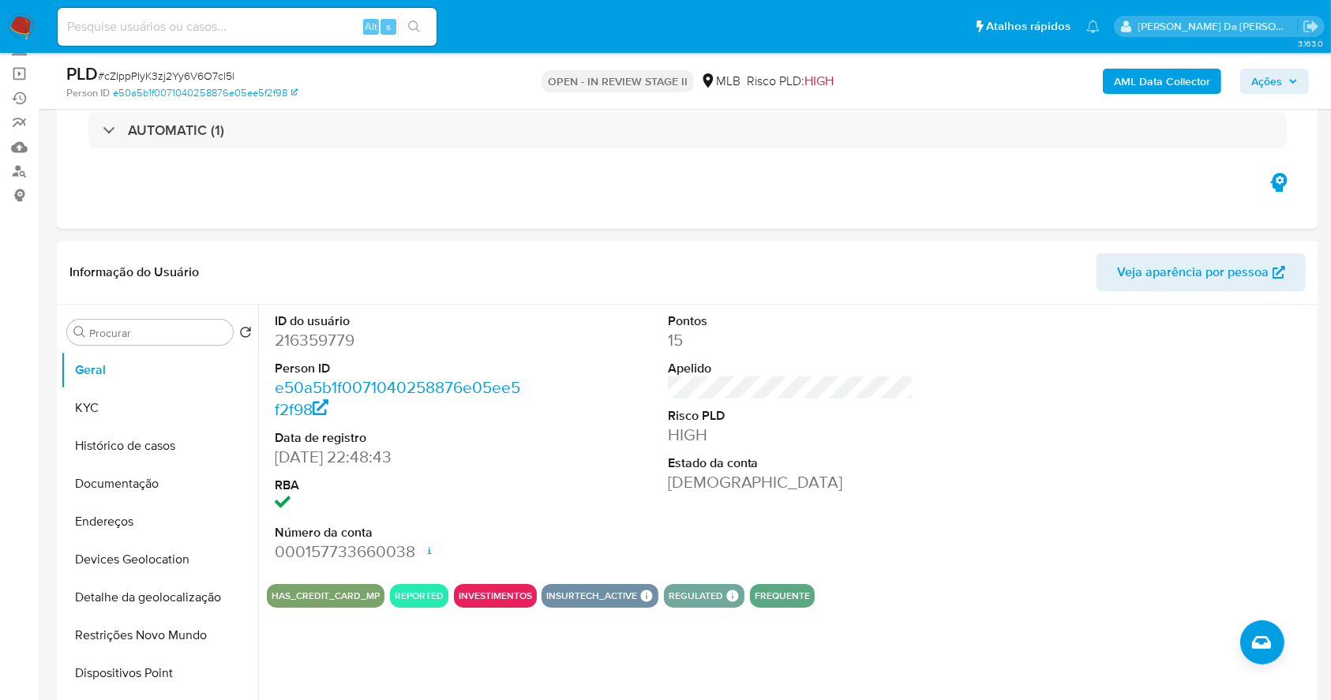
click at [1275, 79] on span "Ações" at bounding box center [1266, 81] width 31 height 25
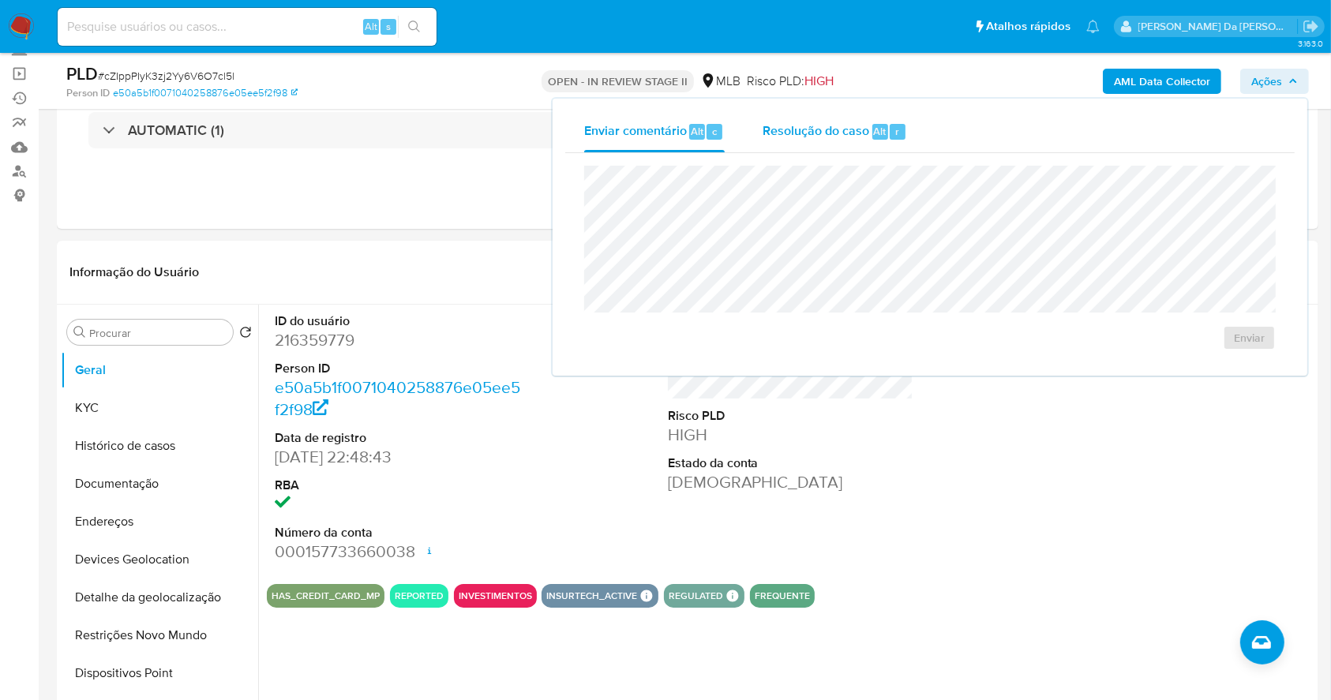
click at [836, 142] on div "Resolução do caso Alt r" at bounding box center [834, 131] width 144 height 41
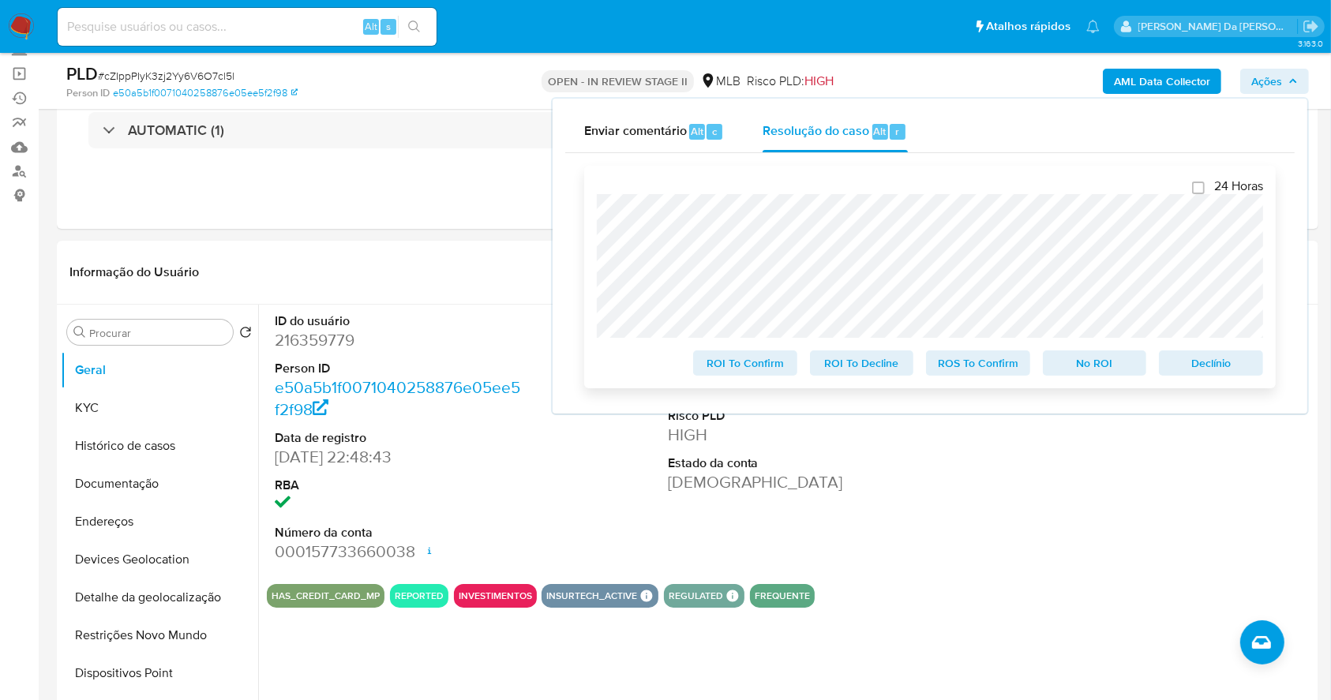
click at [996, 363] on span "ROS To Confirm" at bounding box center [978, 363] width 82 height 22
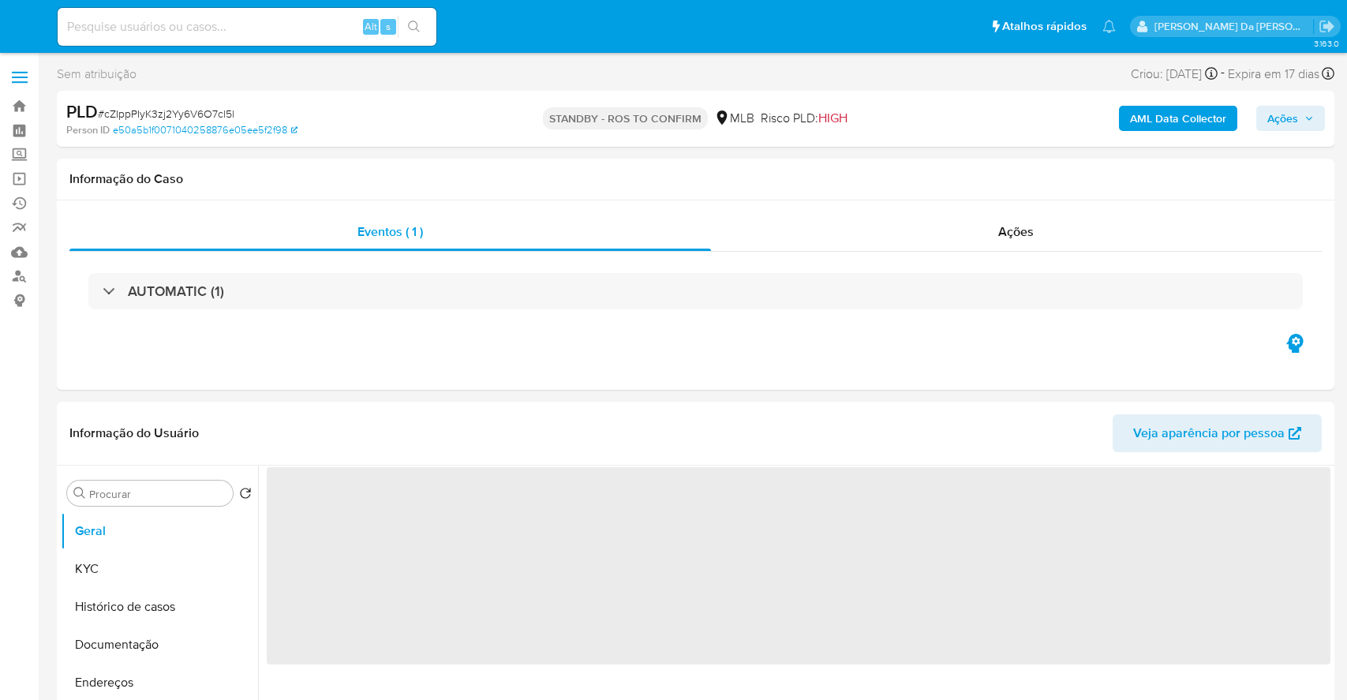
select select "10"
